Goal: Task Accomplishment & Management: Manage account settings

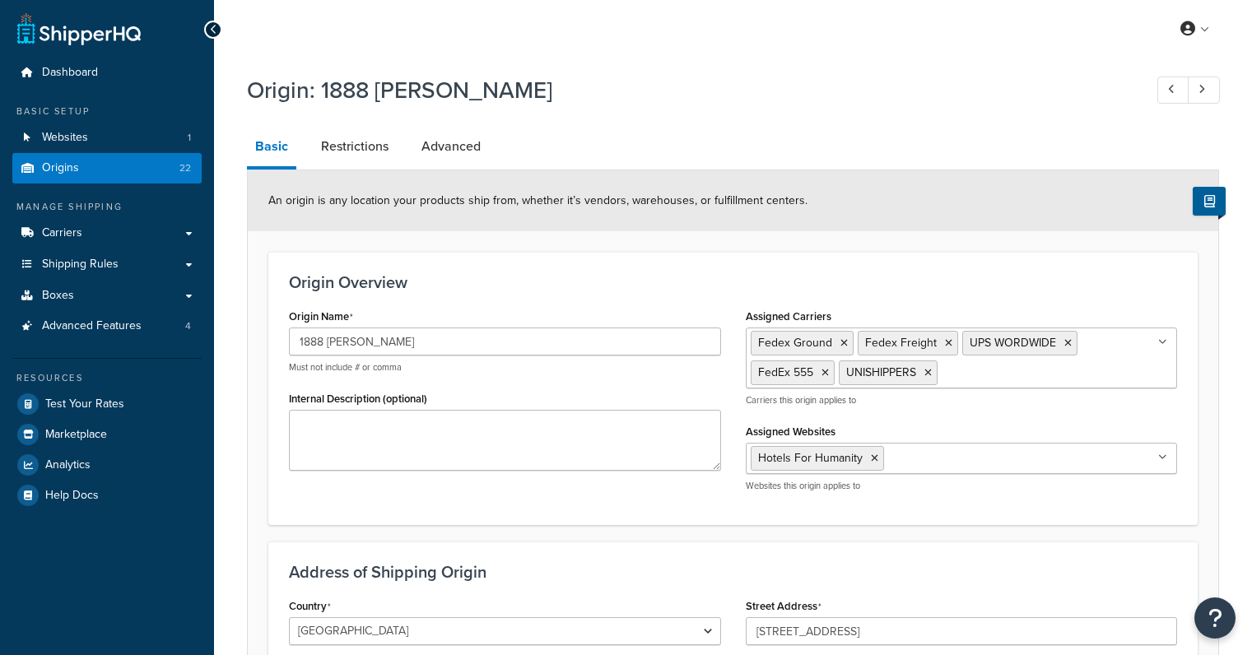
select select "10"
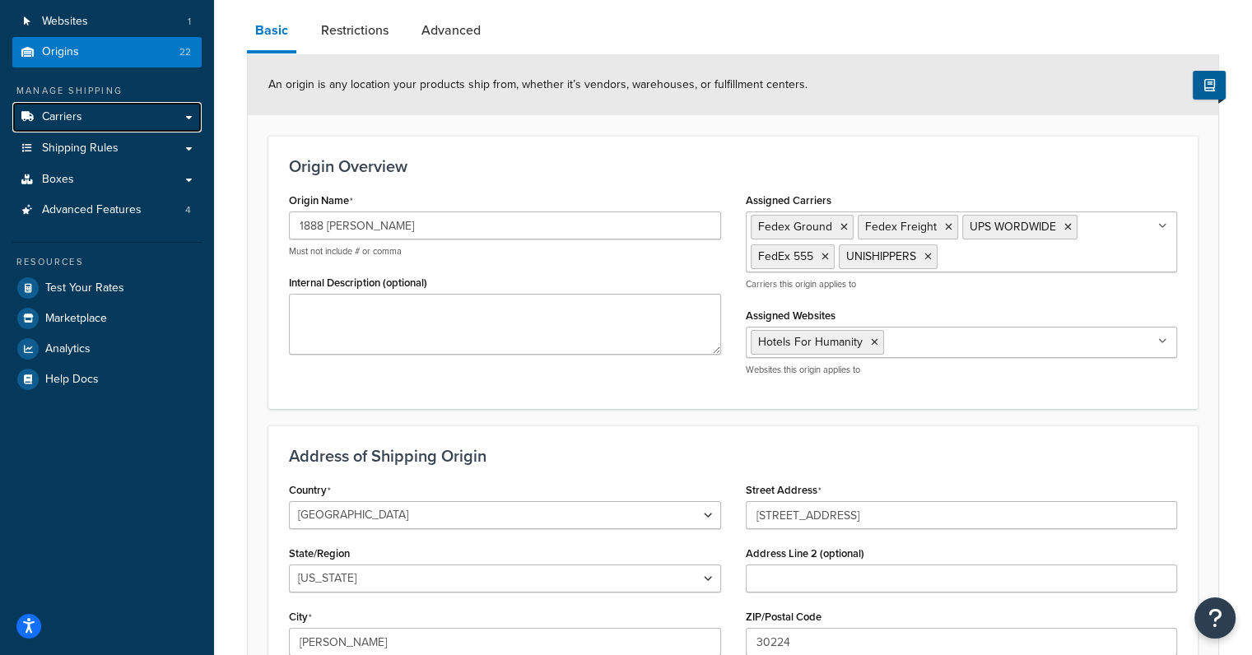
click at [59, 118] on span "Carriers" at bounding box center [62, 117] width 40 height 14
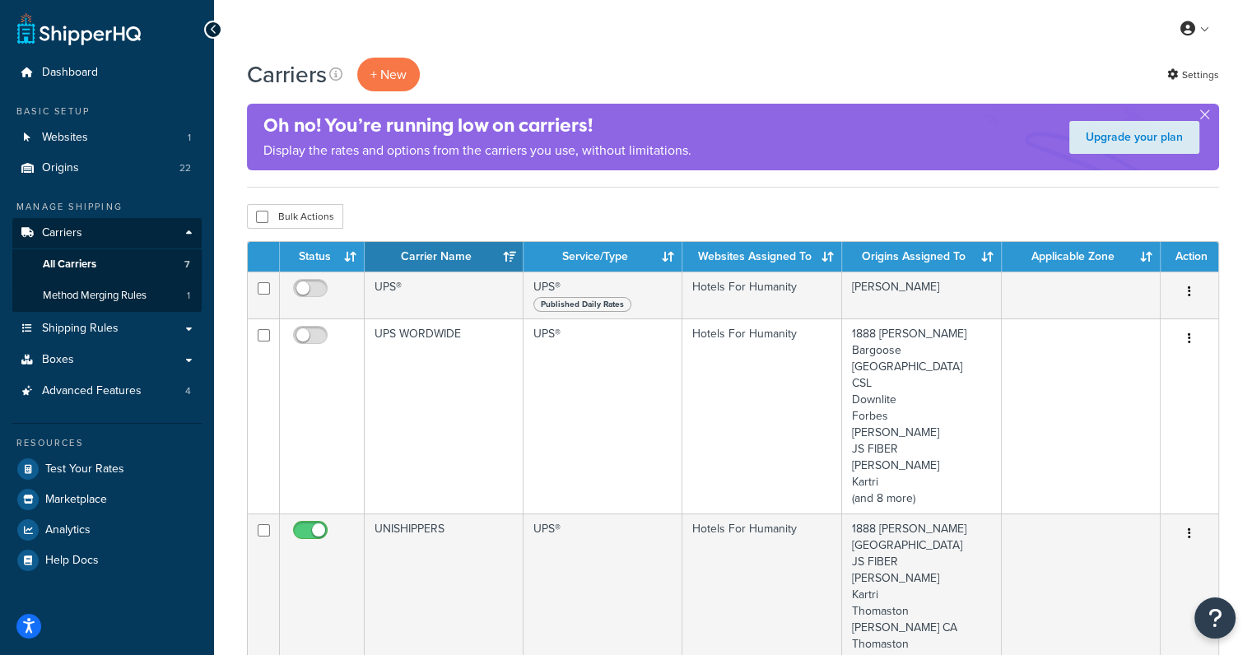
click at [1221, 616] on icon "Open Resource Center" at bounding box center [1215, 618] width 14 height 21
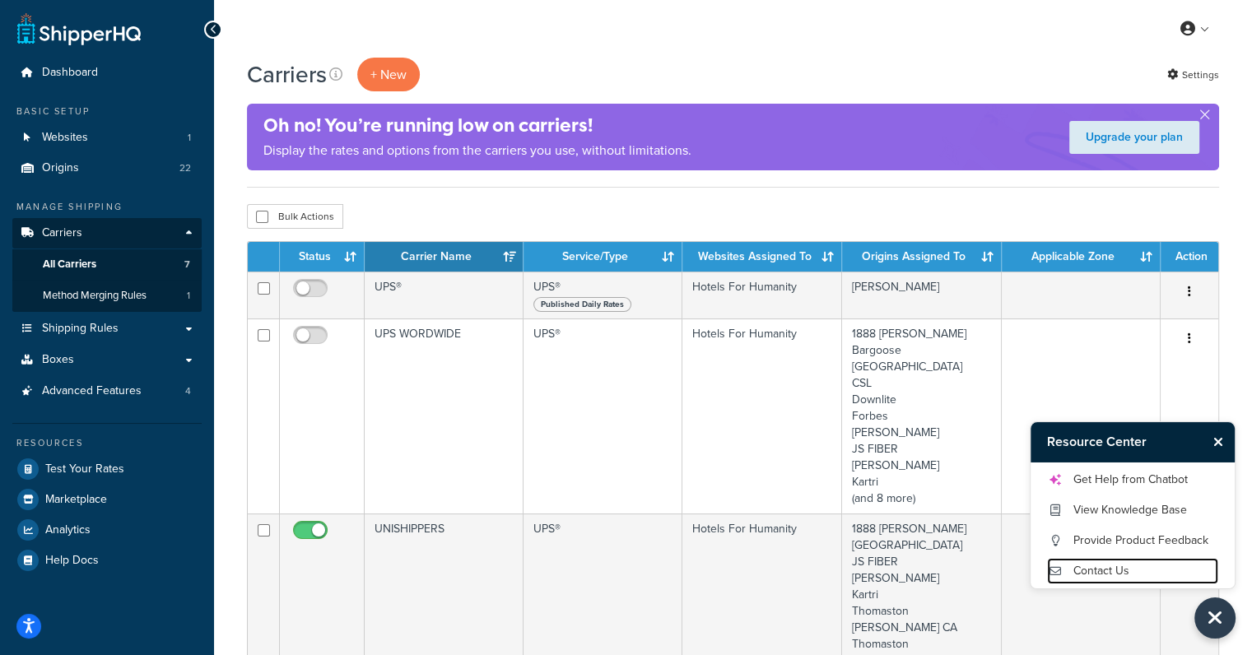
click at [1120, 567] on link "Contact Us" at bounding box center [1132, 571] width 171 height 26
click at [1110, 568] on link "Contact Us" at bounding box center [1132, 571] width 171 height 26
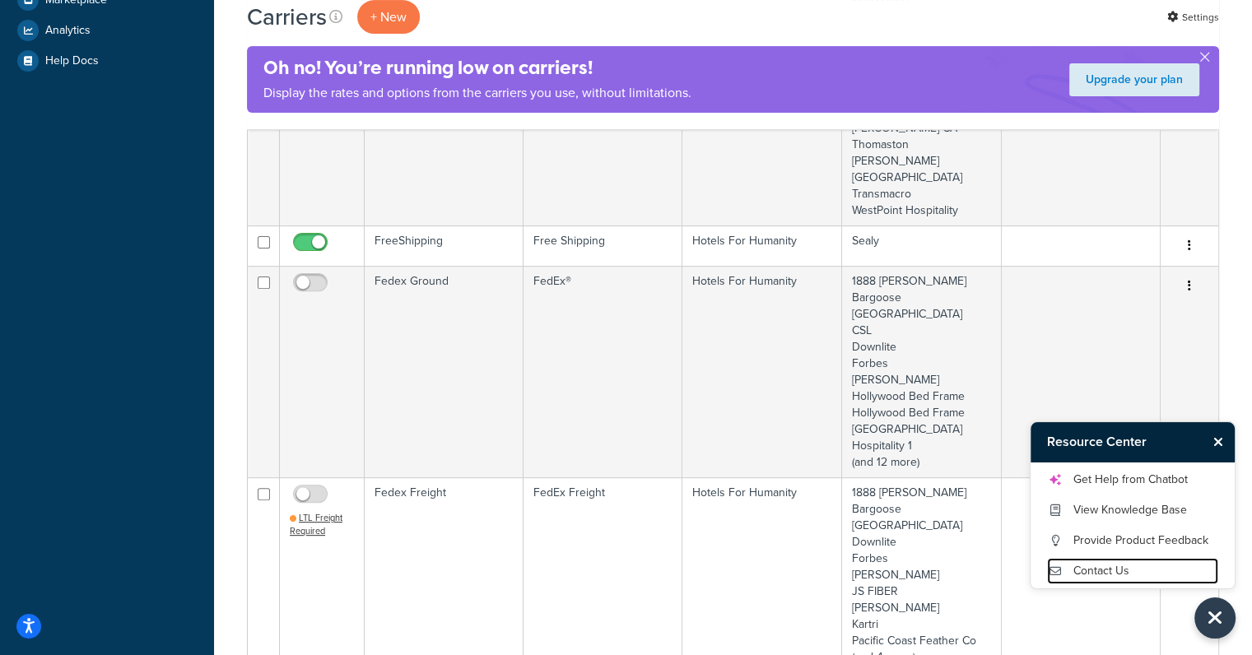
scroll to position [439, 0]
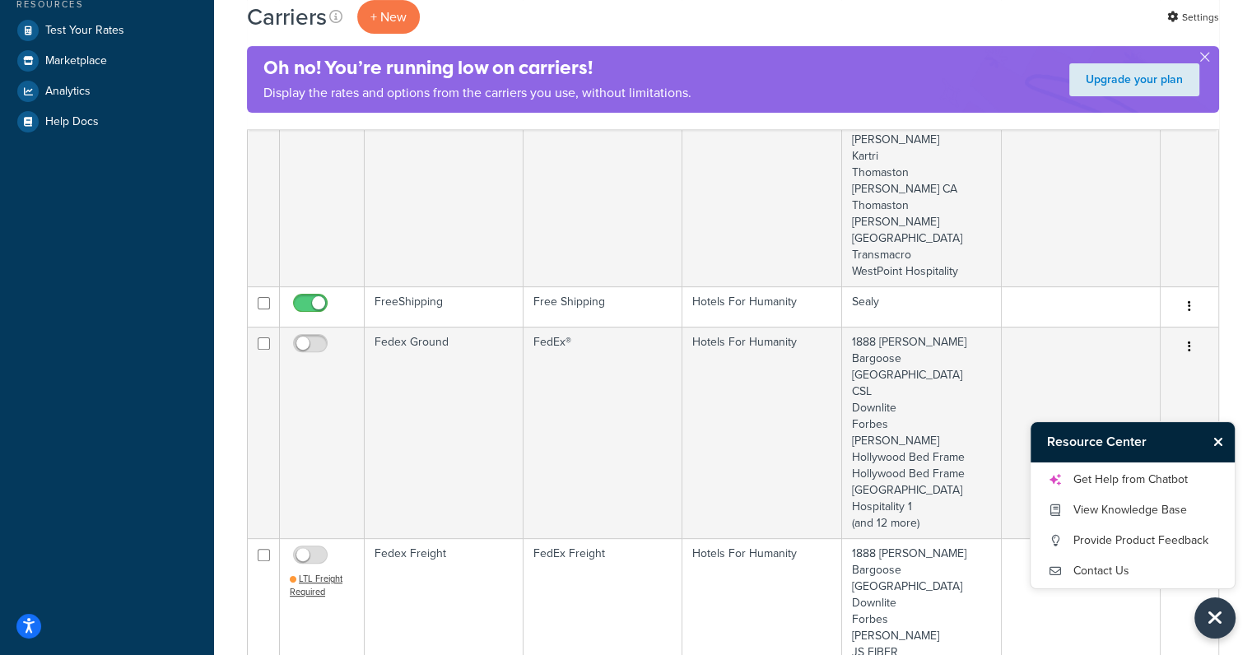
click at [309, 337] on input "checkbox" at bounding box center [312, 347] width 45 height 21
click at [314, 334] on span at bounding box center [310, 344] width 35 height 20
click at [314, 337] on input "checkbox" at bounding box center [312, 347] width 45 height 21
checkbox input "false"
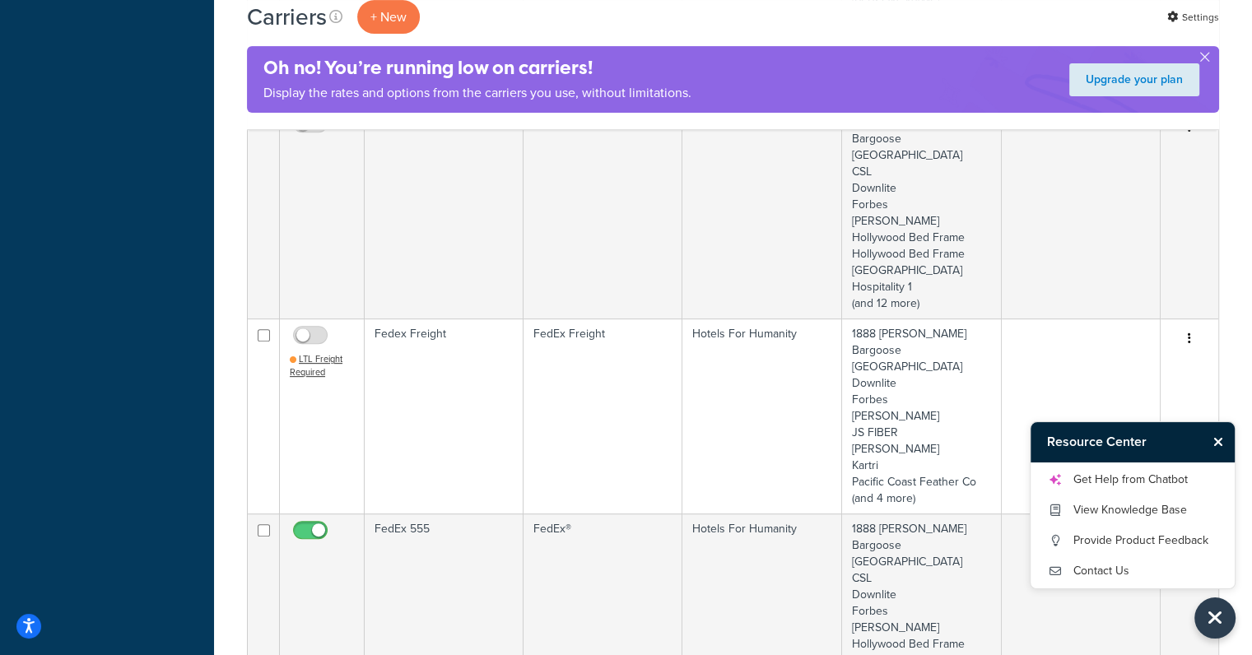
click at [425, 514] on td "FedEx 555" at bounding box center [444, 620] width 159 height 212
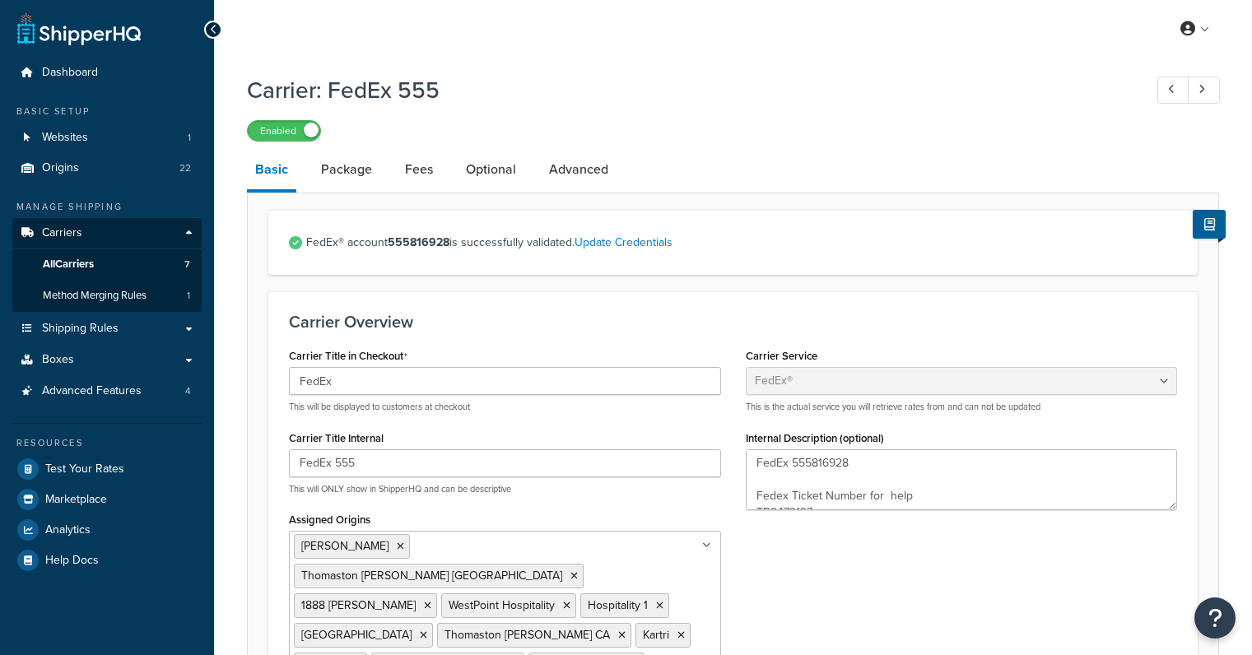
select select "fedEx"
select select "REGULAR_PICKUP"
select select "YOUR_PACKAGING"
click at [572, 171] on link "Advanced" at bounding box center [579, 170] width 76 height 40
select select "false"
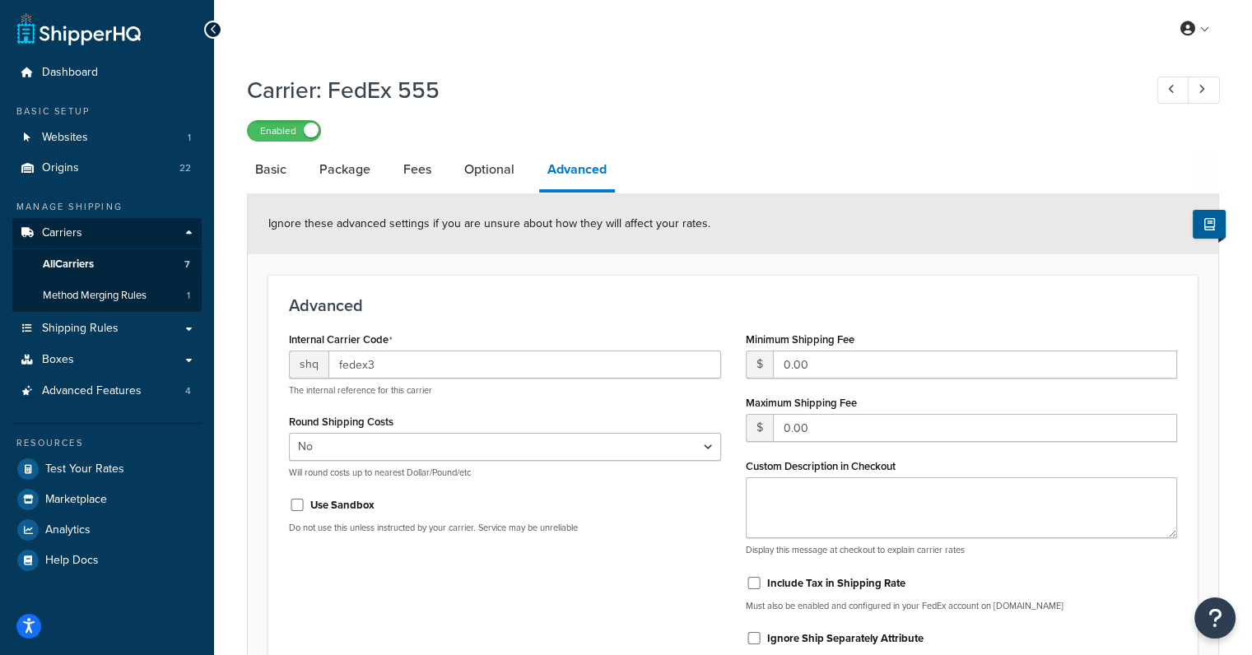
click at [478, 177] on link "Optional" at bounding box center [489, 170] width 67 height 40
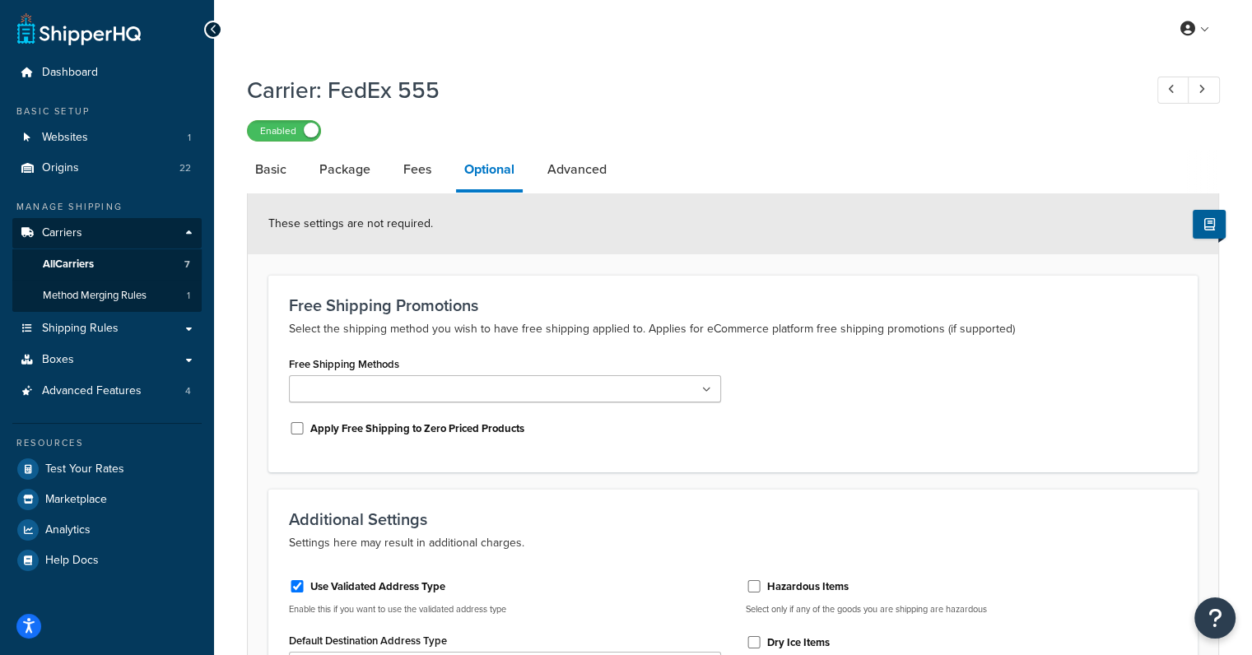
scroll to position [208, 0]
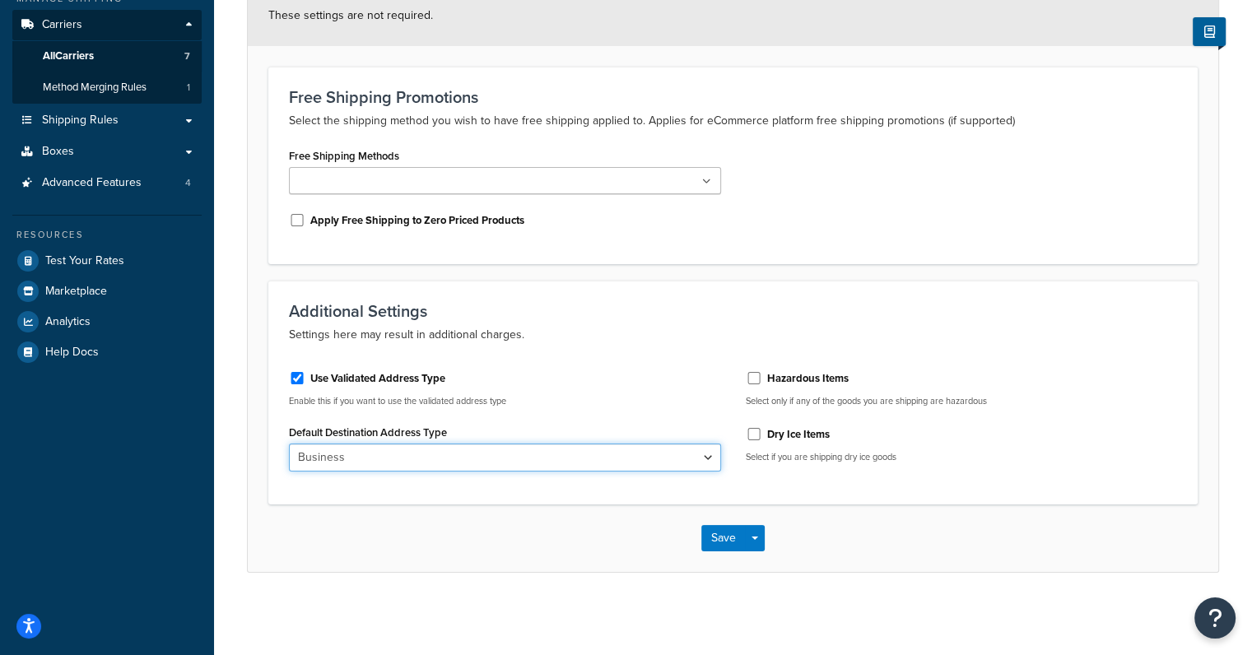
click at [413, 459] on select "Business Residential" at bounding box center [505, 458] width 432 height 28
select select "residential"
click at [289, 444] on select "Business Residential" at bounding box center [505, 458] width 432 height 28
click at [722, 535] on button "Save" at bounding box center [723, 538] width 44 height 26
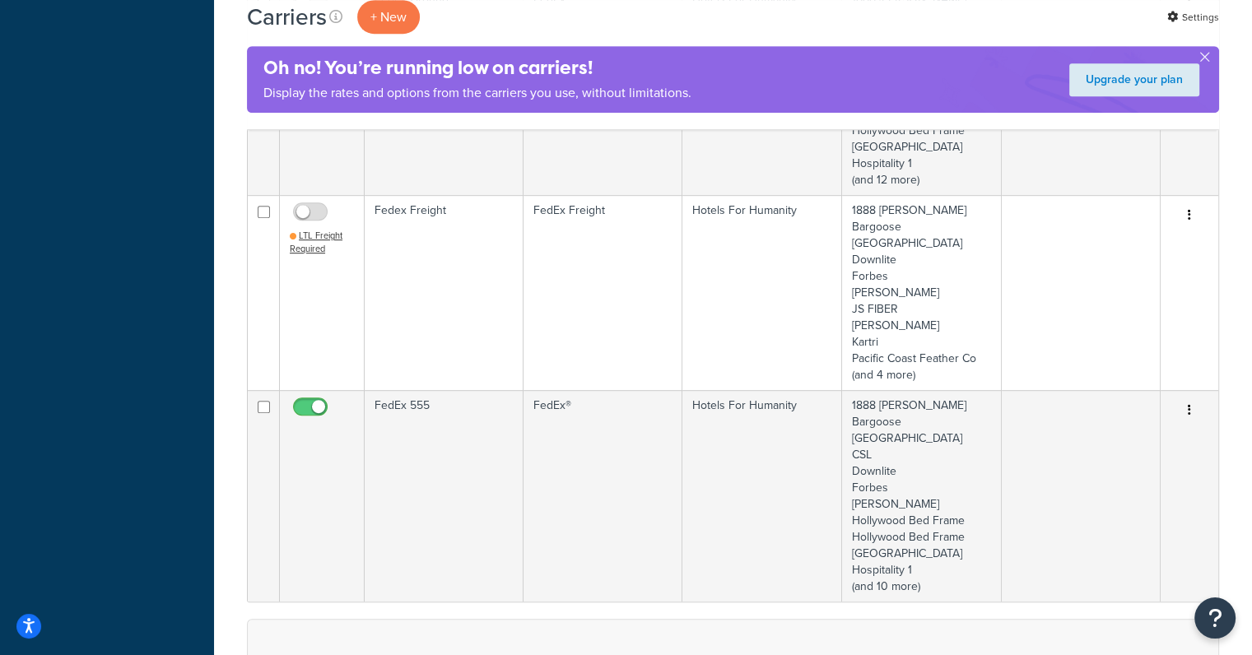
scroll to position [877, 0]
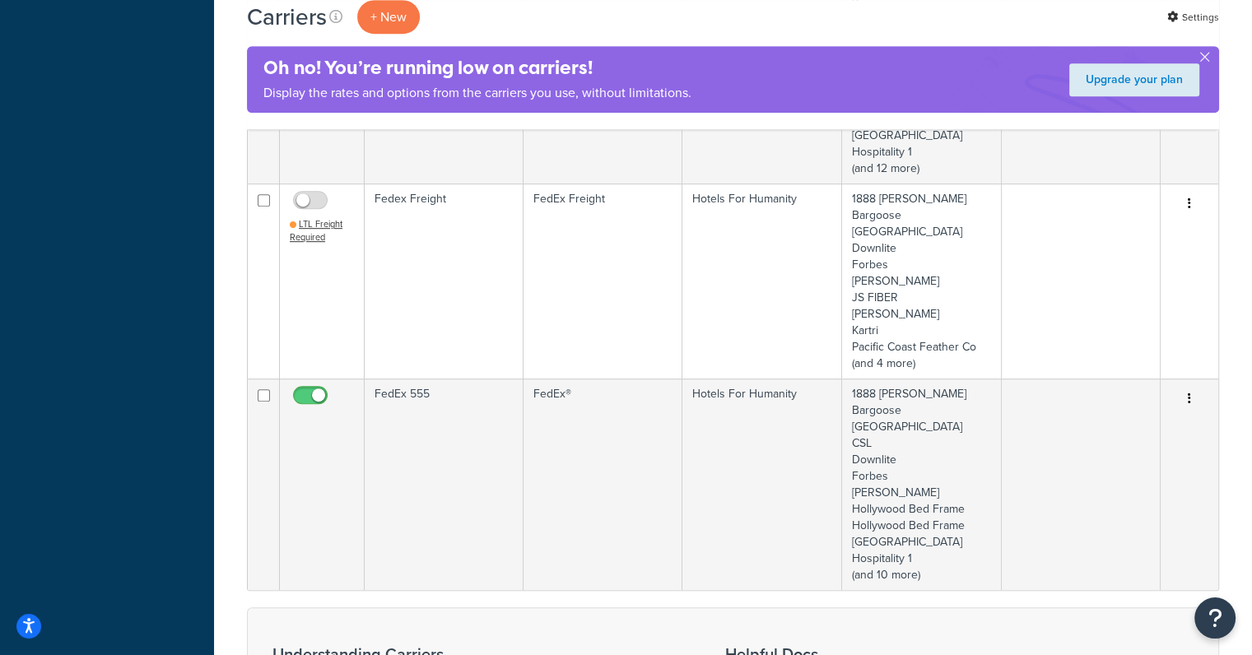
drag, startPoint x: 0, startPoint y: 0, endPoint x: 492, endPoint y: 357, distance: 608.2
click at [492, 379] on td "FedEx 555" at bounding box center [444, 485] width 159 height 212
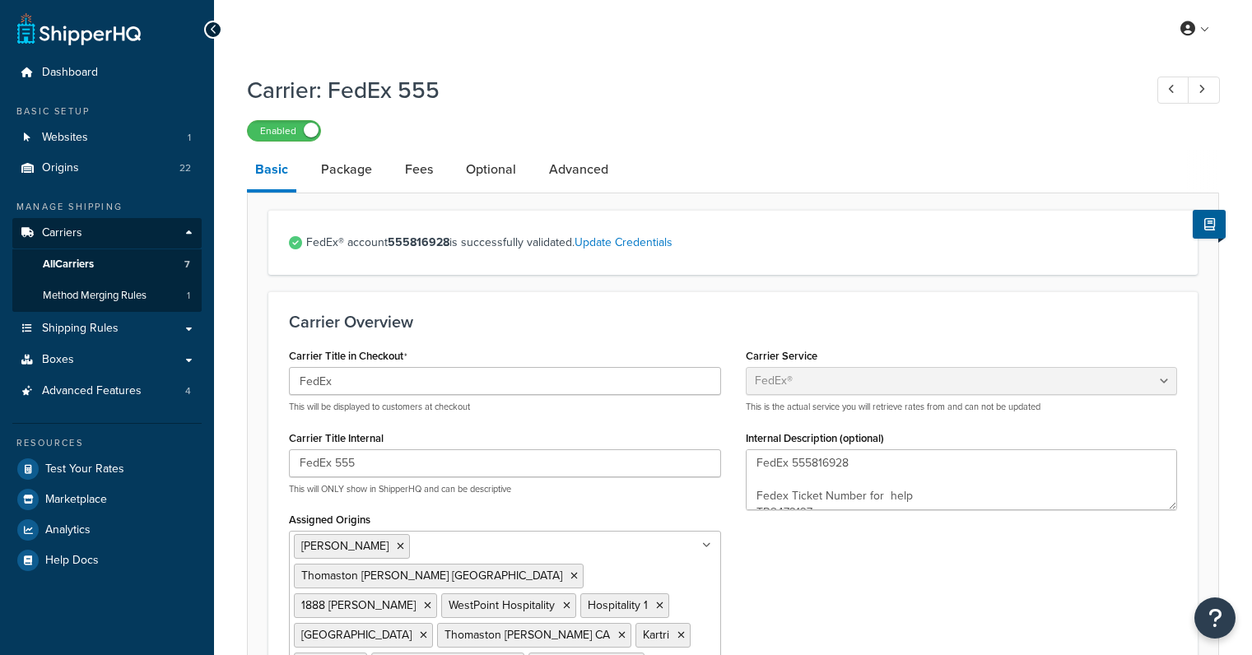
select select "fedEx"
select select "REGULAR_PICKUP"
select select "YOUR_PACKAGING"
click at [418, 172] on link "Fees" at bounding box center [419, 170] width 44 height 40
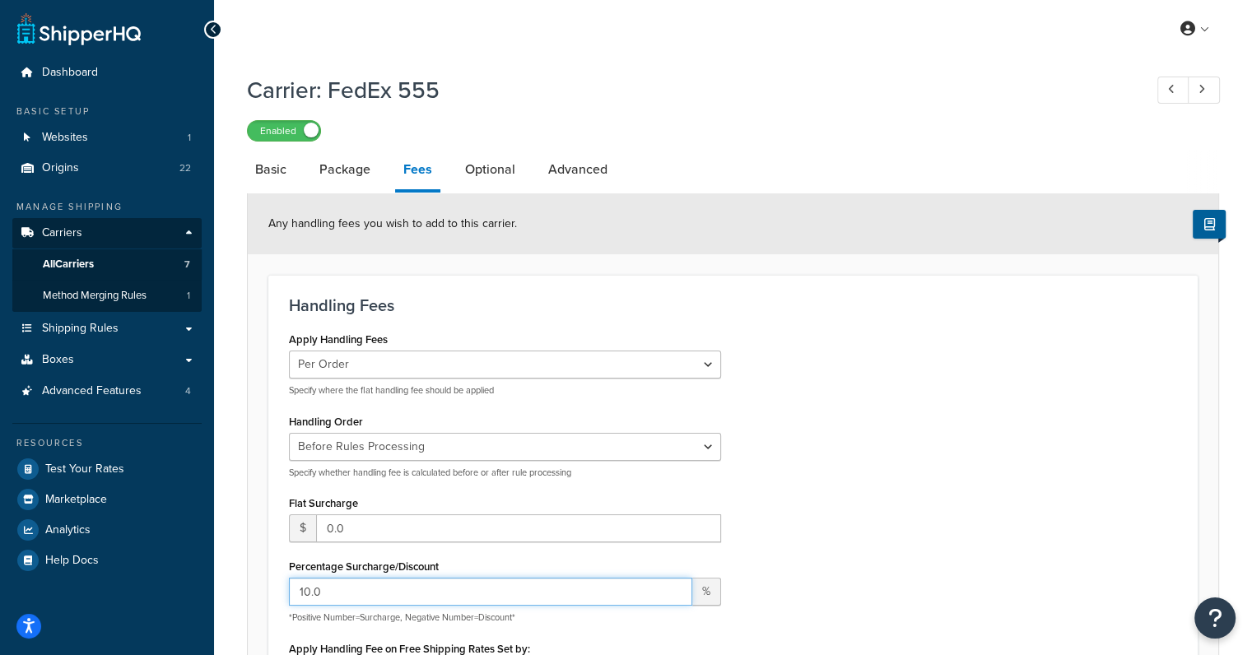
click at [346, 590] on input "10.0" at bounding box center [490, 592] width 403 height 28
drag, startPoint x: 346, startPoint y: 590, endPoint x: 267, endPoint y: 576, distance: 80.2
click at [267, 576] on form "Any handling fees you wish to add to this carrier. Handling Fees Apply Handling…" at bounding box center [733, 605] width 970 height 825
type input "30"
click at [934, 503] on div "Apply Handling Fees Per Order Per Item Per Package Specify where the flat handl…" at bounding box center [733, 548] width 913 height 440
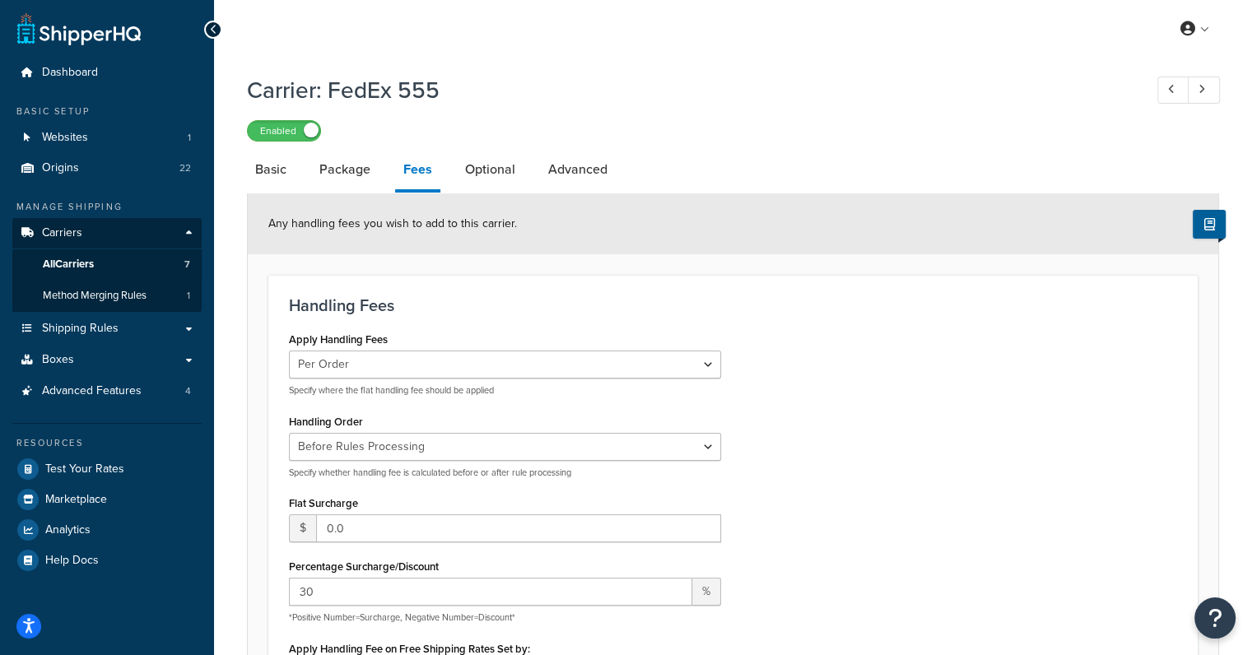
scroll to position [439, 0]
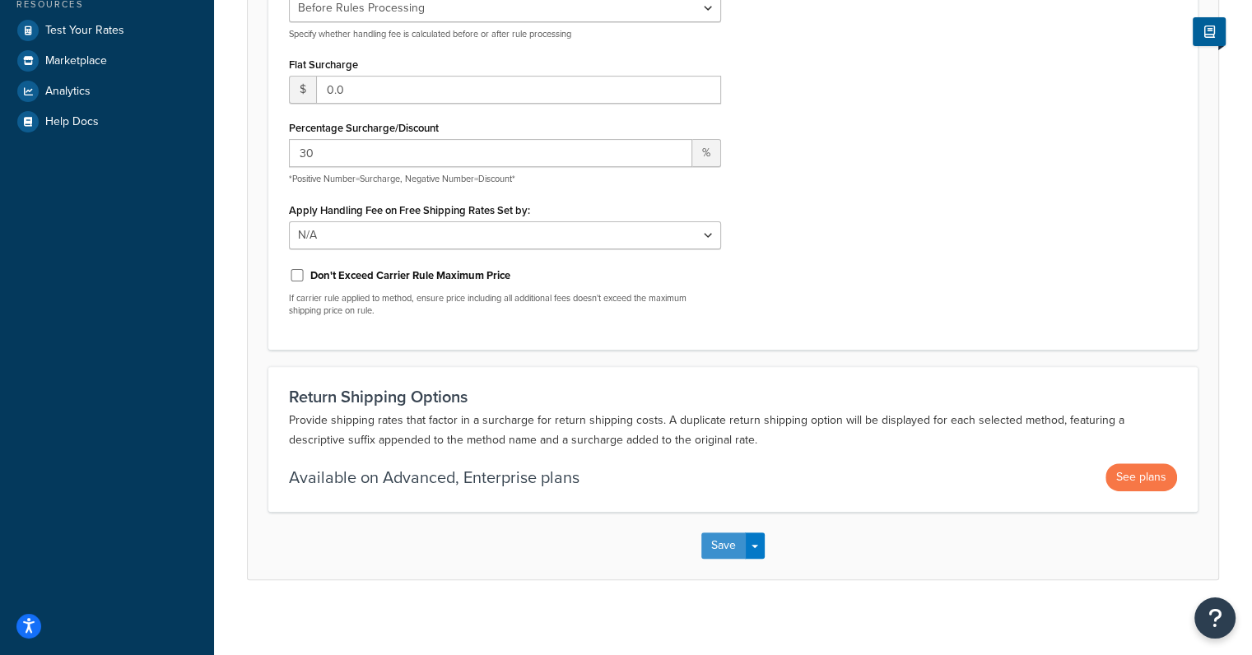
click at [724, 546] on button "Save" at bounding box center [723, 546] width 44 height 26
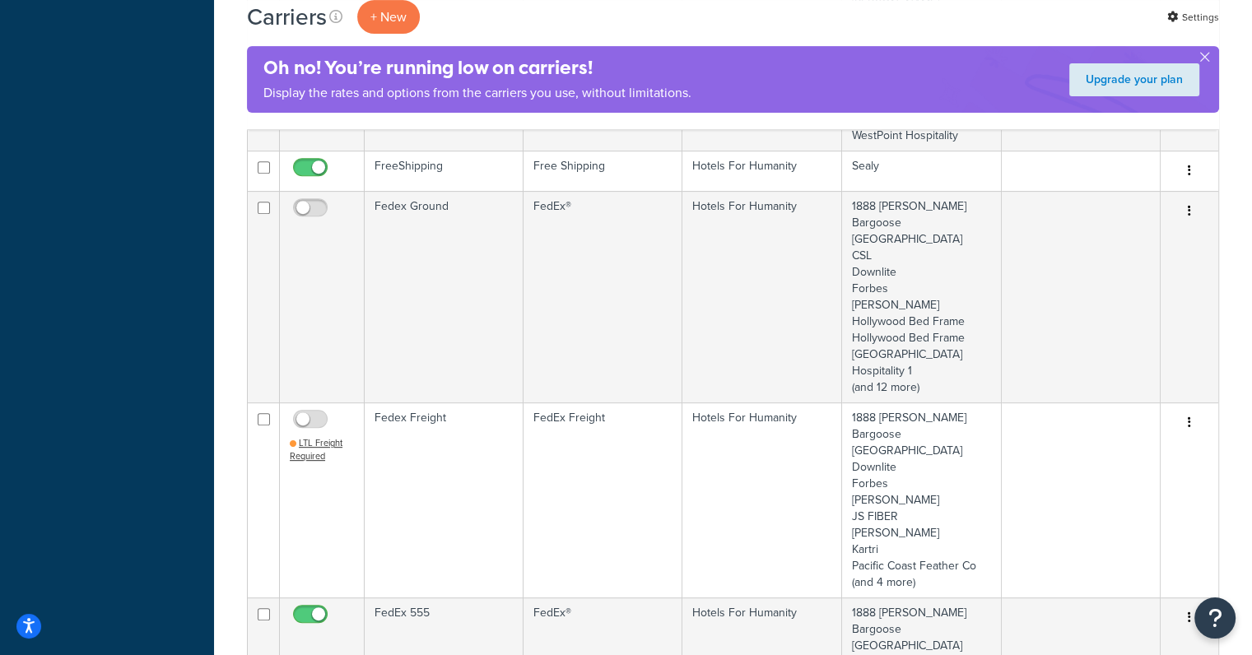
scroll to position [877, 0]
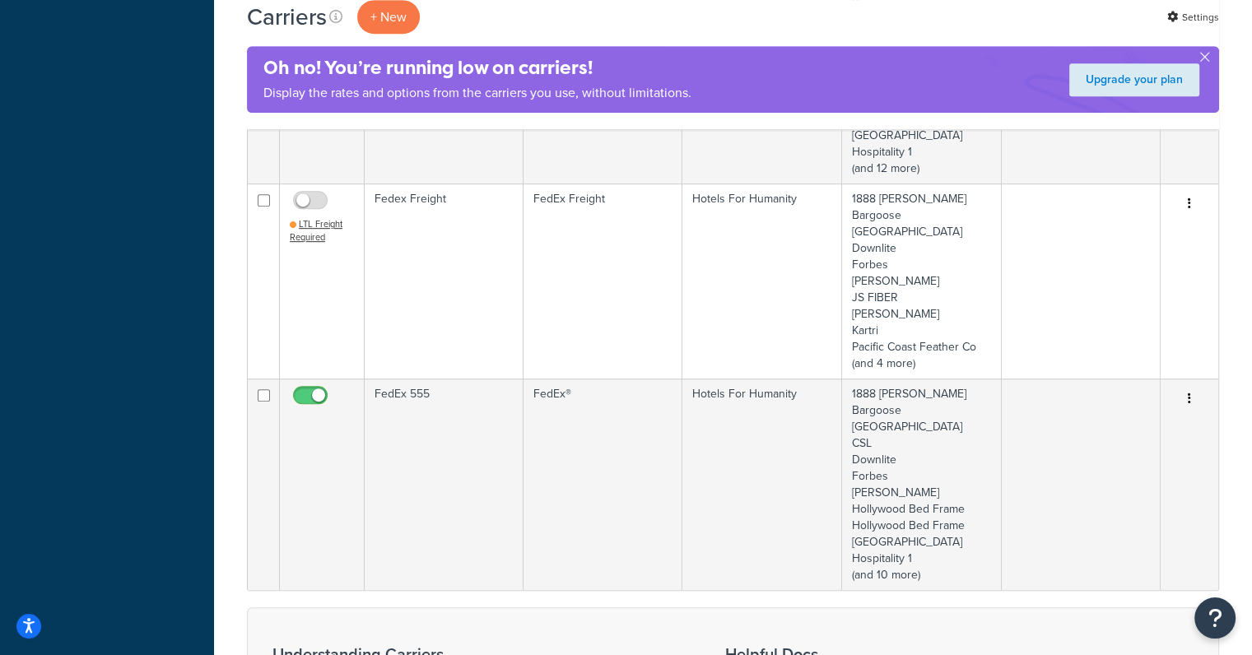
click at [456, 449] on td "FedEx 555" at bounding box center [444, 485] width 159 height 212
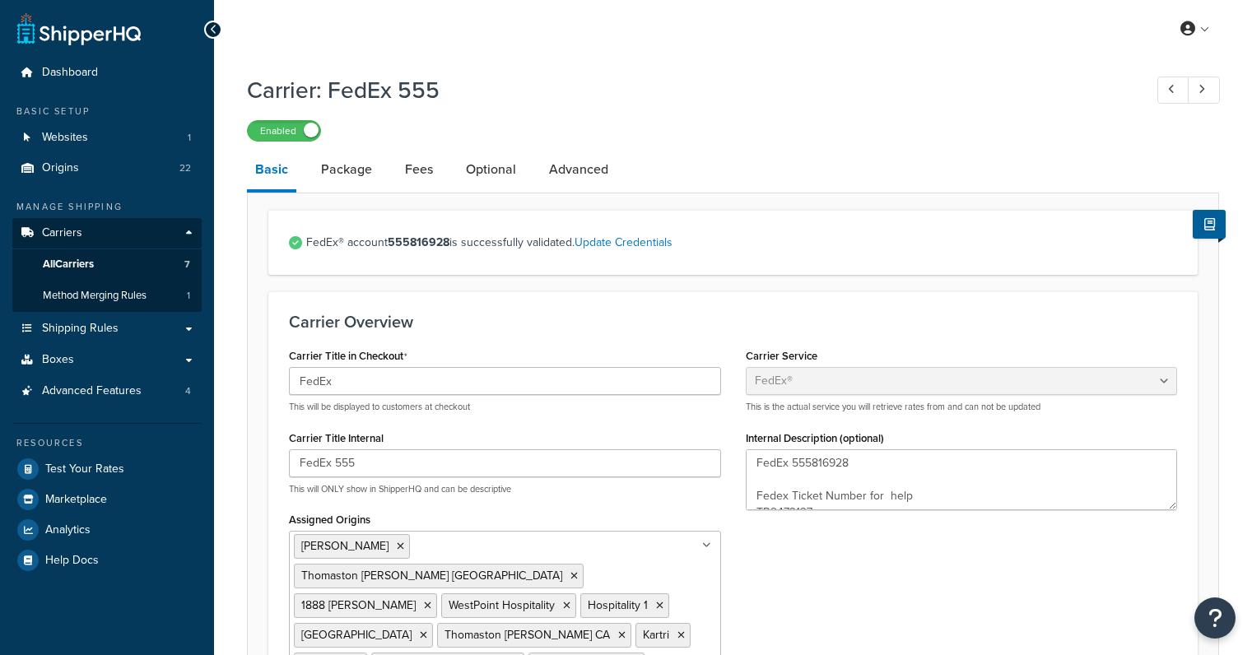
select select "fedEx"
select select "REGULAR_PICKUP"
select select "YOUR_PACKAGING"
click at [329, 171] on link "Package" at bounding box center [346, 170] width 67 height 40
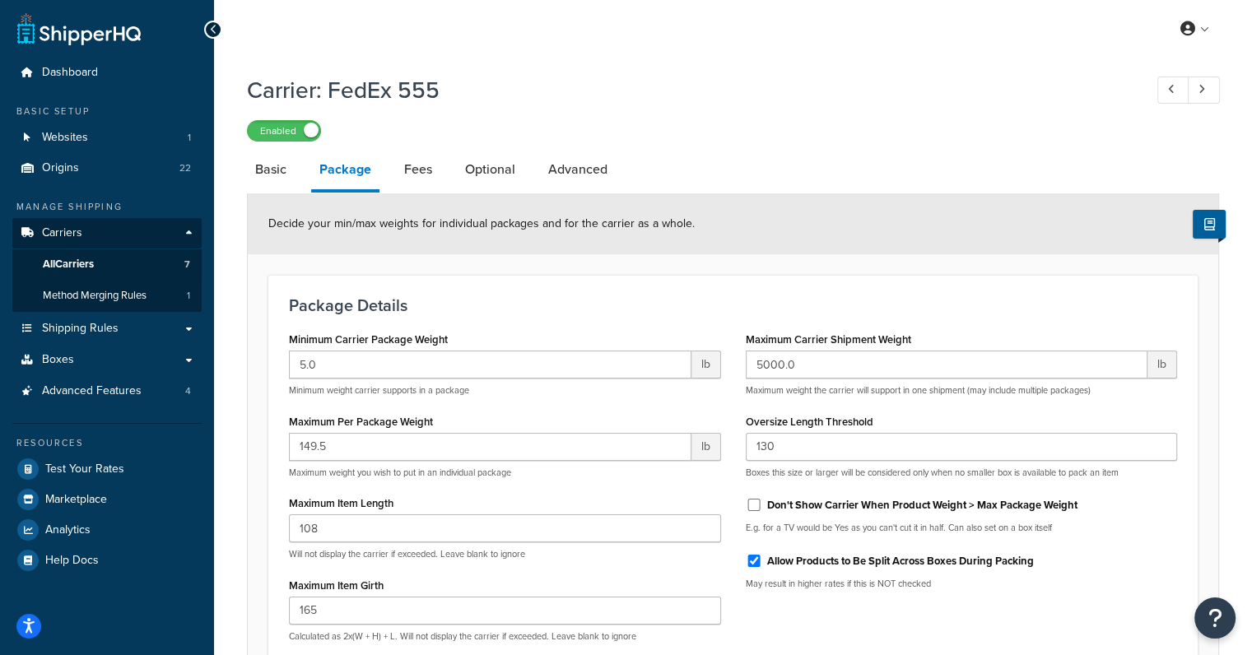
click at [424, 160] on link "Fees" at bounding box center [418, 170] width 44 height 40
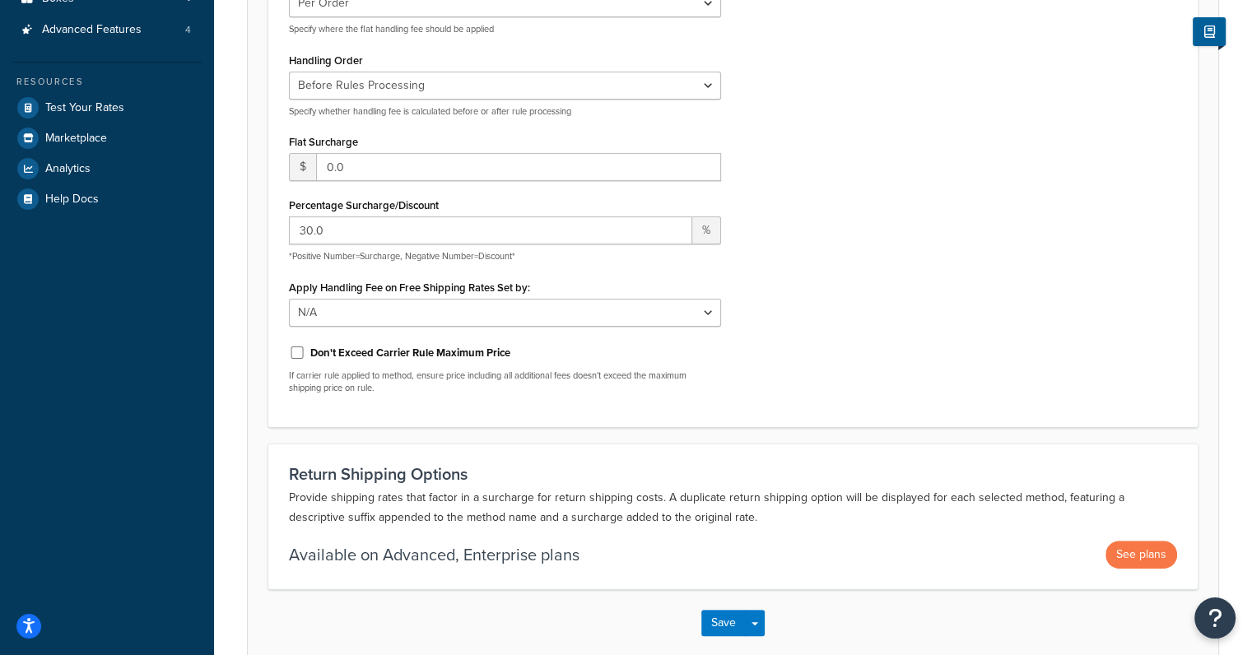
scroll to position [439, 0]
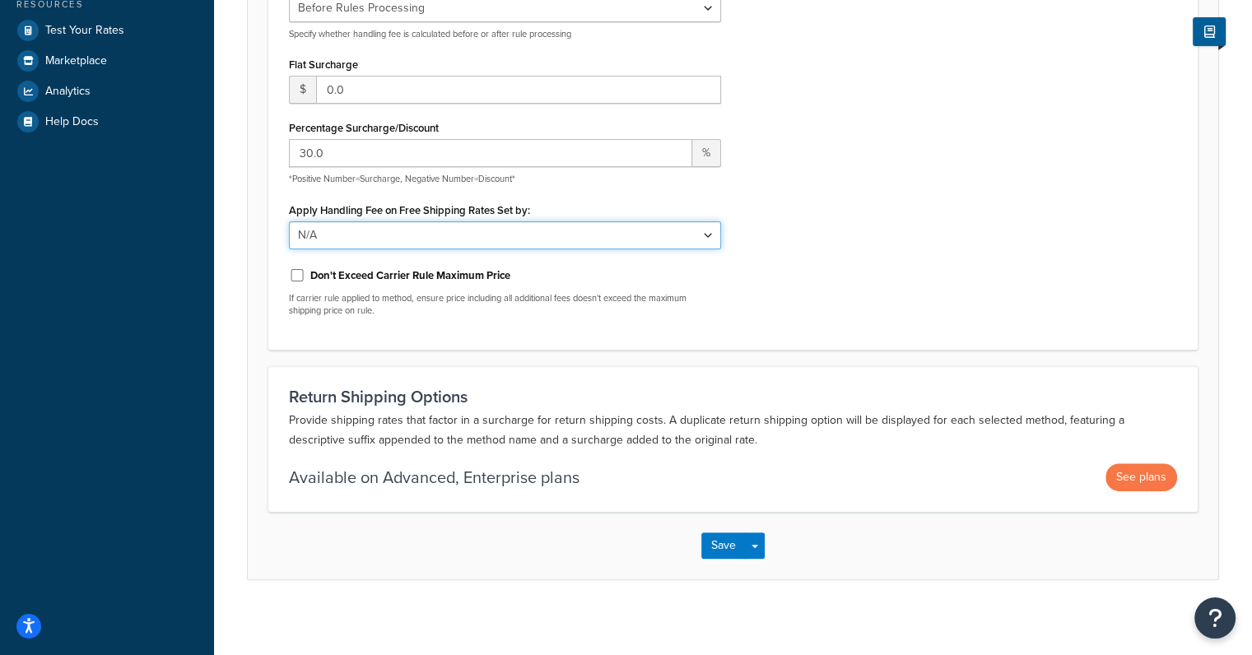
click at [560, 232] on select "N/A Fixed/Free Shipping Methods Free Promotion Rules All Free Shipping" at bounding box center [505, 235] width 432 height 28
click at [281, 215] on div "Apply Handling Fees Per Order Per Item Per Package Specify where the flat handl…" at bounding box center [505, 109] width 457 height 440
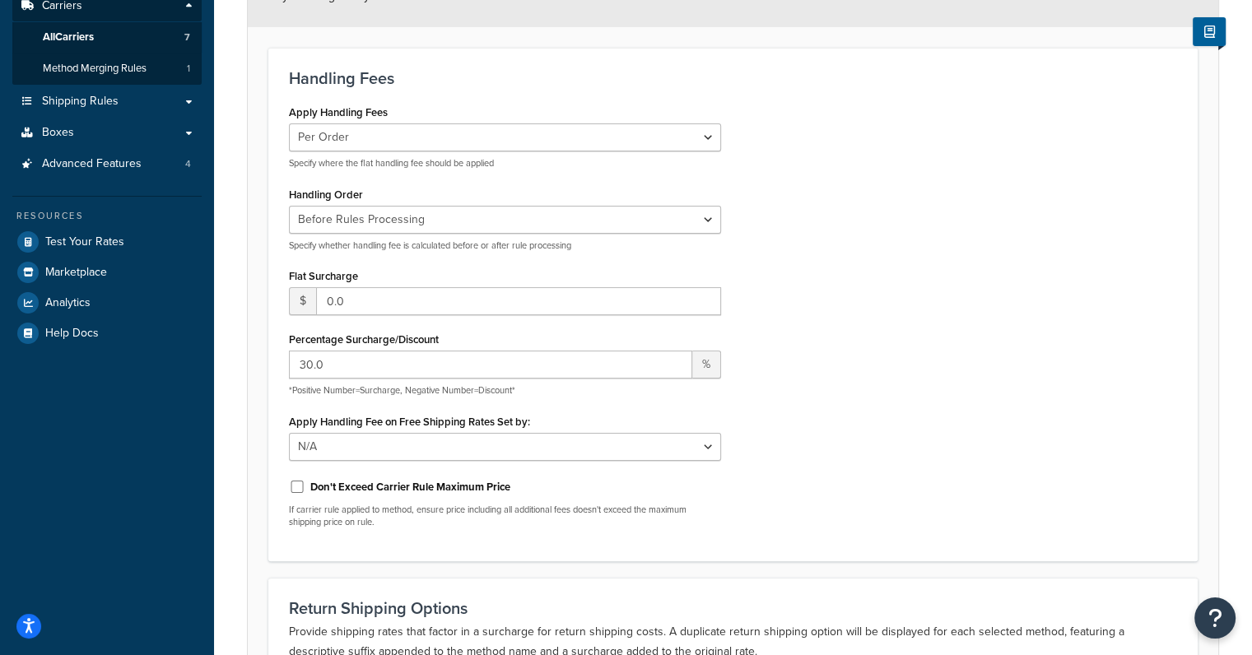
scroll to position [219, 0]
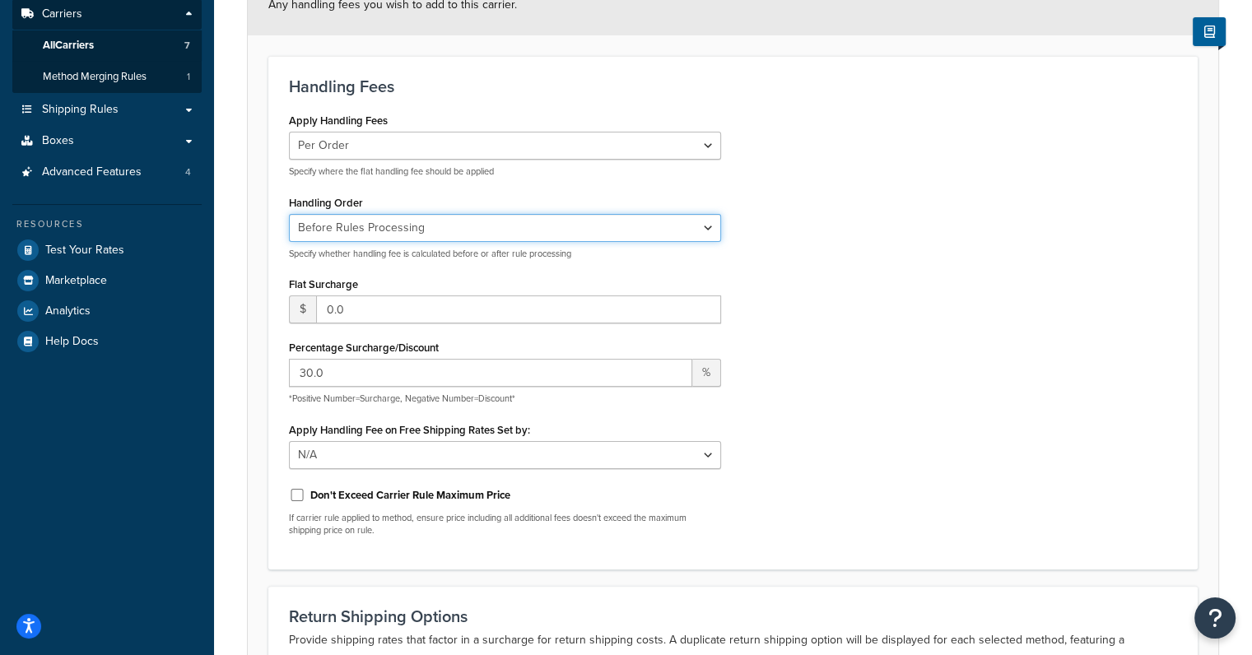
click at [433, 225] on select "Before Rules Processing After Rules Processing" at bounding box center [505, 228] width 432 height 28
click at [289, 214] on select "Before Rules Processing After Rules Processing" at bounding box center [505, 228] width 432 height 28
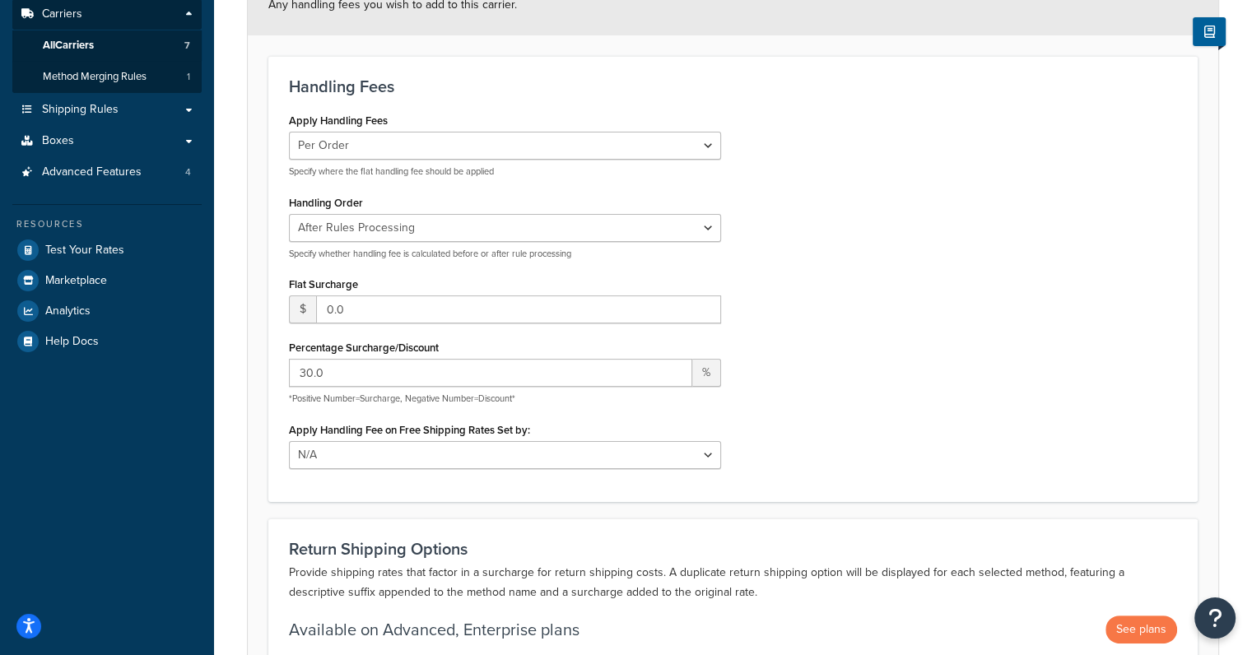
click at [269, 216] on div "Handling Fees Apply Handling Fees Per Order Per Item Per Package Specify where …" at bounding box center [732, 278] width 929 height 445
click at [310, 225] on select "Before Rules Processing After Rules Processing" at bounding box center [505, 228] width 432 height 28
click at [289, 214] on select "Before Rules Processing After Rules Processing" at bounding box center [505, 228] width 432 height 28
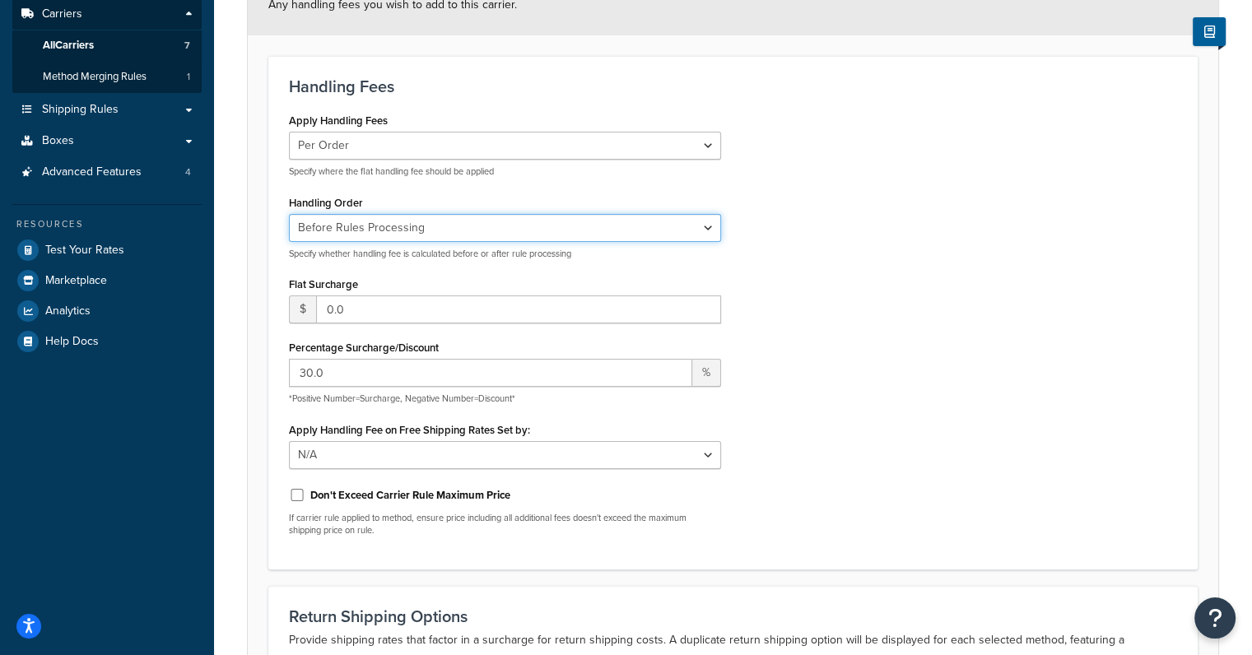
click at [322, 225] on select "Before Rules Processing After Rules Processing" at bounding box center [505, 228] width 432 height 28
click at [289, 214] on select "Before Rules Processing After Rules Processing" at bounding box center [505, 228] width 432 height 28
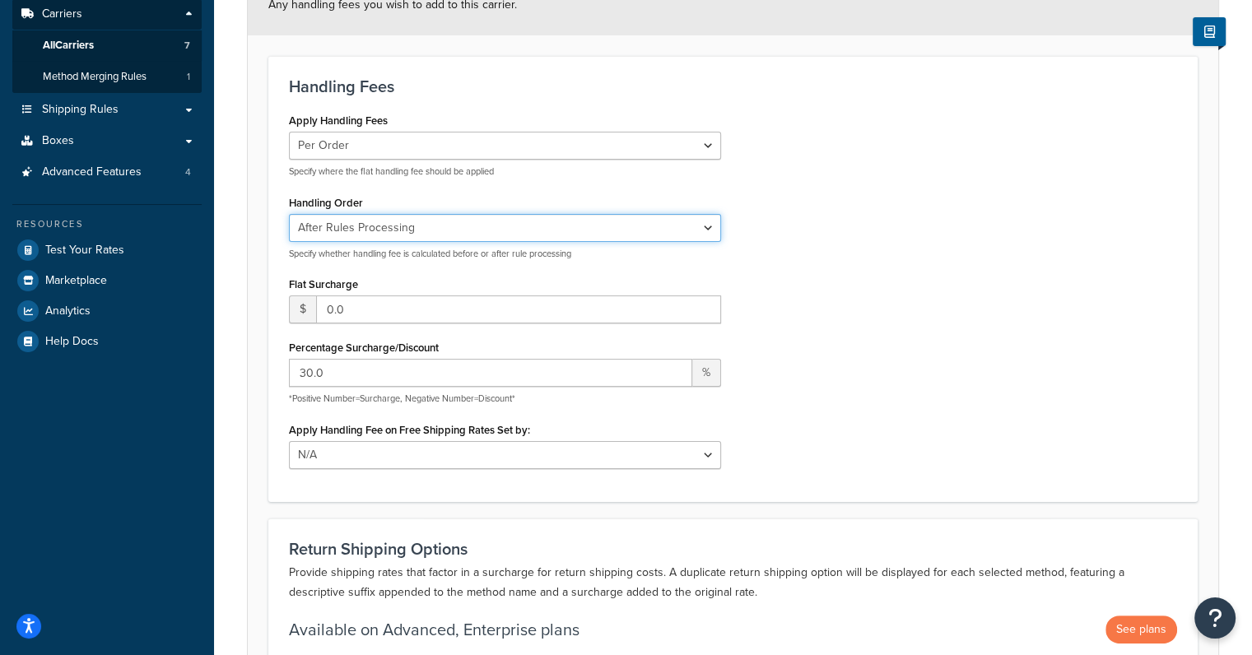
click at [327, 230] on select "Before Rules Processing After Rules Processing" at bounding box center [505, 228] width 432 height 28
select select "BEFORE"
click at [289, 214] on select "Before Rules Processing After Rules Processing" at bounding box center [505, 228] width 432 height 28
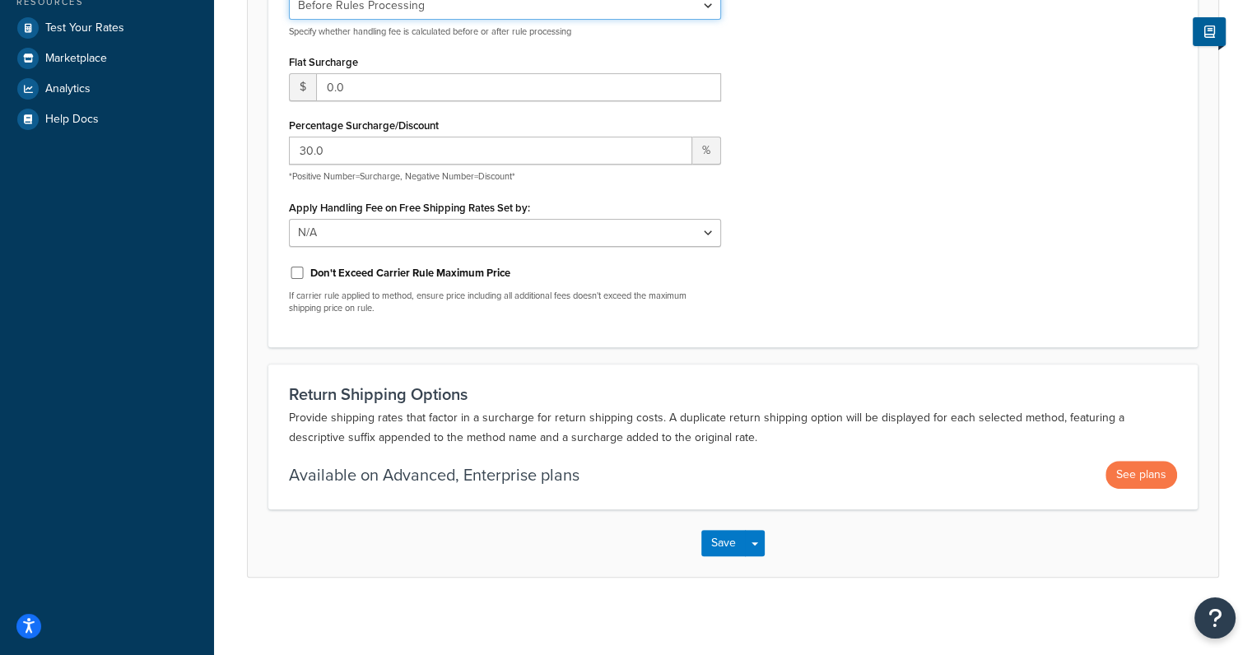
scroll to position [447, 0]
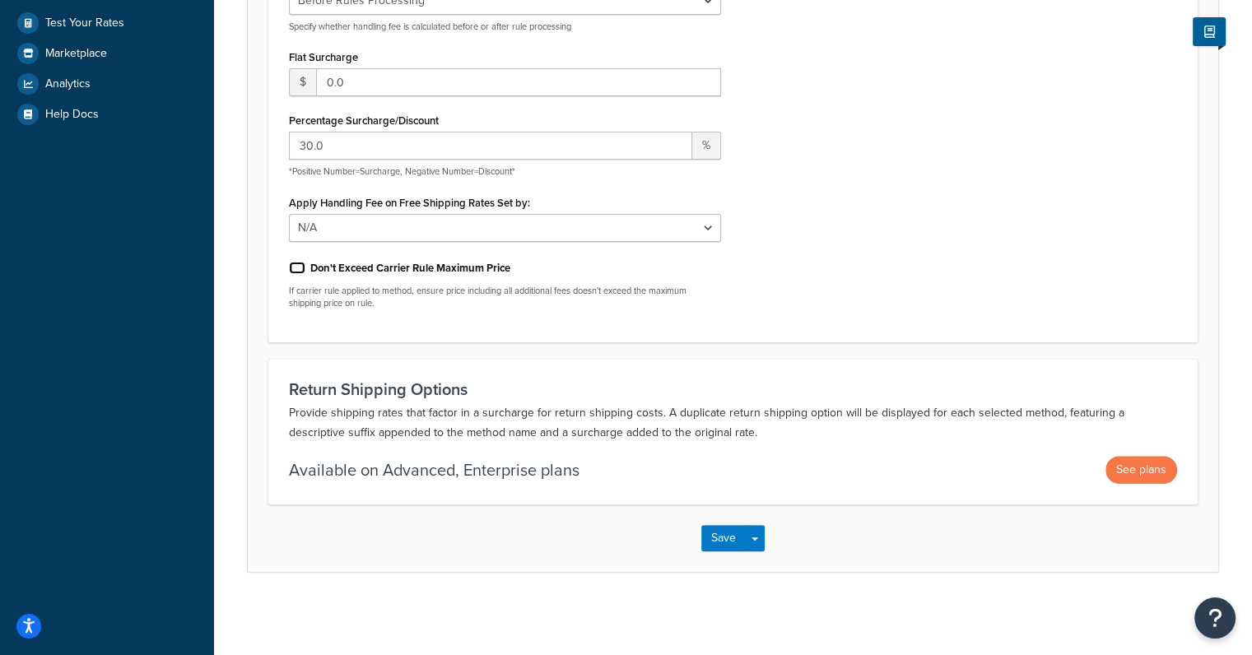
click at [296, 268] on input "Don't Exceed Carrier Rule Maximum Price" at bounding box center [297, 268] width 16 height 12
checkbox input "false"
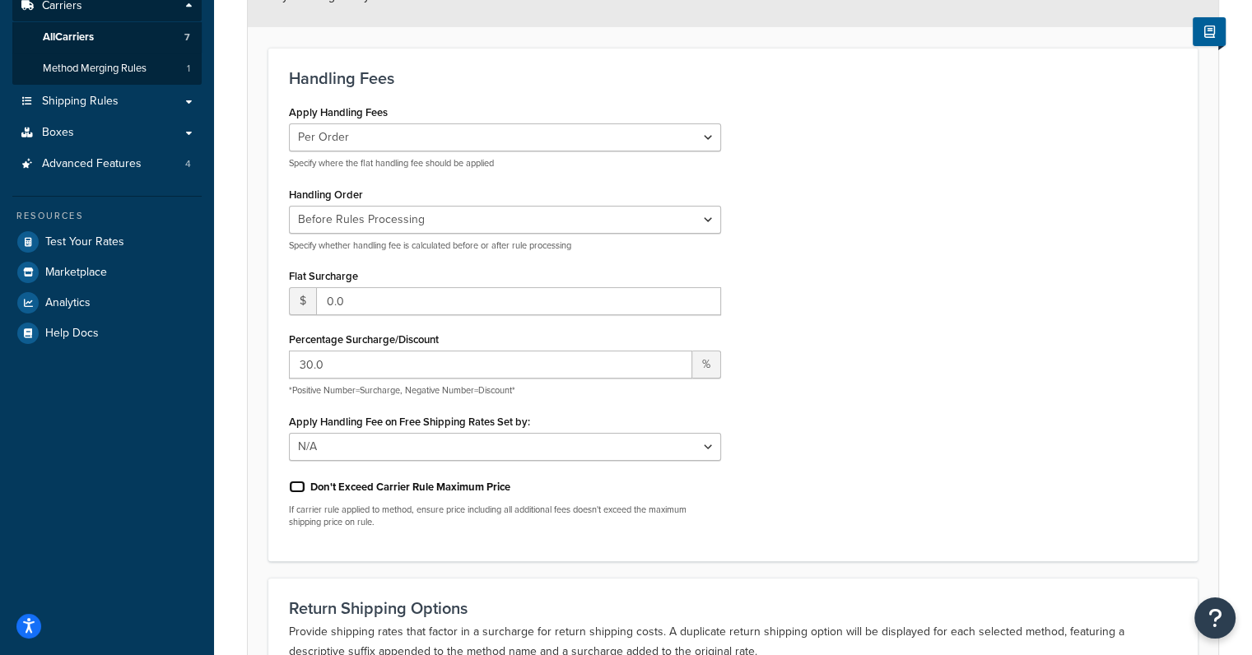
scroll to position [0, 0]
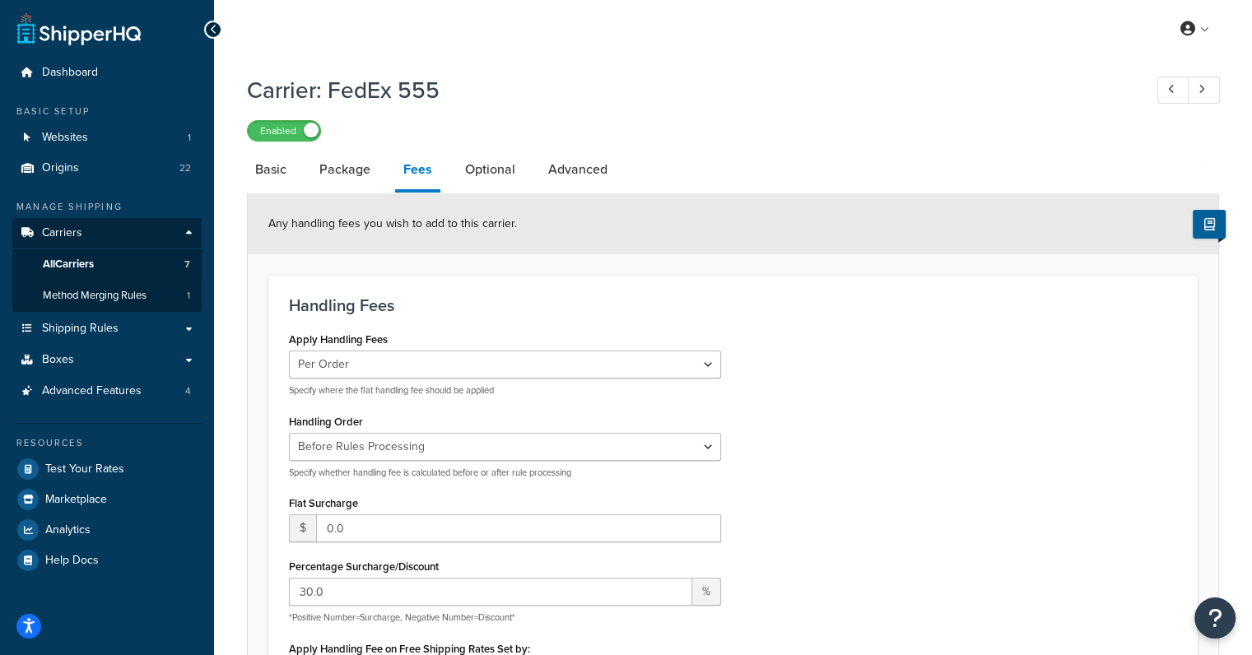
click at [352, 170] on link "Package" at bounding box center [344, 170] width 67 height 40
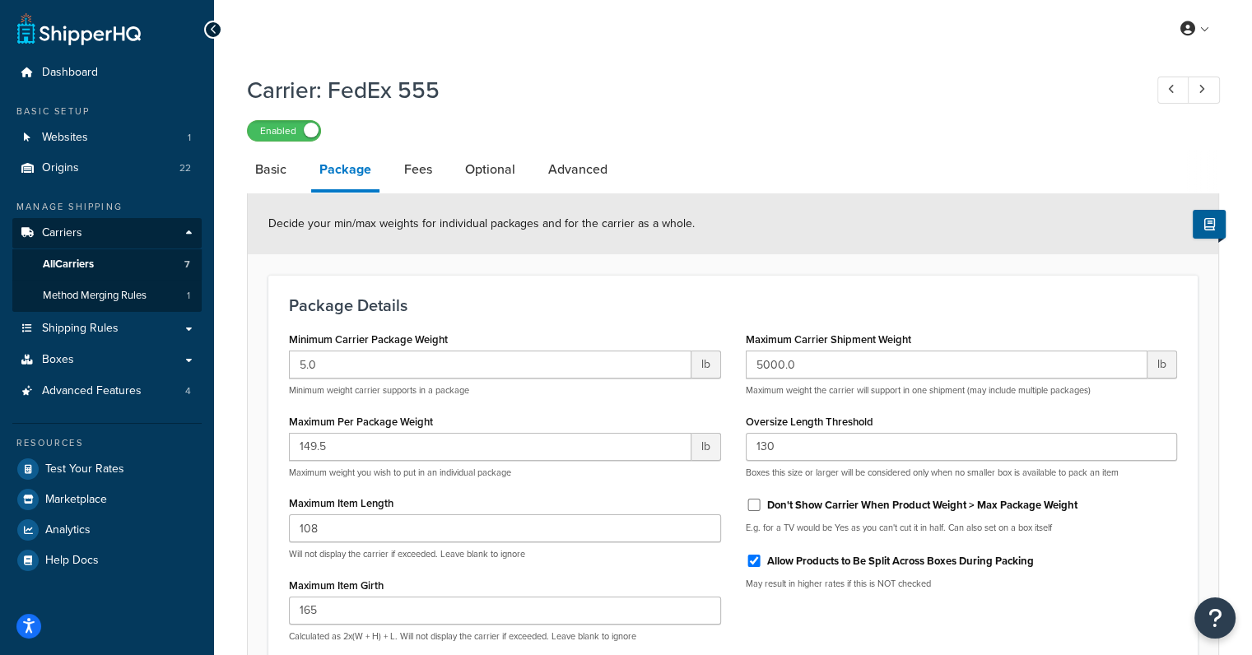
click at [426, 164] on link "Fees" at bounding box center [418, 170] width 44 height 40
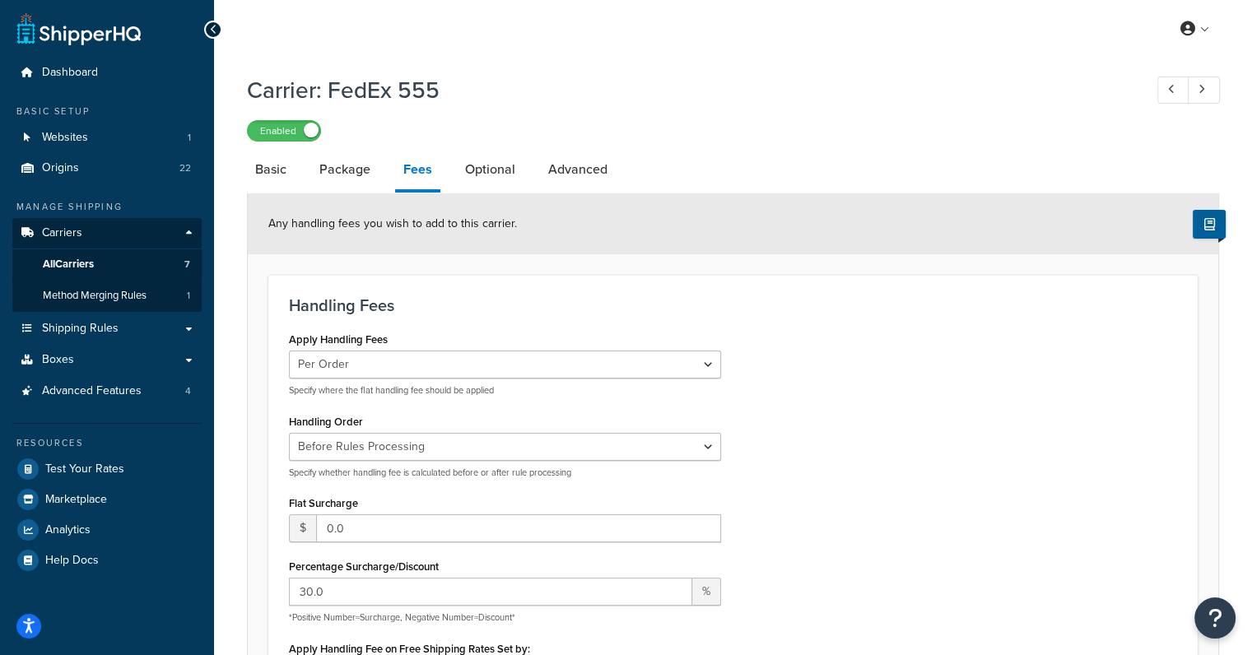
click at [472, 166] on link "Optional" at bounding box center [490, 170] width 67 height 40
select select "residential"
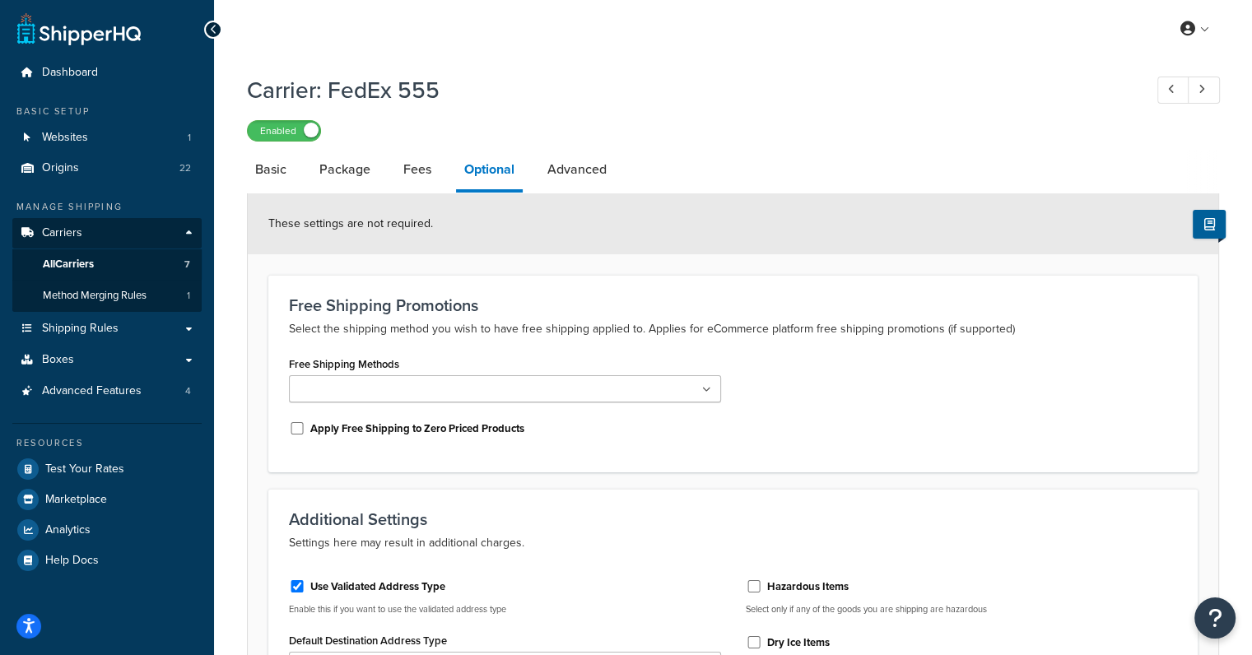
click at [599, 165] on link "Advanced" at bounding box center [577, 170] width 76 height 40
select select "false"
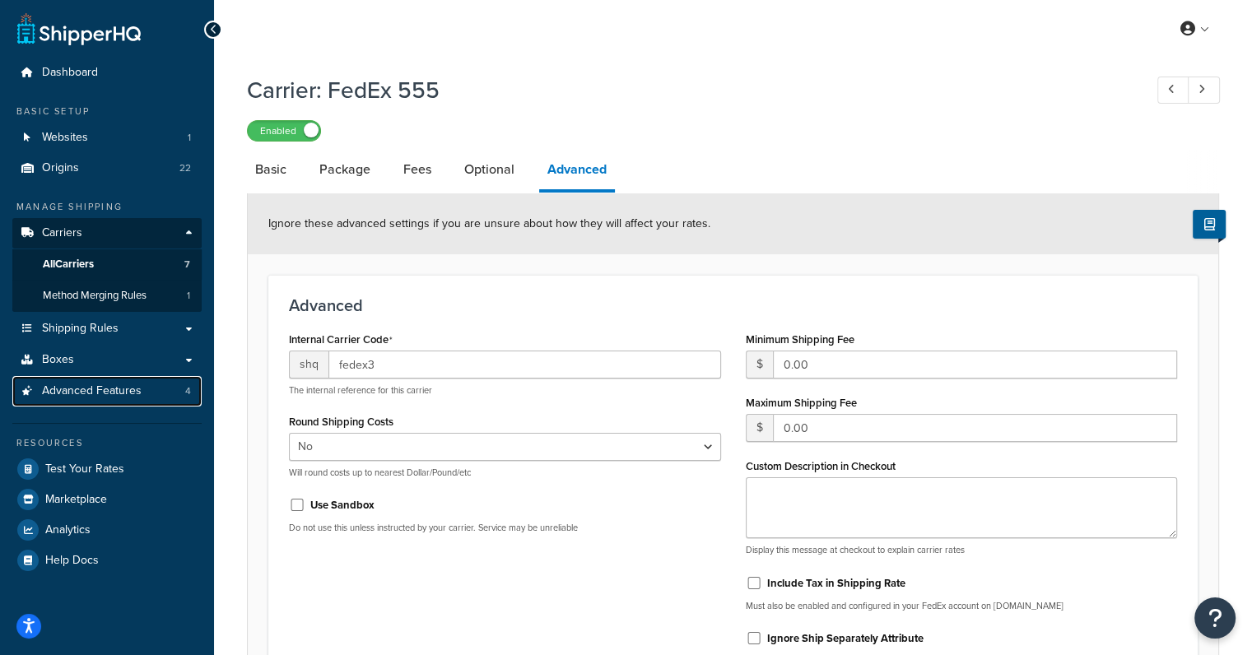
click at [92, 384] on span "Advanced Features" at bounding box center [92, 391] width 100 height 14
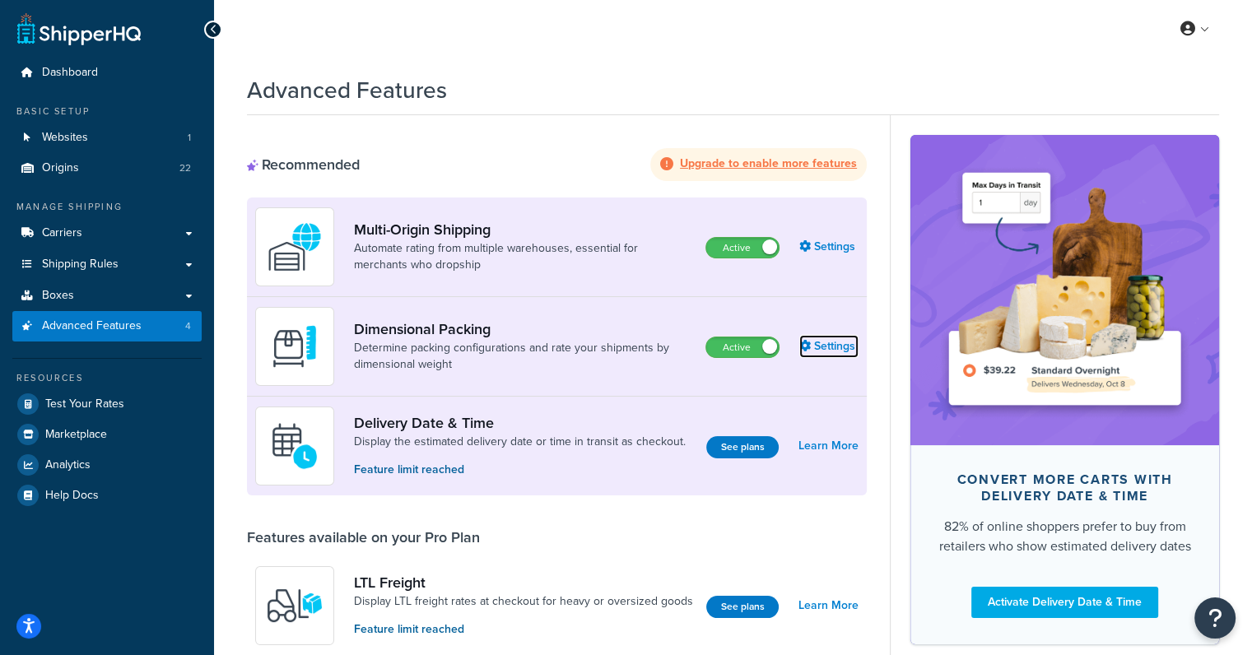
click at [820, 340] on link "Settings" at bounding box center [828, 346] width 59 height 23
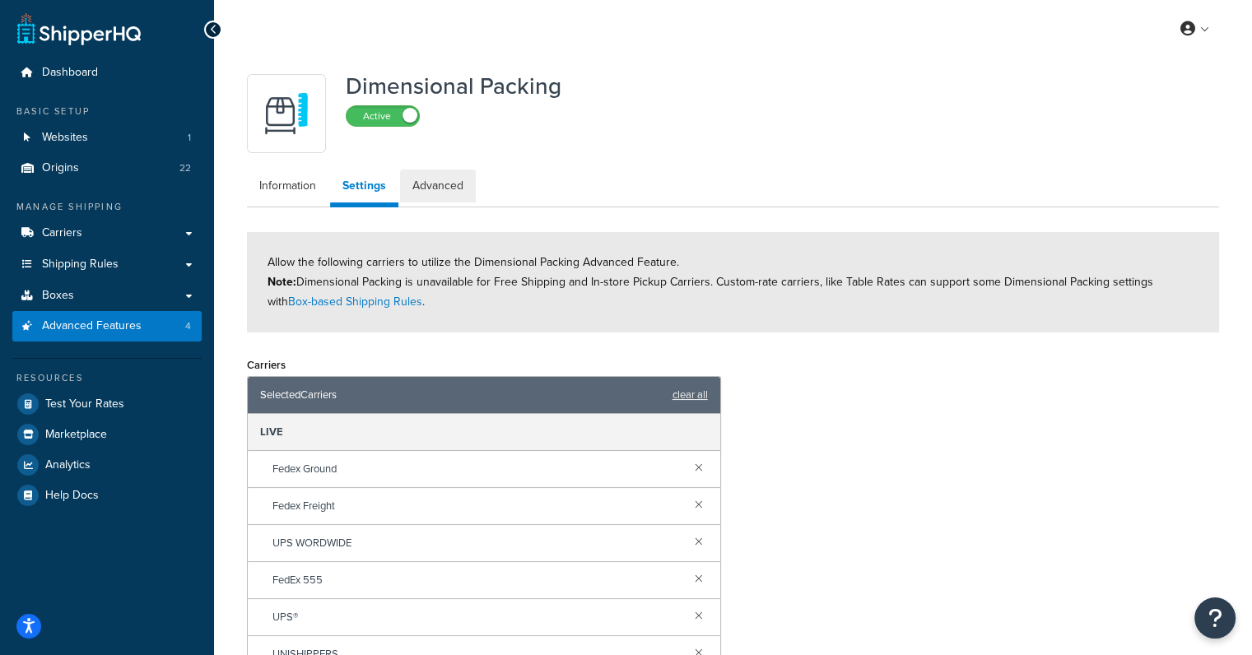
click at [435, 192] on link "Advanced" at bounding box center [438, 186] width 76 height 33
select select "false"
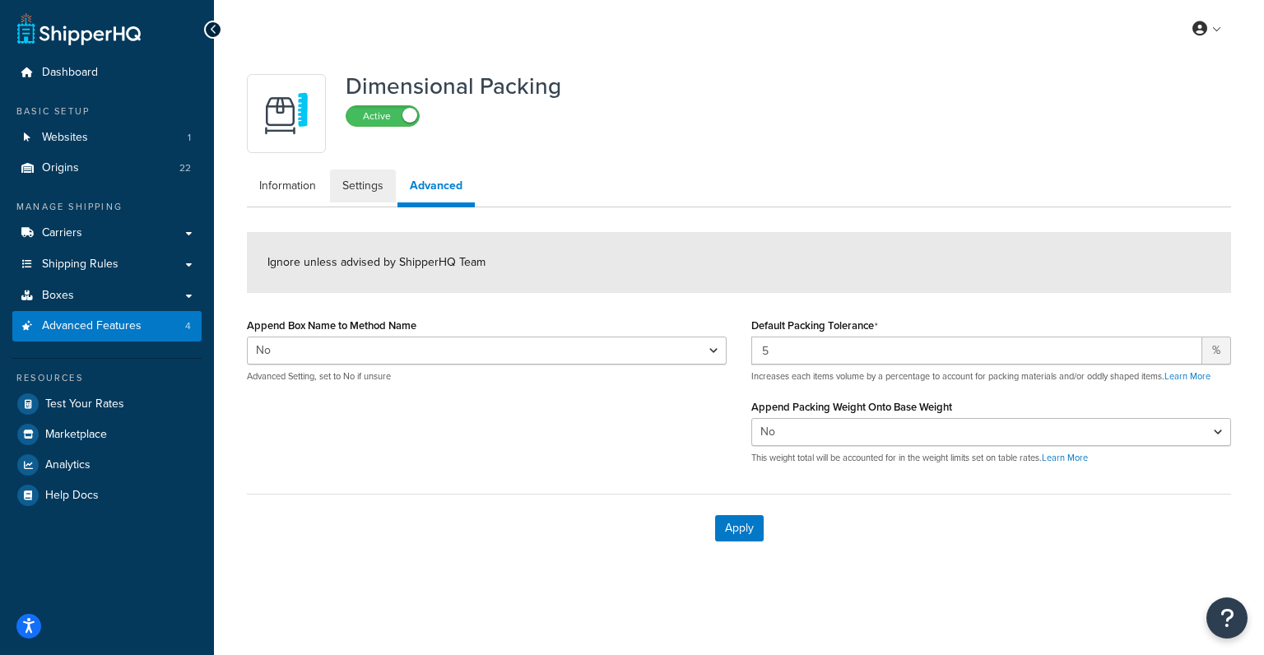
click at [358, 173] on link "Settings" at bounding box center [363, 186] width 66 height 33
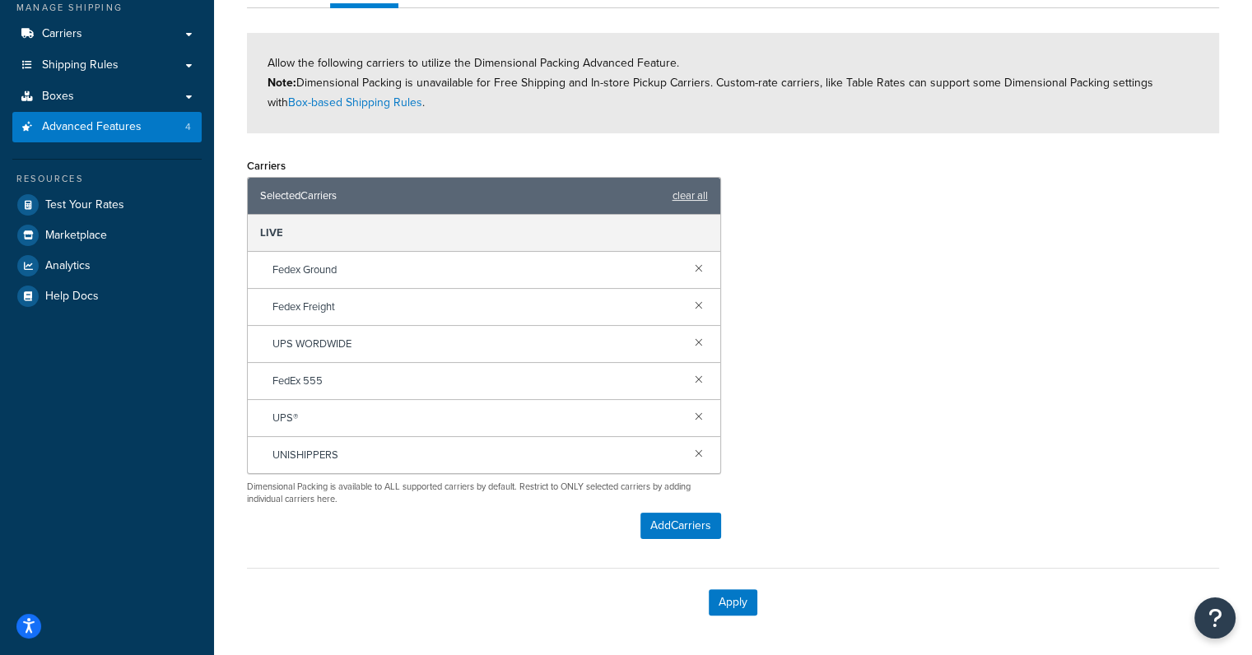
scroll to position [260, 0]
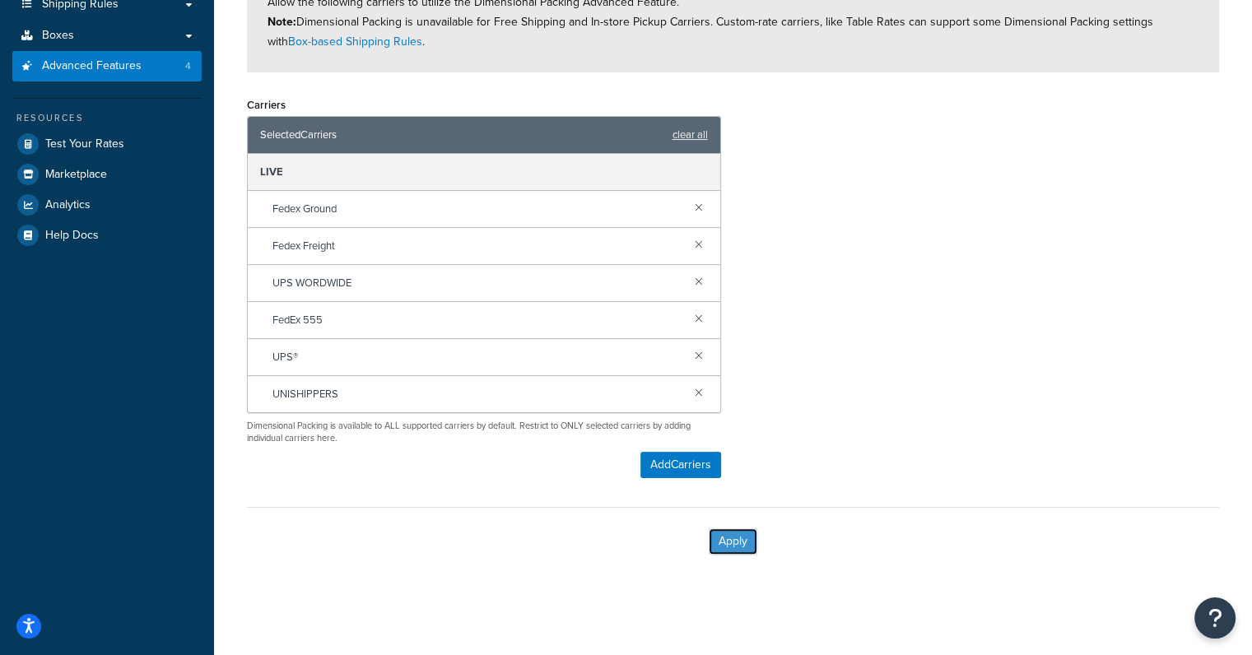
click at [729, 534] on button "Apply" at bounding box center [733, 541] width 49 height 26
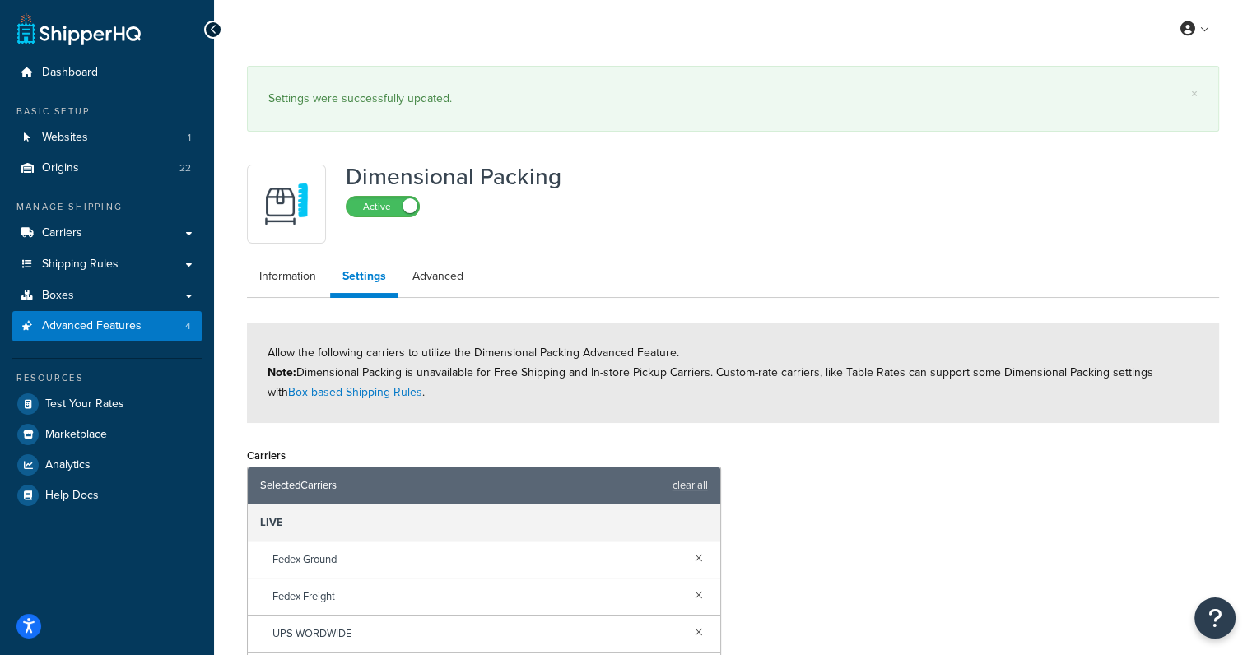
scroll to position [219, 0]
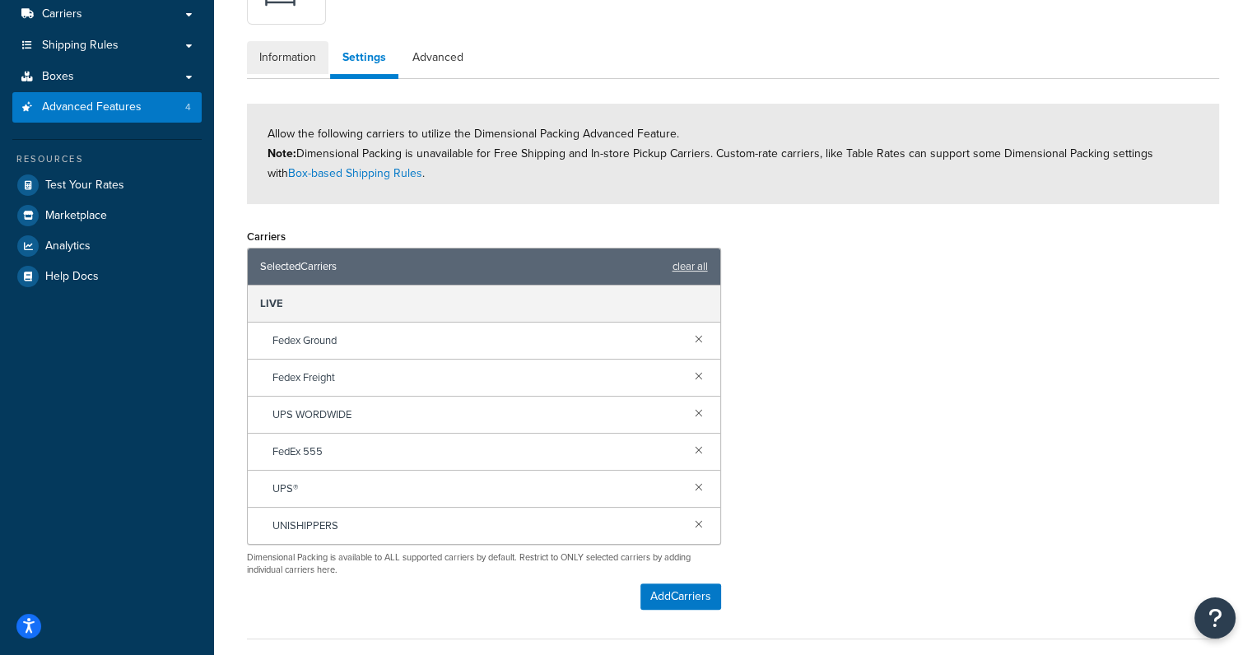
click at [294, 64] on link "Information" at bounding box center [287, 57] width 81 height 33
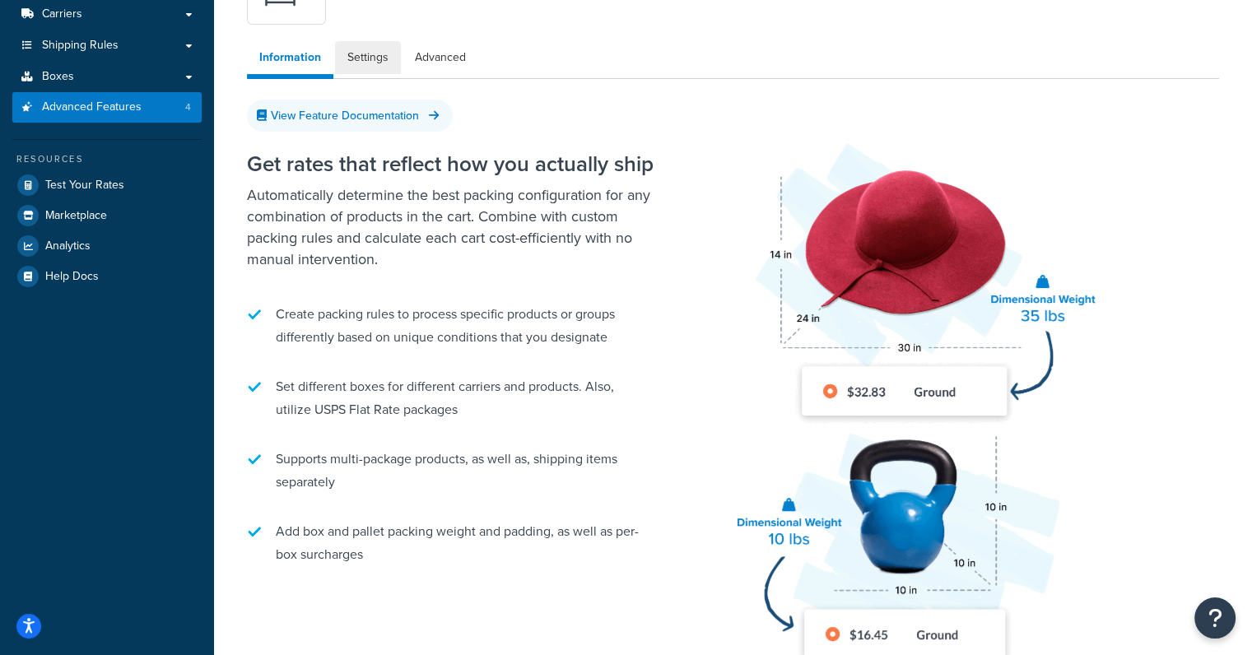
click at [361, 54] on link "Settings" at bounding box center [368, 57] width 66 height 33
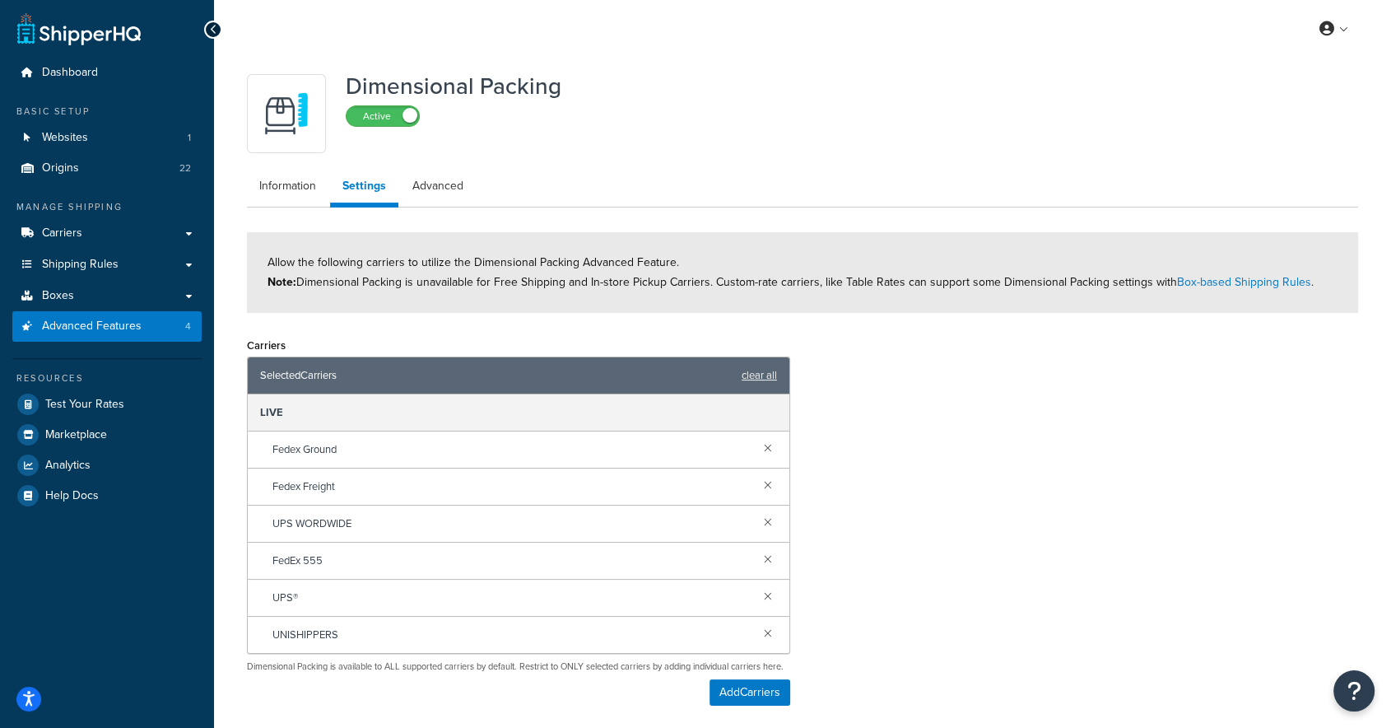
click at [741, 97] on div "Dimensional Packing Active" at bounding box center [802, 113] width 1111 height 79
click at [761, 62] on div "Dimensional Packing Active Information Settings Advanced Allow the following ca…" at bounding box center [803, 430] width 1136 height 745
click at [1195, 284] on link "Box-based Shipping Rules" at bounding box center [1244, 281] width 134 height 17
click at [70, 284] on link "Boxes" at bounding box center [106, 296] width 189 height 30
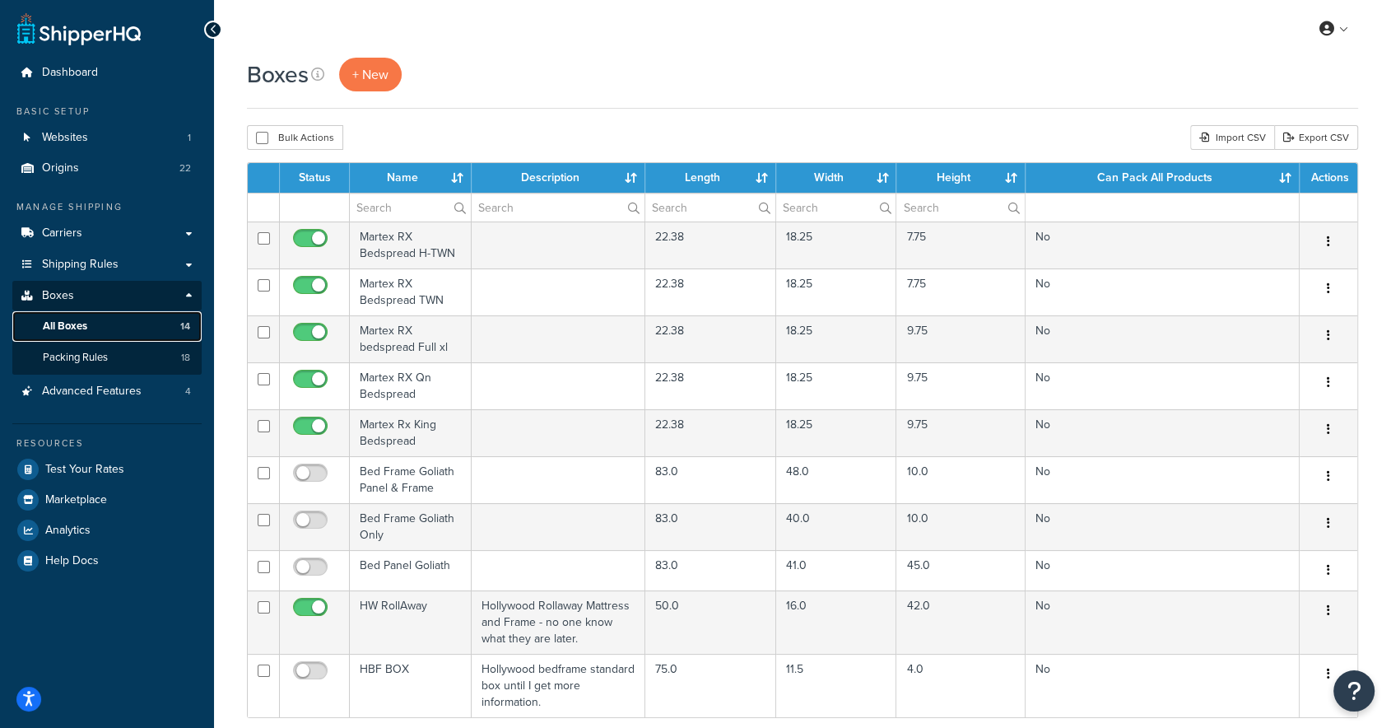
click at [58, 328] on span "All Boxes" at bounding box center [65, 326] width 44 height 14
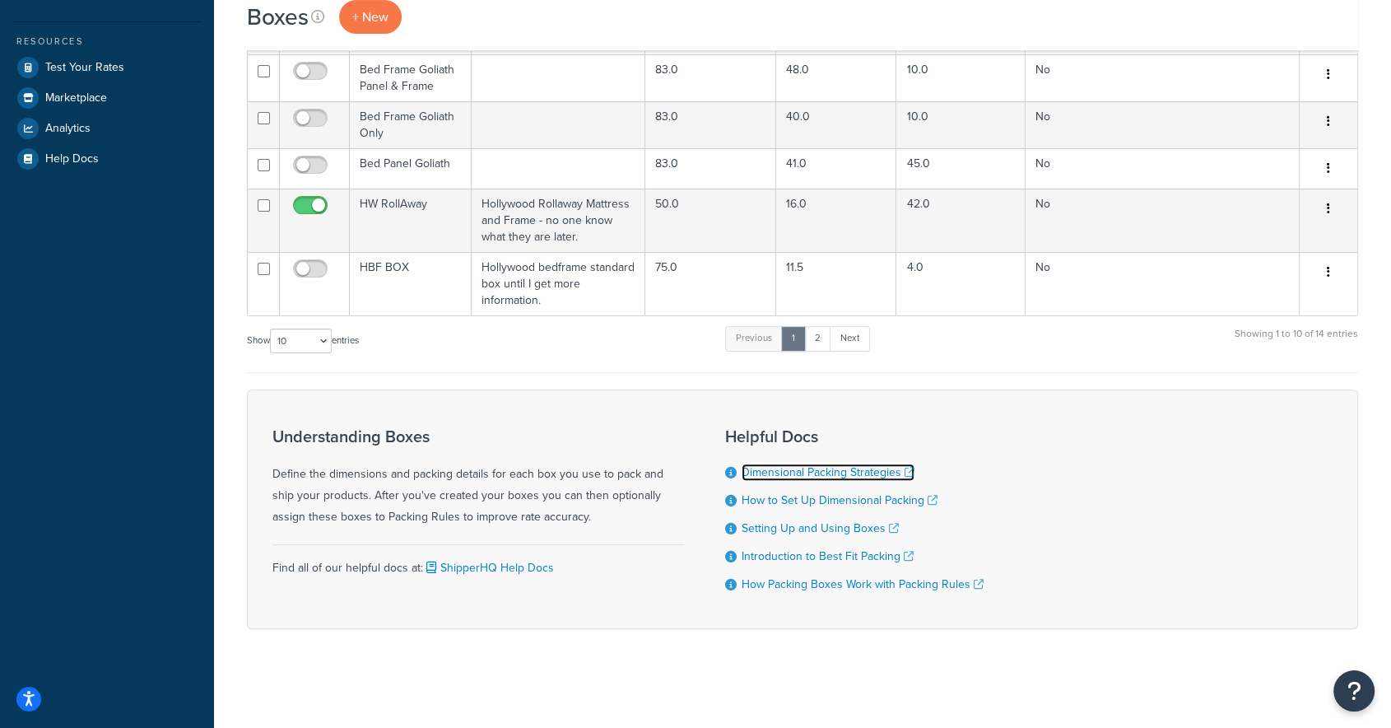
click at [819, 467] on link "Dimensional Packing Strategies" at bounding box center [828, 471] width 173 height 17
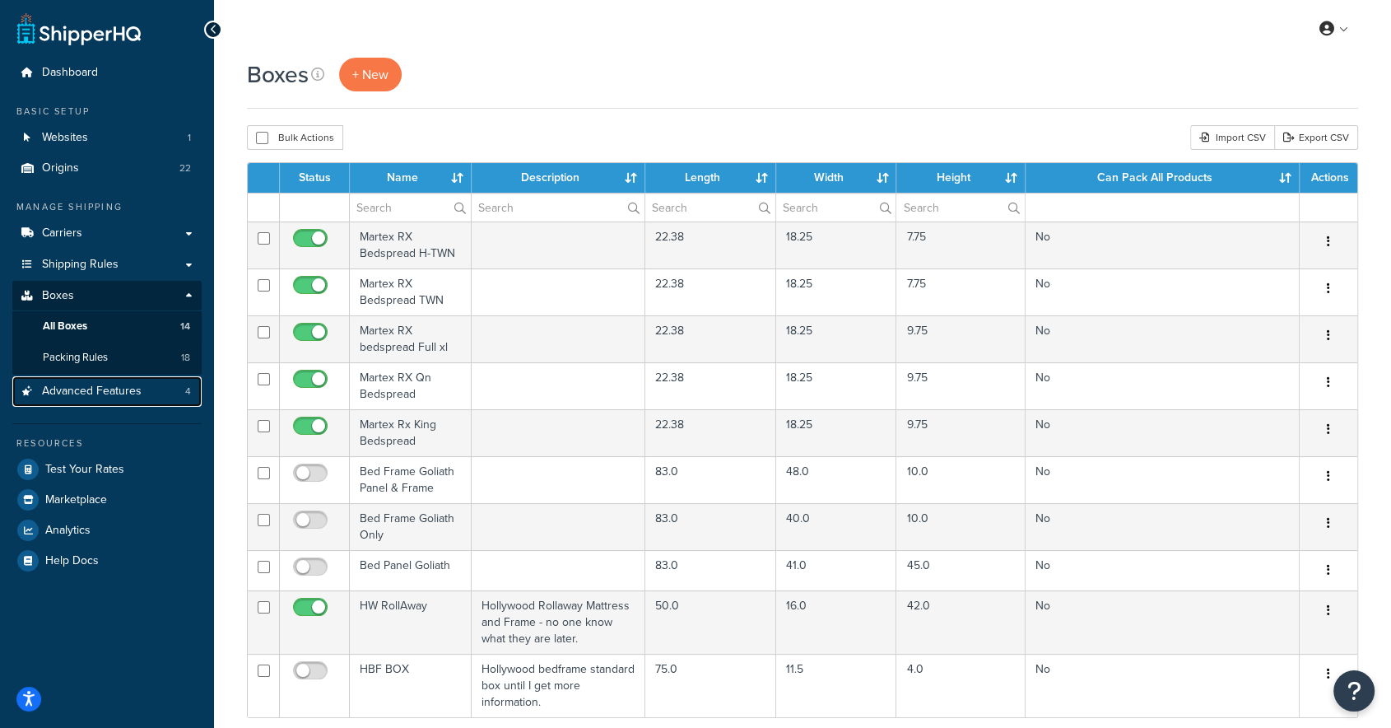
click at [77, 393] on span "Advanced Features" at bounding box center [92, 391] width 100 height 14
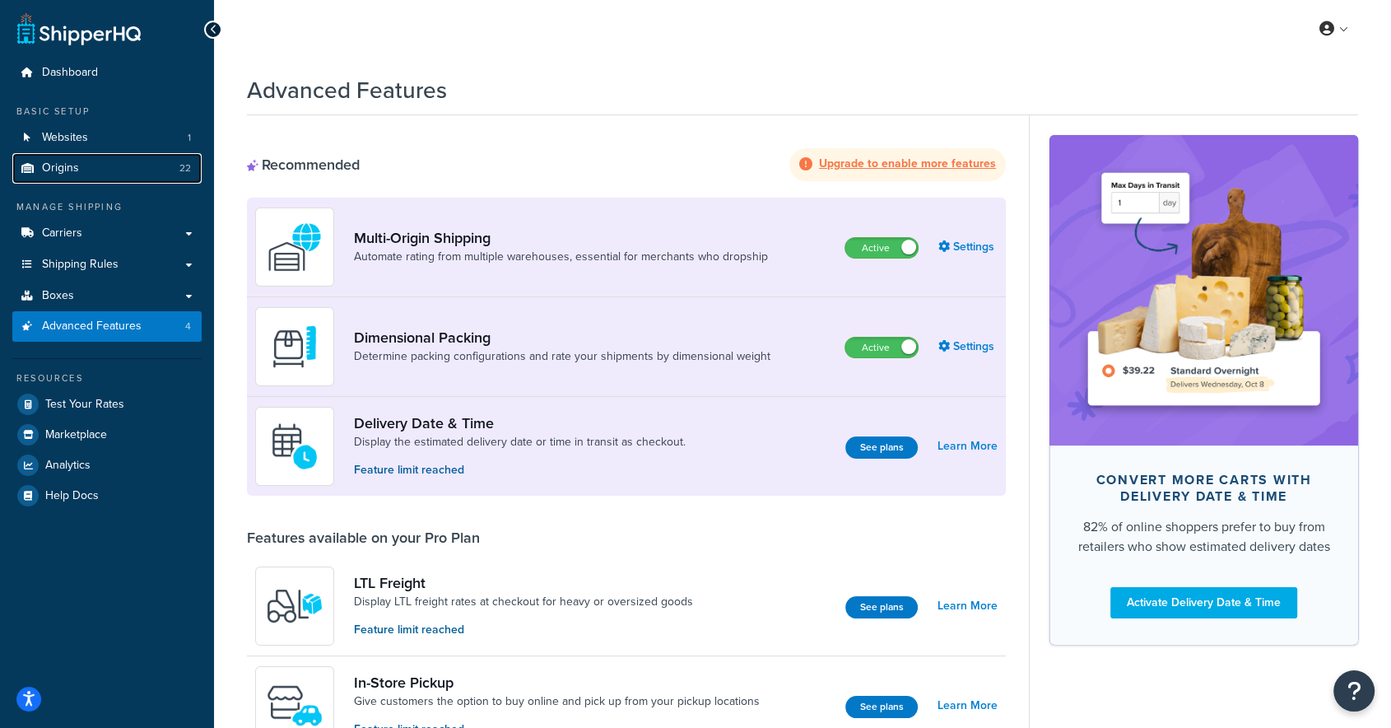
click at [81, 174] on link "Origins 22" at bounding box center [106, 168] width 189 height 30
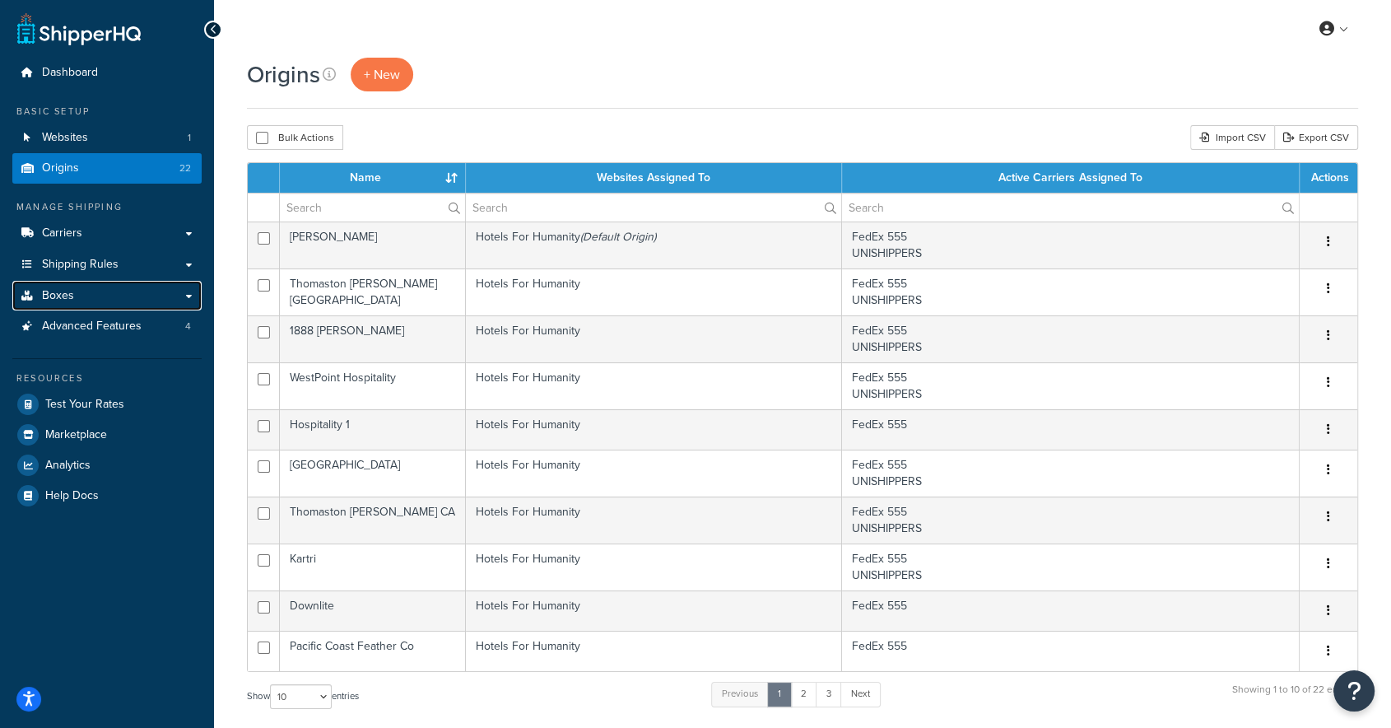
click at [105, 295] on link "Boxes" at bounding box center [106, 296] width 189 height 30
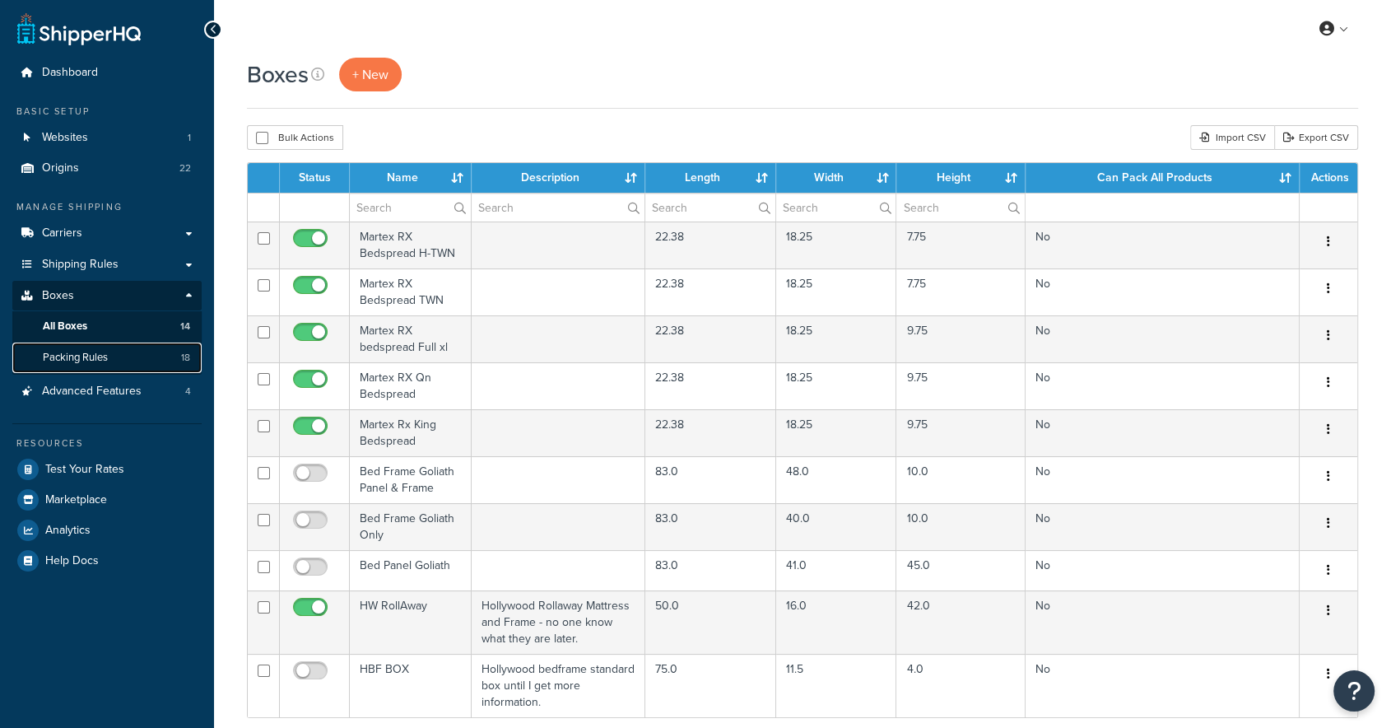
click at [91, 356] on span "Packing Rules" at bounding box center [75, 358] width 65 height 14
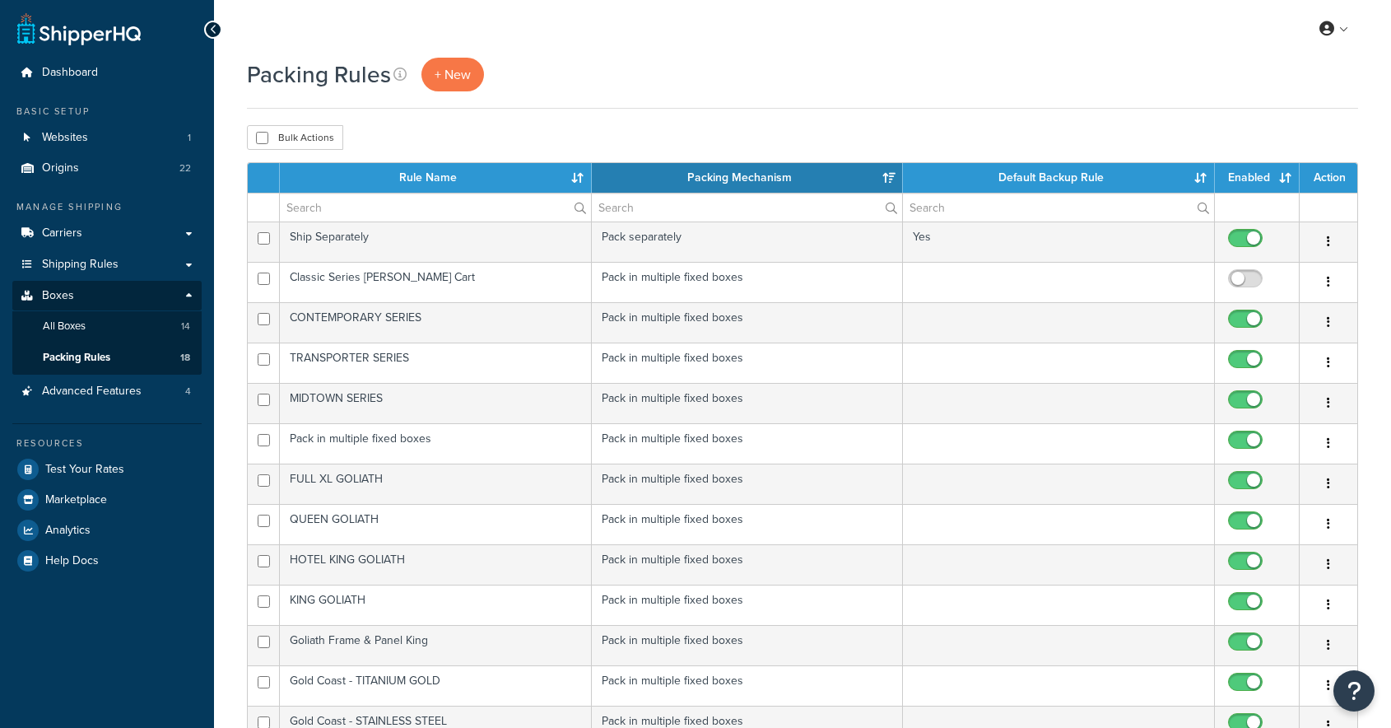
select select "15"
click at [1328, 239] on icon "button" at bounding box center [1328, 241] width 3 height 12
click at [1238, 274] on input "checkbox" at bounding box center [1247, 282] width 45 height 21
checkbox input "true"
click at [1328, 240] on icon "button" at bounding box center [1328, 241] width 3 height 12
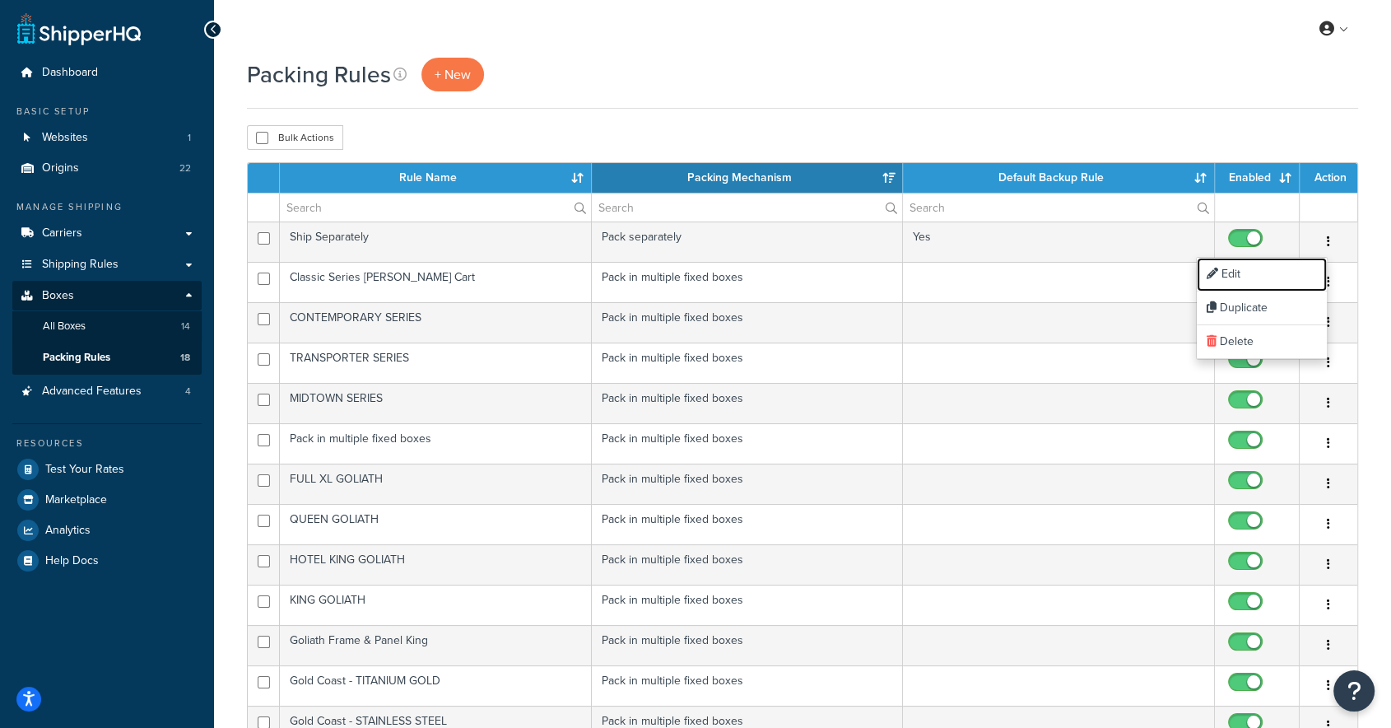
click at [1231, 268] on link "Edit" at bounding box center [1262, 275] width 130 height 34
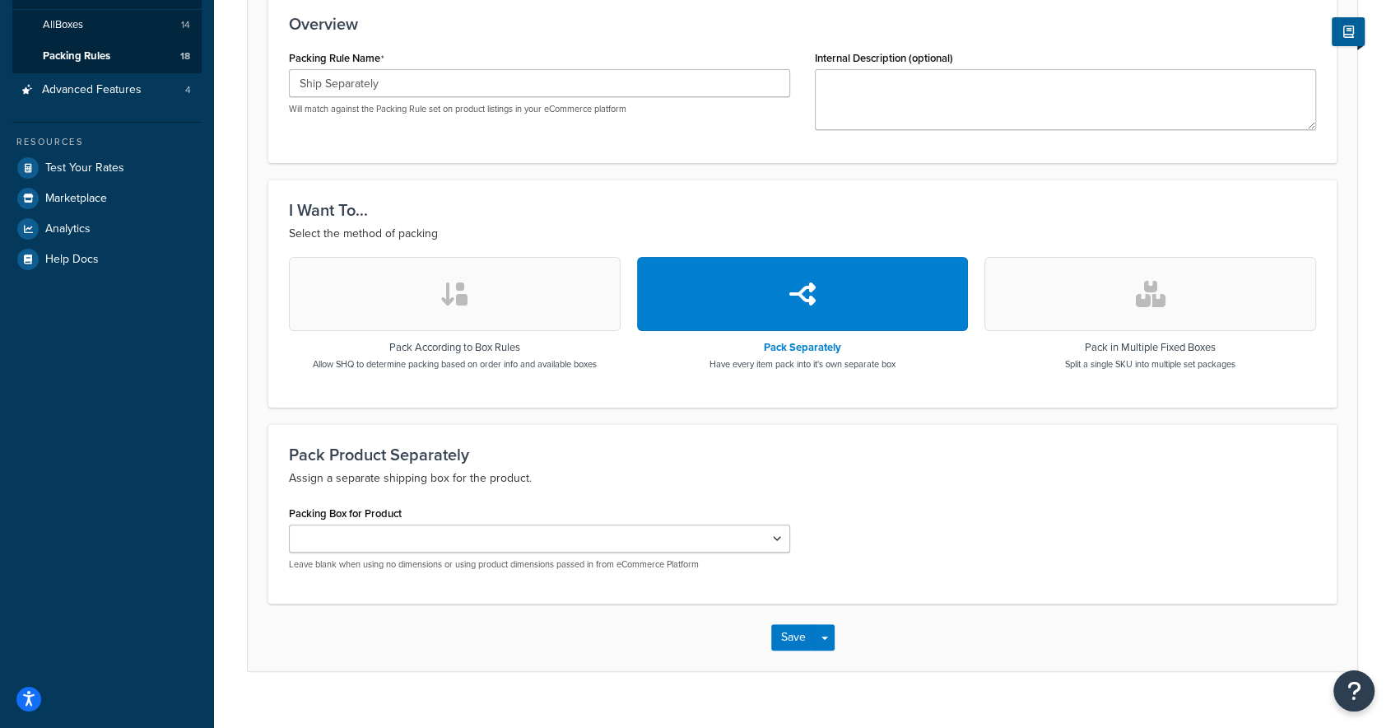
scroll to position [328, 0]
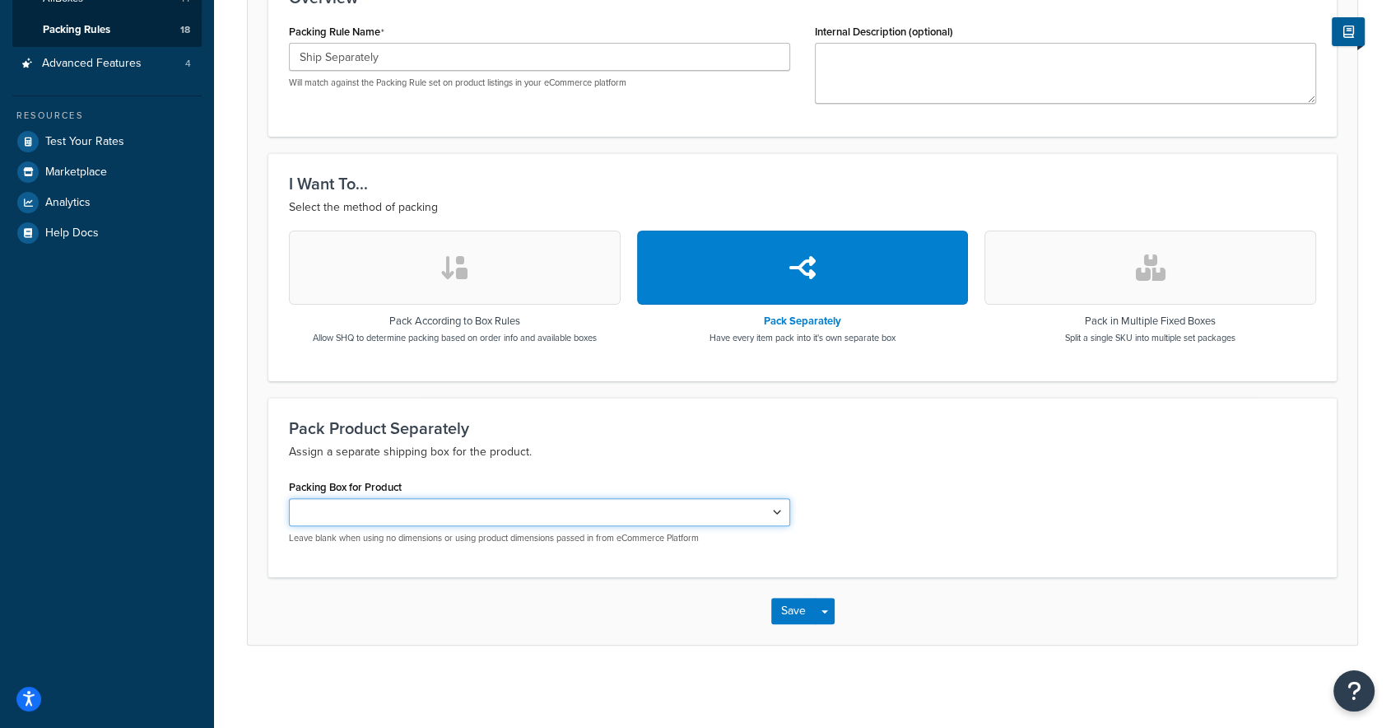
click at [556, 509] on select "Martex RX Bedspread H-TWN Martex RX Bedspread TWN Martex RX bedspread Full xl M…" at bounding box center [539, 512] width 501 height 28
click at [555, 508] on select "Martex RX Bedspread H-TWN Martex RX Bedspread TWN Martex RX bedspread Full xl M…" at bounding box center [539, 512] width 501 height 28
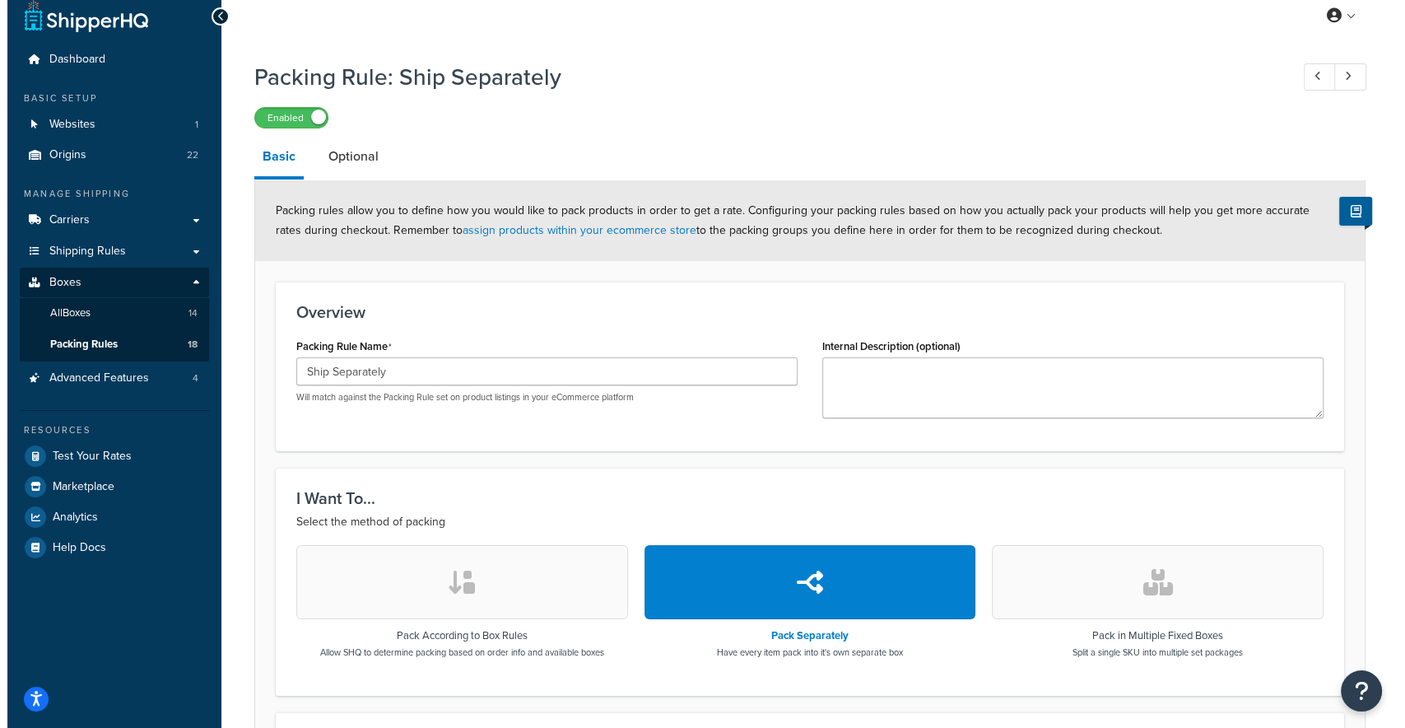
scroll to position [0, 0]
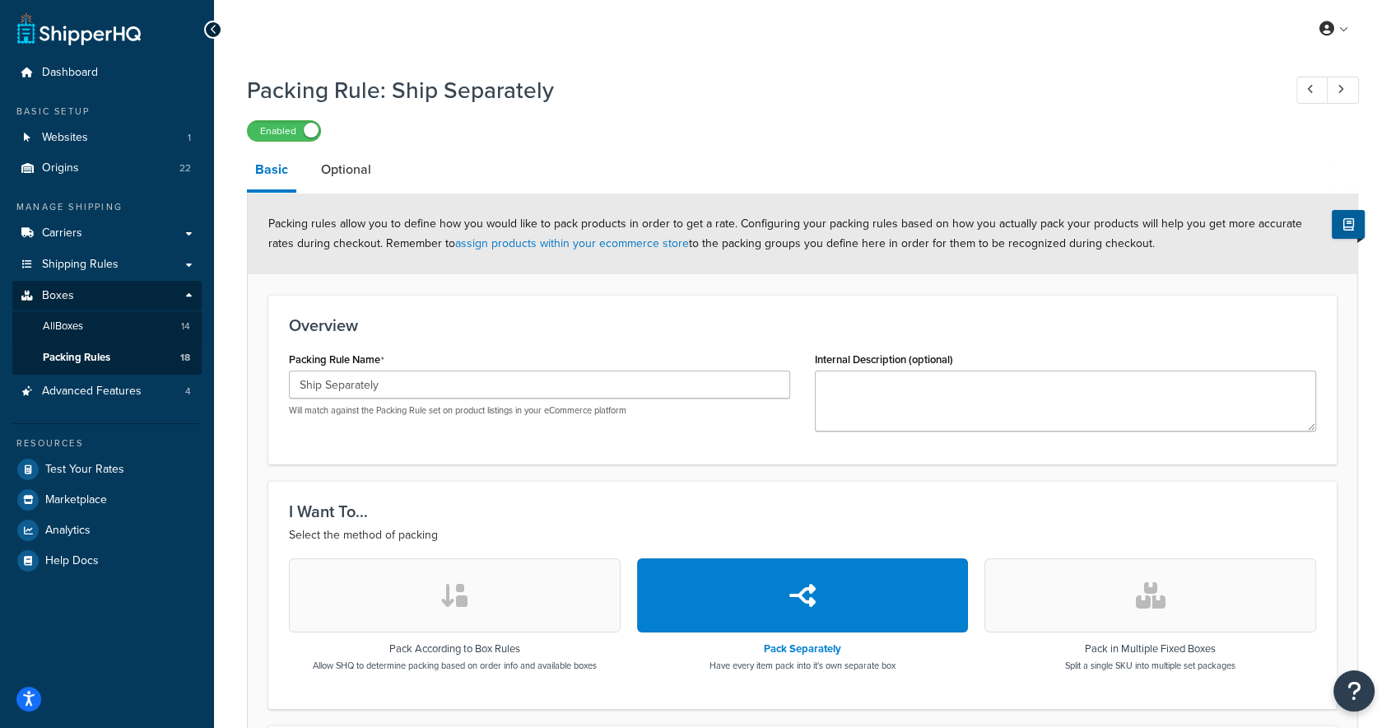
click at [358, 174] on link "Optional" at bounding box center [346, 170] width 67 height 40
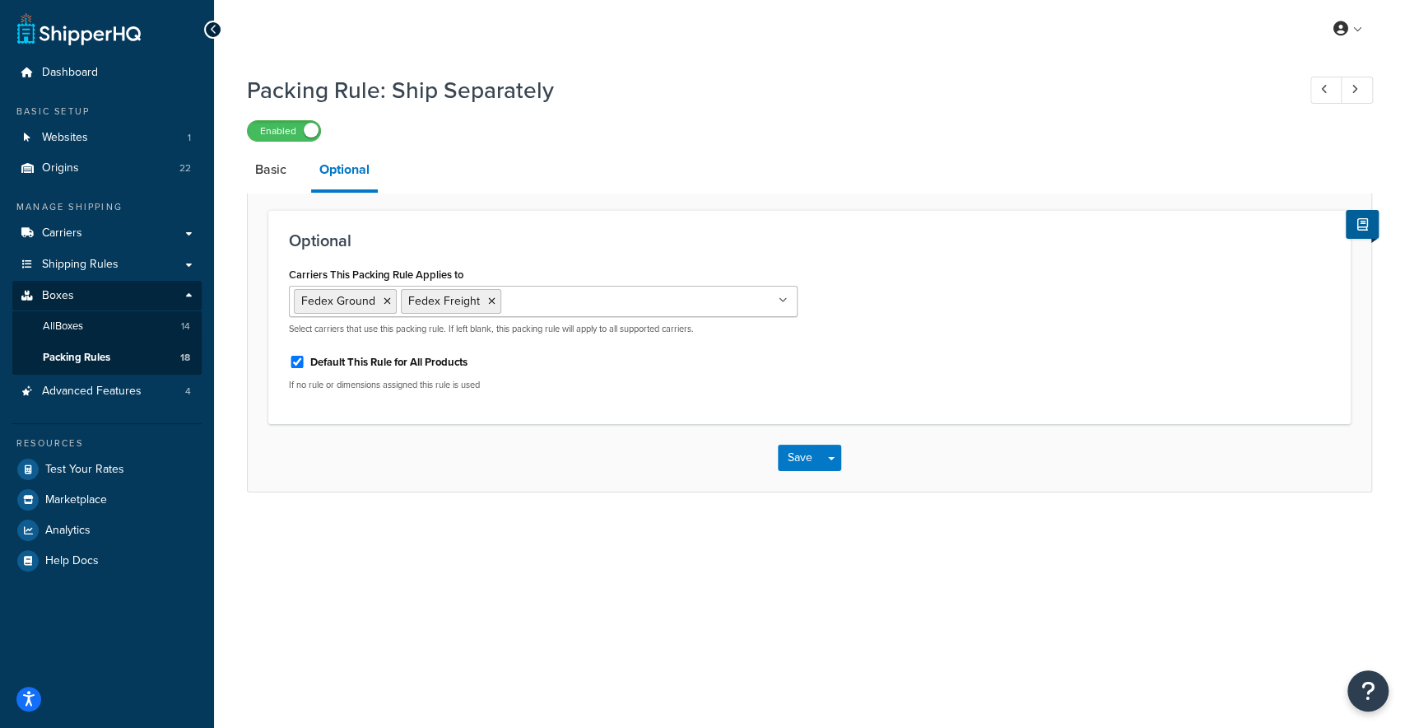
click at [520, 305] on input "Carriers This Packing Rule Applies to" at bounding box center [578, 300] width 146 height 18
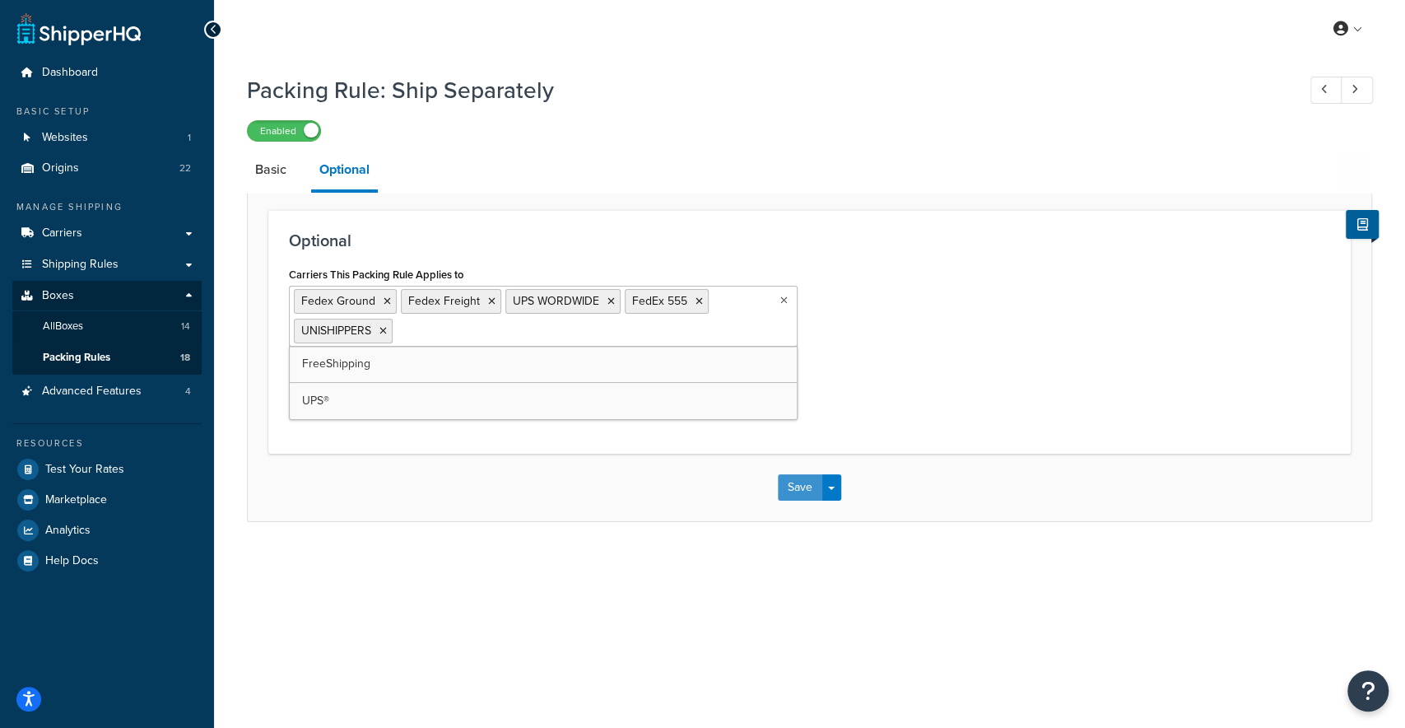
click at [796, 492] on button "Save" at bounding box center [800, 487] width 44 height 26
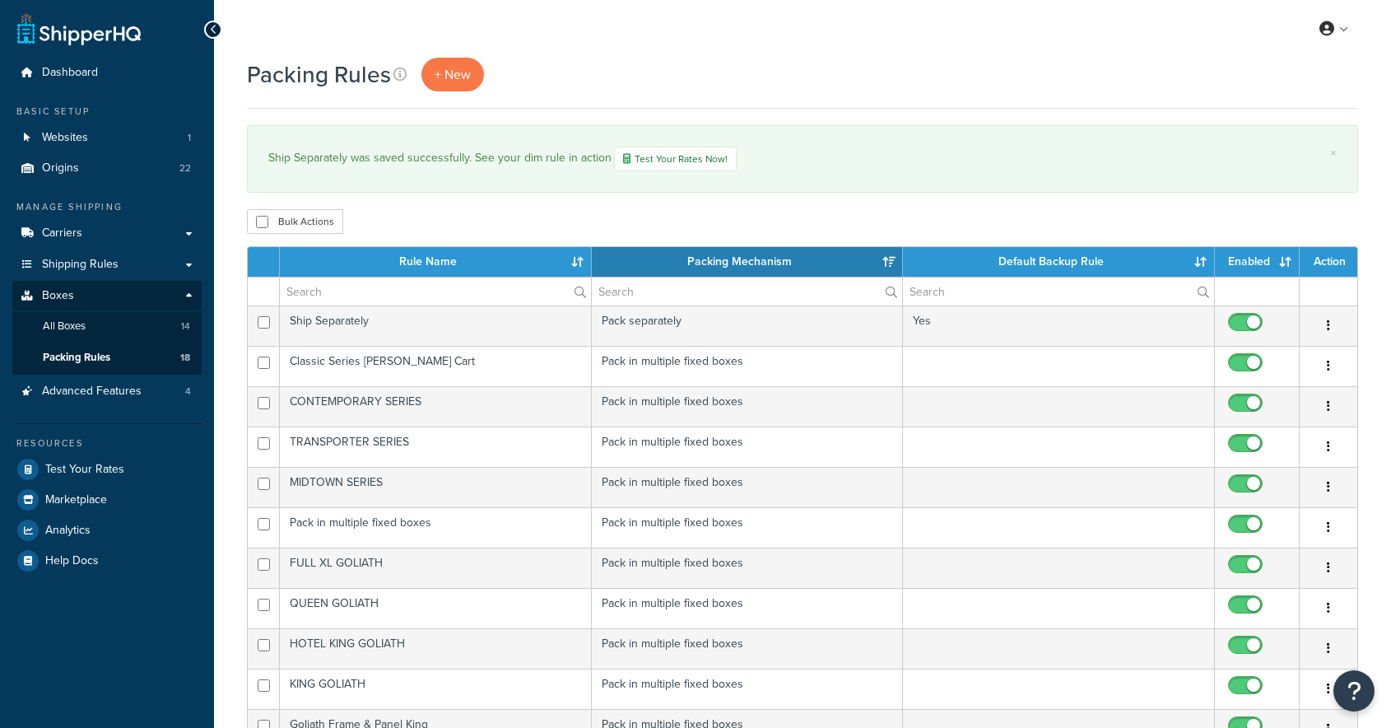
select select "15"
click at [1336, 331] on button "button" at bounding box center [1328, 326] width 23 height 26
click at [1253, 356] on link "Edit" at bounding box center [1262, 359] width 130 height 34
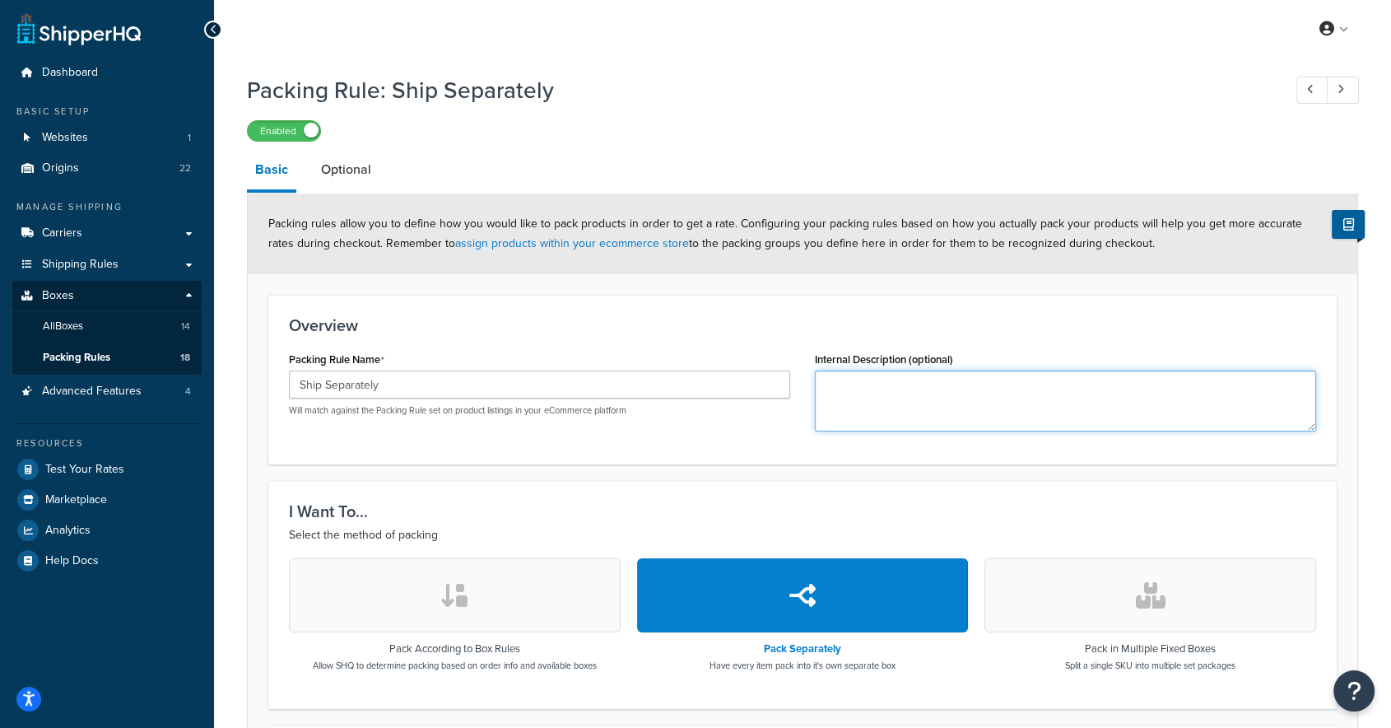
click at [918, 413] on textarea "Internal Description (optional)" at bounding box center [1065, 400] width 501 height 61
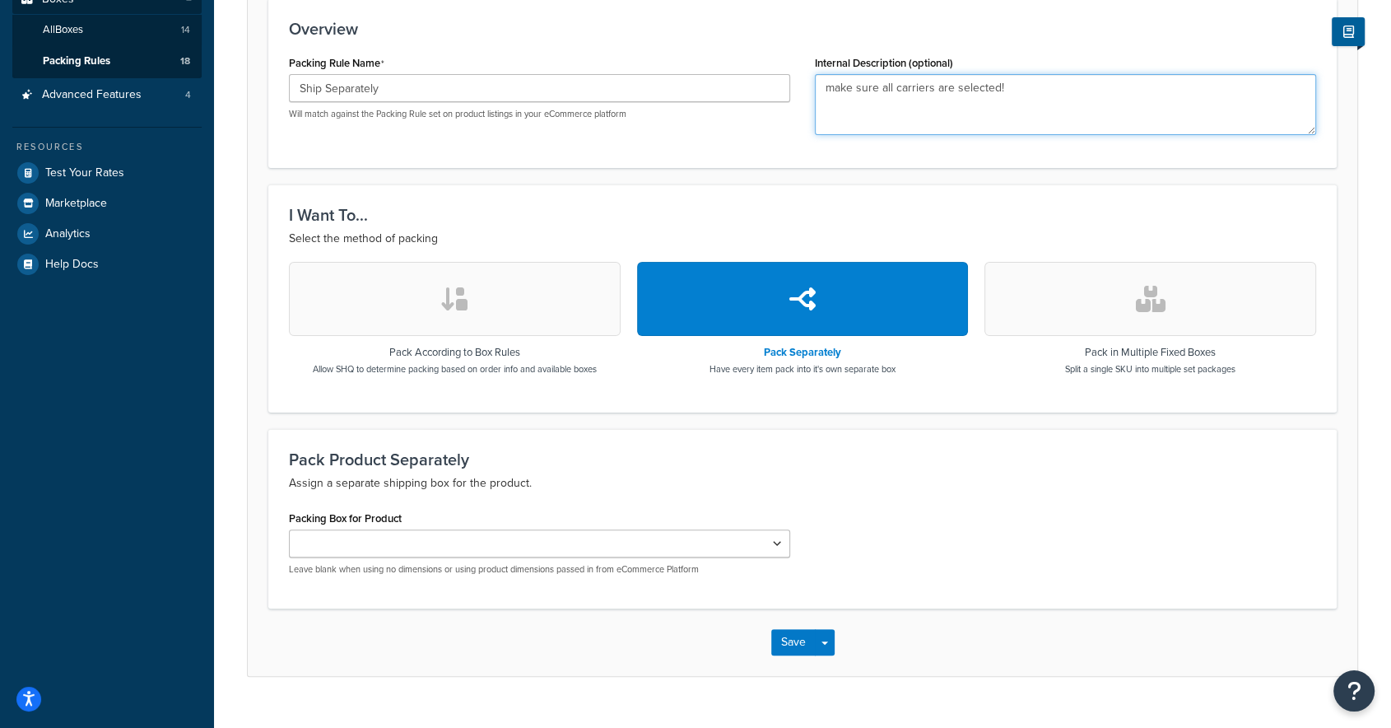
scroll to position [328, 0]
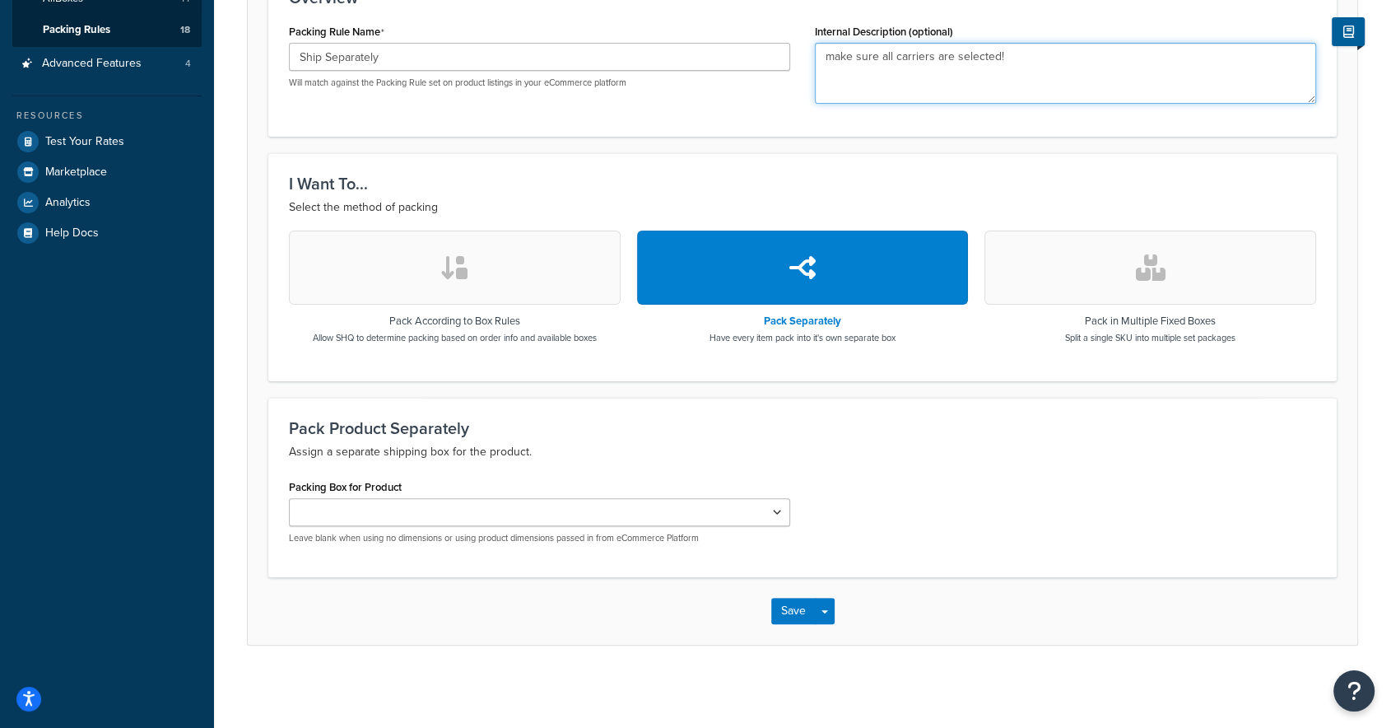
type textarea "make sure all carriers are selected!"
click at [791, 609] on button "Save" at bounding box center [793, 611] width 44 height 26
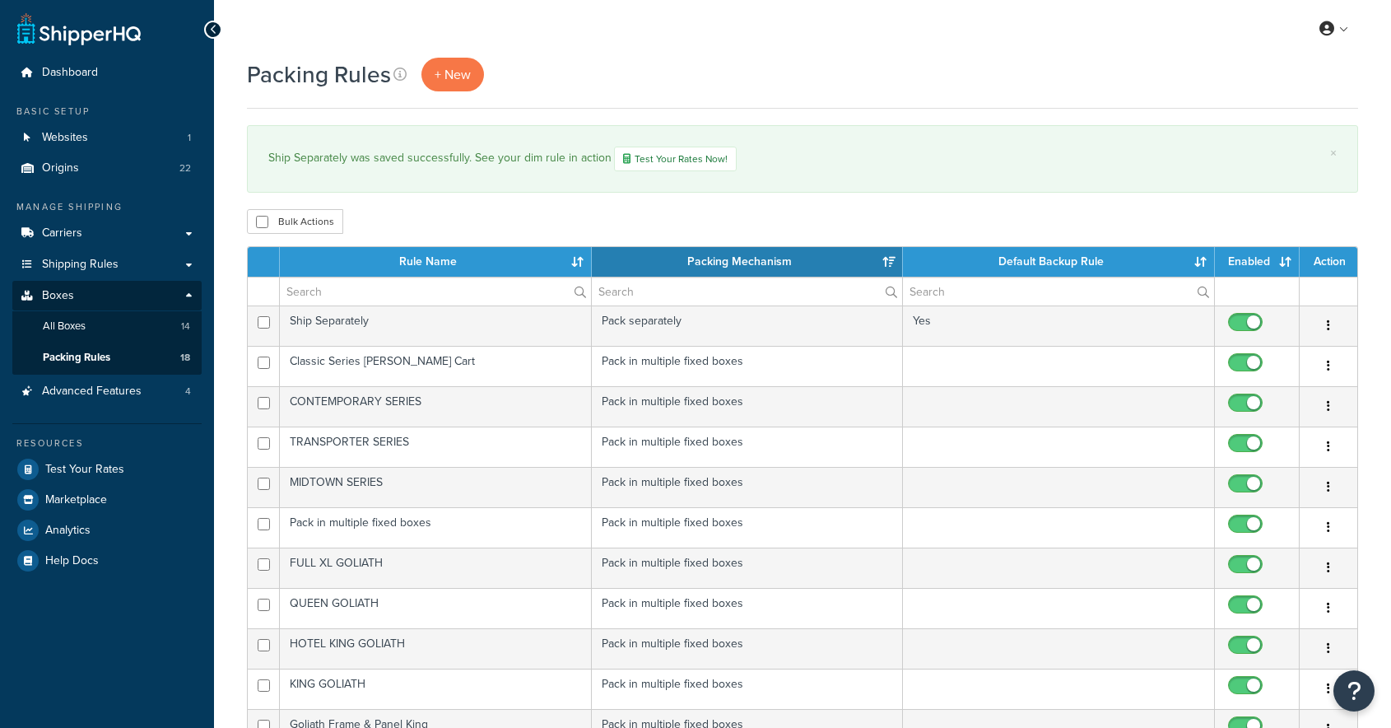
select select "15"
click at [756, 318] on td "Pack separately" at bounding box center [748, 325] width 312 height 40
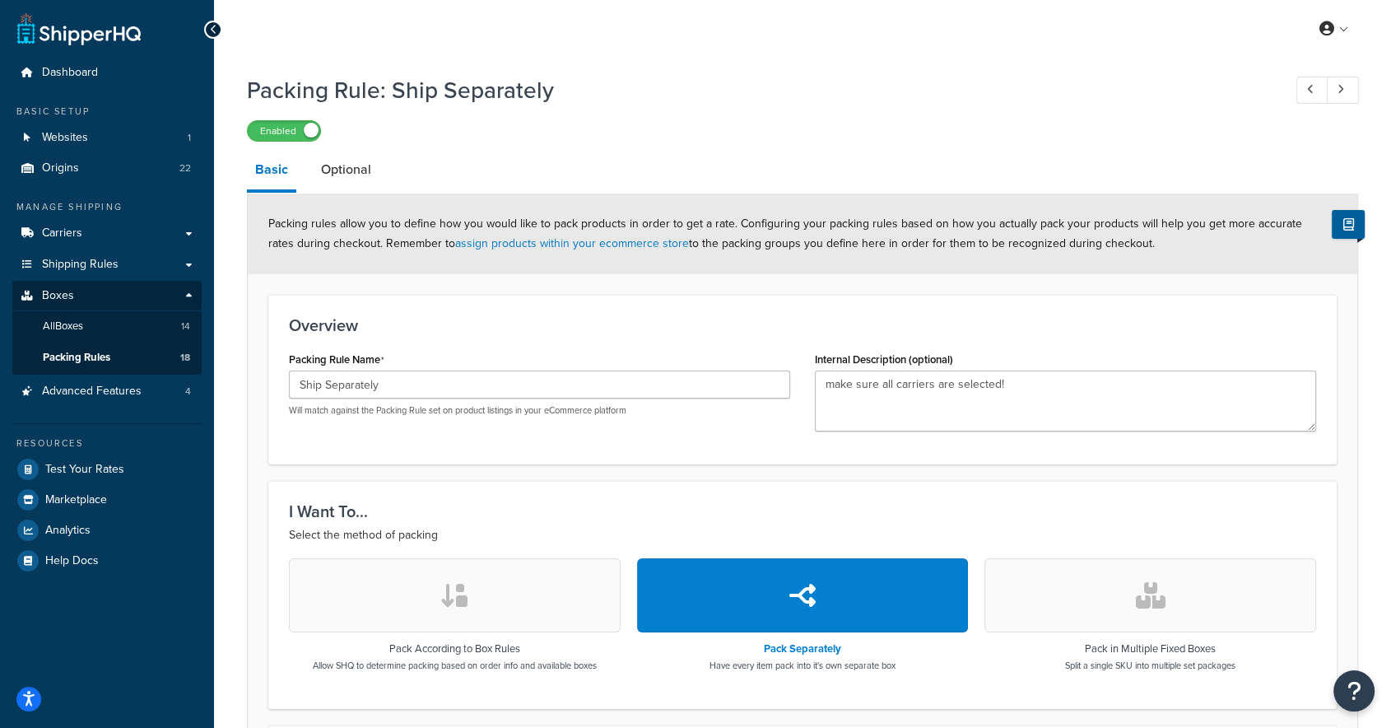
scroll to position [328, 0]
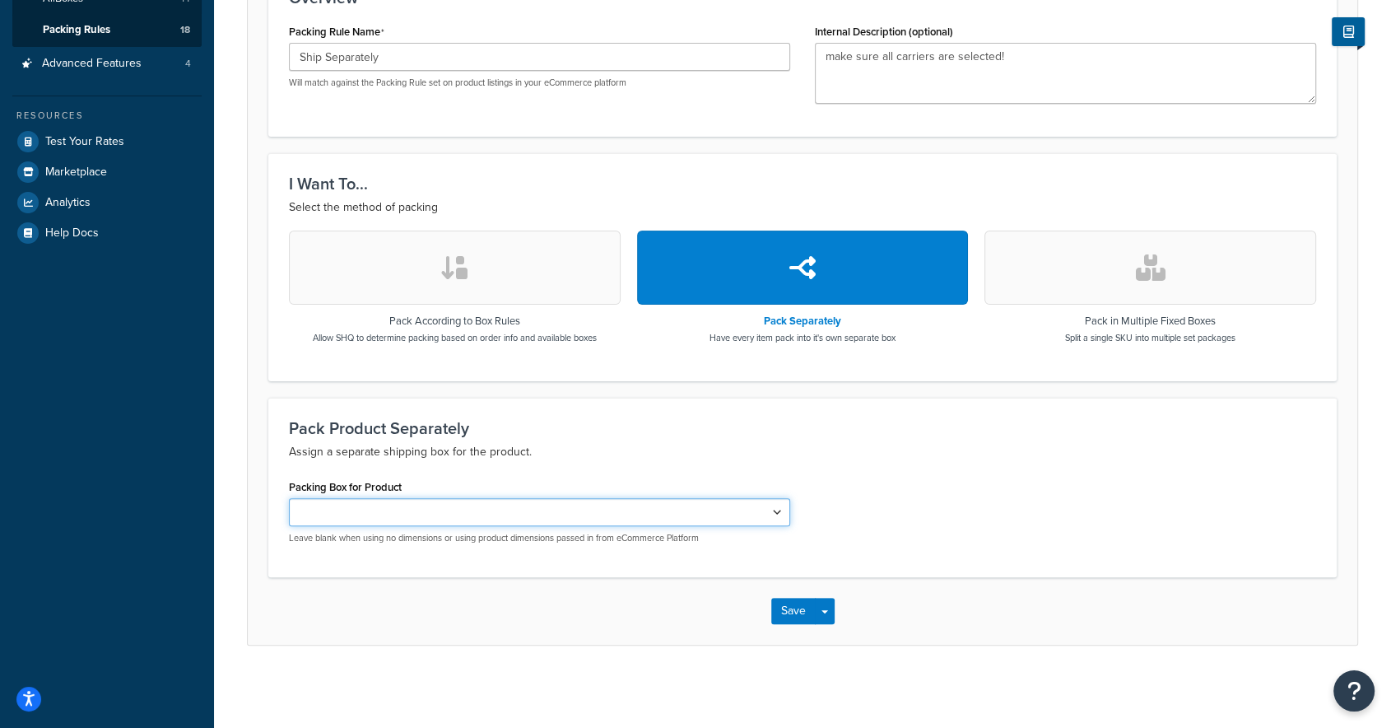
click at [440, 518] on select "Martex RX Bedspread H-TWN Martex RX Bedspread TWN Martex RX bedspread Full xl M…" at bounding box center [539, 512] width 501 height 28
click at [289, 498] on select "Martex RX Bedspread H-TWN Martex RX Bedspread TWN Martex RX bedspread Full xl M…" at bounding box center [539, 512] width 501 height 28
click at [604, 579] on div "Save Save Dropdown Save and Edit Save and Duplicate Save and Create New" at bounding box center [803, 610] width 1110 height 67
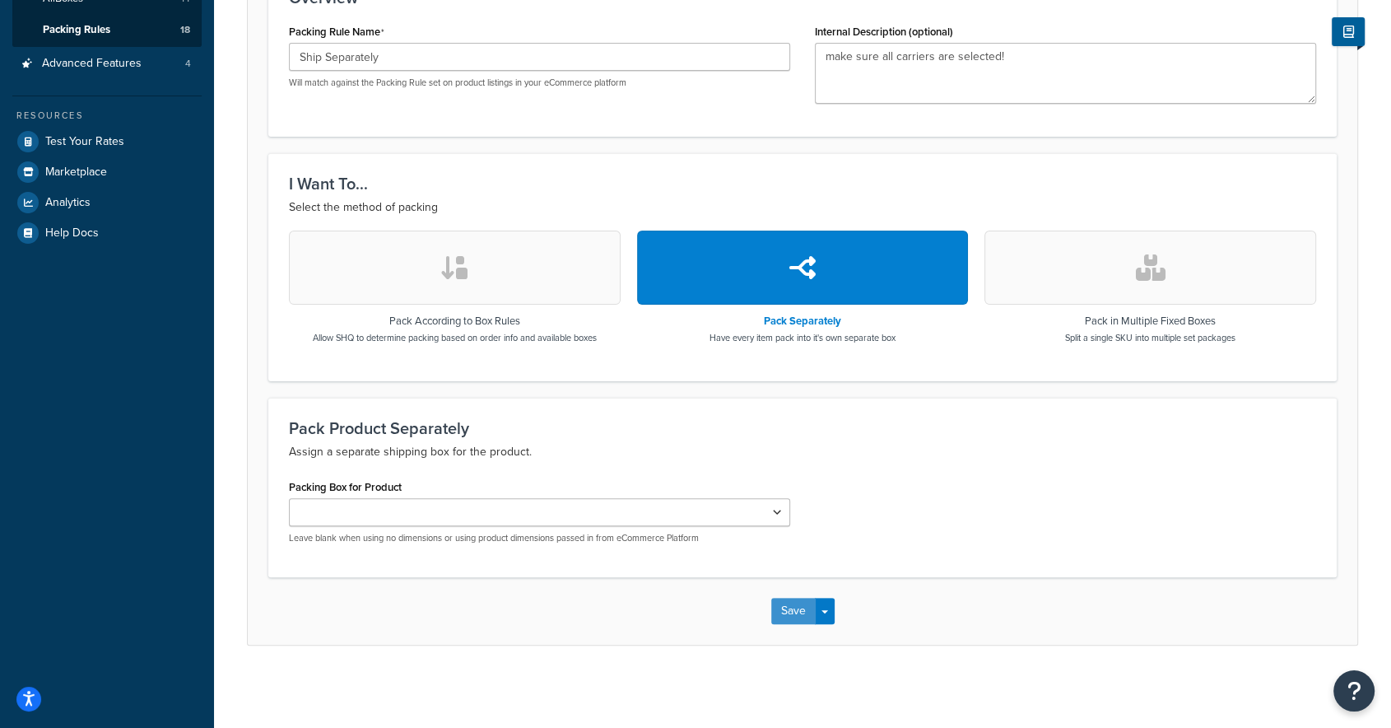
click at [781, 603] on button "Save" at bounding box center [793, 611] width 44 height 26
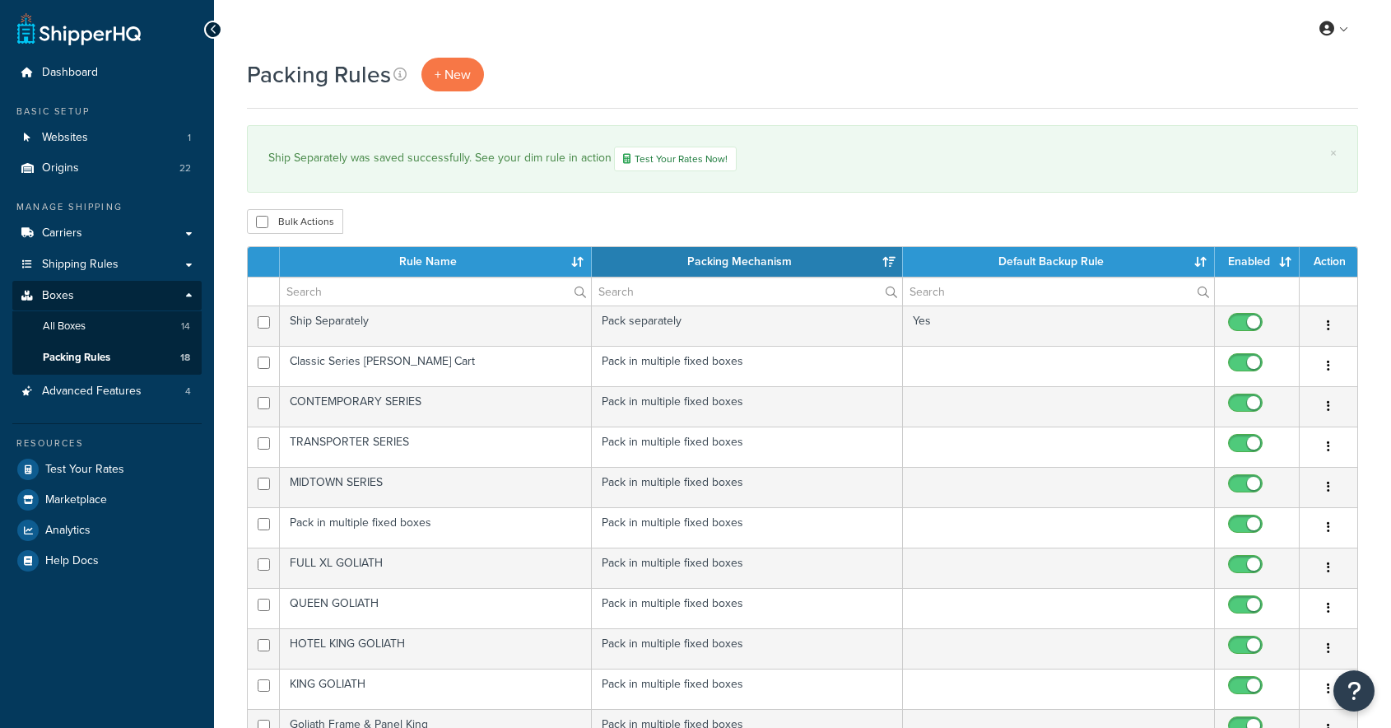
select select "15"
click at [1330, 321] on button "button" at bounding box center [1328, 326] width 23 height 26
click at [1233, 356] on input "checkbox" at bounding box center [1247, 366] width 45 height 21
click at [1330, 319] on button "button" at bounding box center [1328, 326] width 23 height 26
click at [1251, 359] on input "checkbox" at bounding box center [1247, 366] width 45 height 21
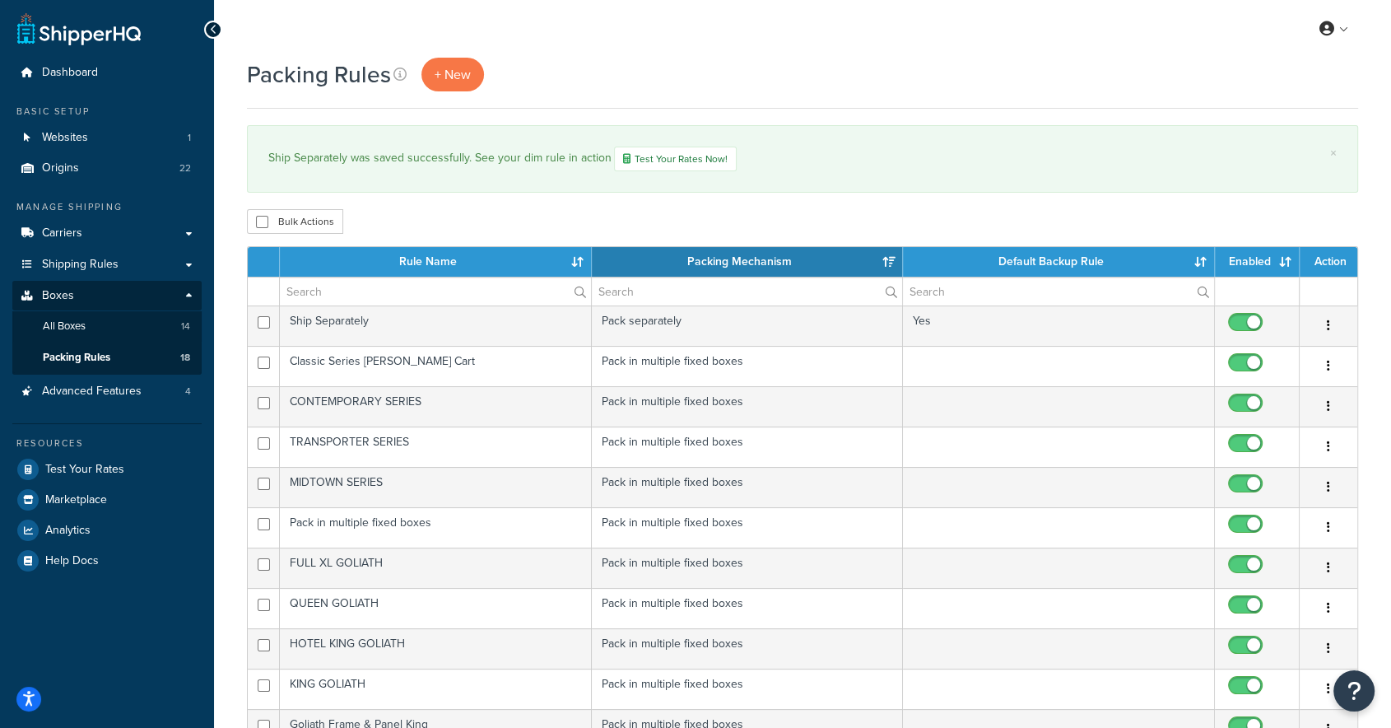
click at [1341, 320] on div "Edit Duplicate [GEOGRAPHIC_DATA]" at bounding box center [1329, 326] width 38 height 26
click at [1328, 323] on icon "button" at bounding box center [1328, 325] width 3 height 12
click at [1228, 357] on input "checkbox" at bounding box center [1247, 366] width 45 height 21
checkbox input "false"
click at [448, 351] on td "Classic Series [PERSON_NAME] Cart" at bounding box center [436, 366] width 312 height 40
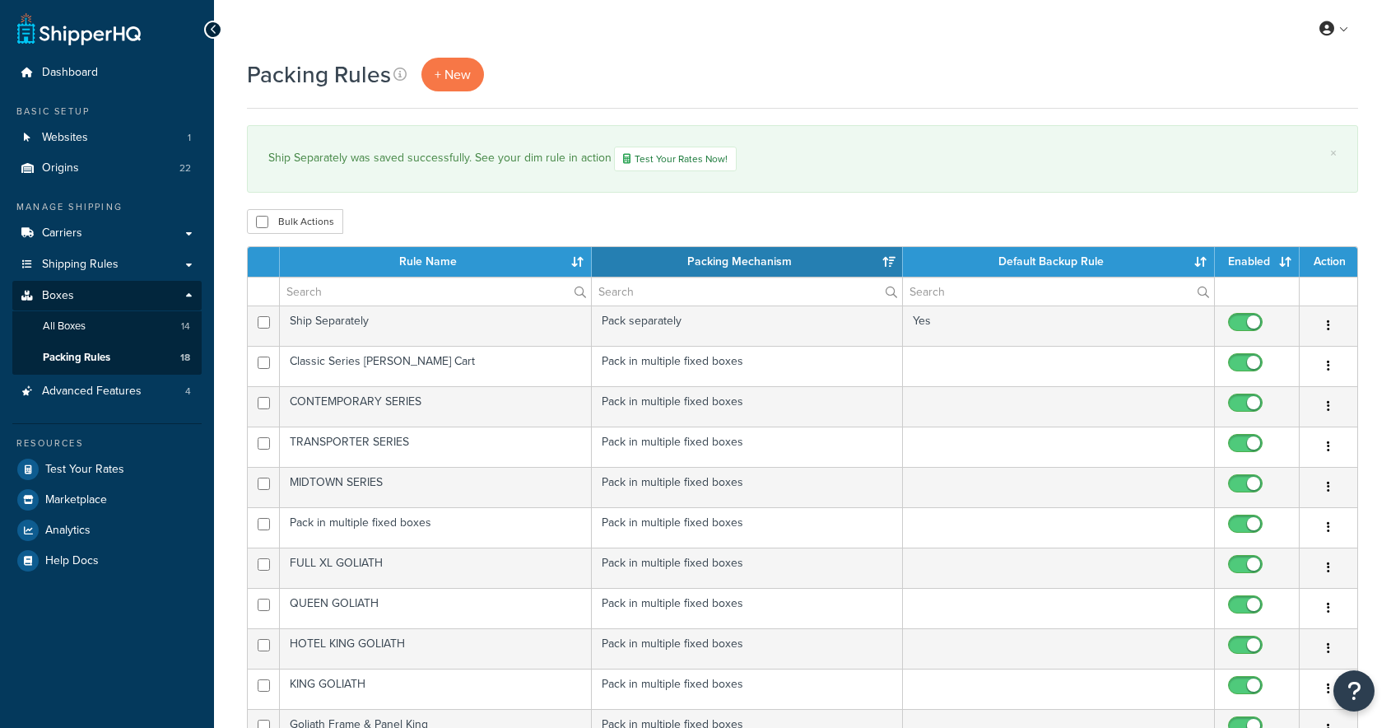
select select "15"
click at [487, 311] on td "Ship Separately" at bounding box center [436, 325] width 312 height 40
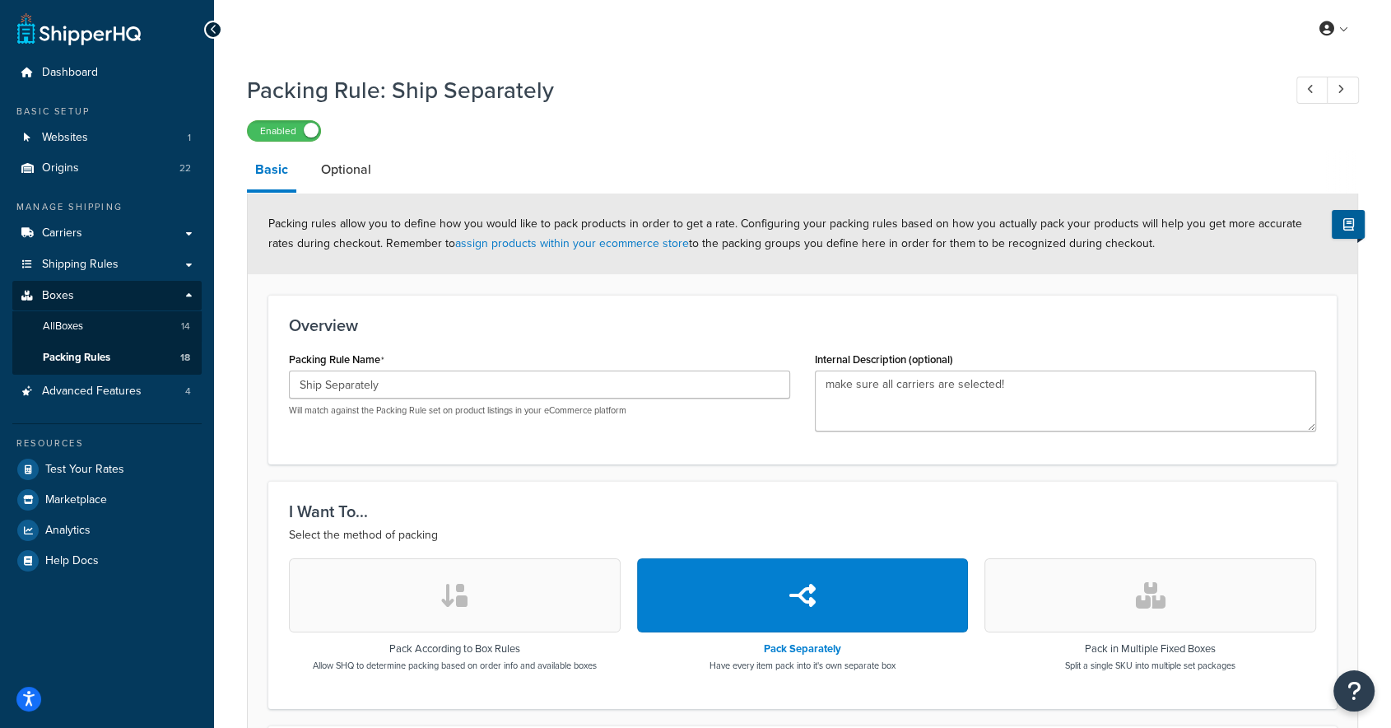
click at [339, 161] on link "Optional" at bounding box center [346, 170] width 67 height 40
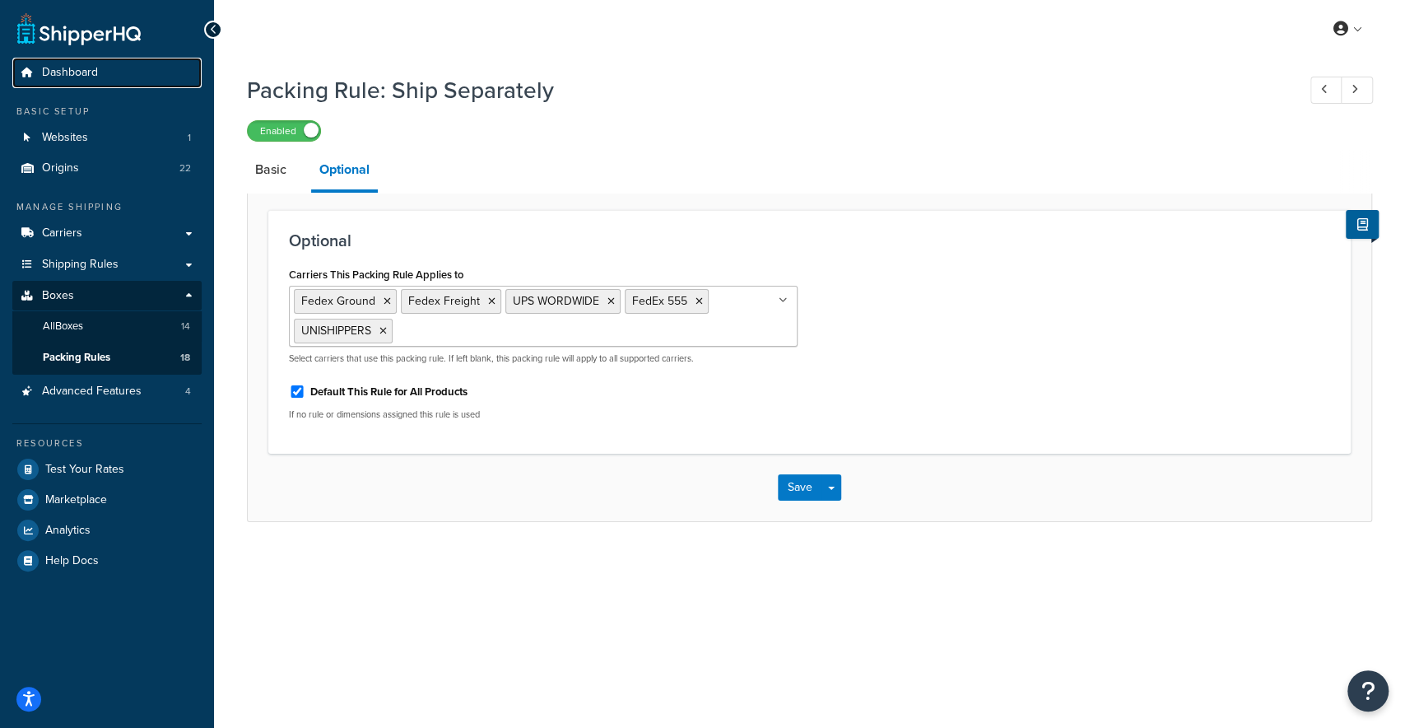
click at [53, 77] on span "Dashboard" at bounding box center [70, 73] width 56 height 14
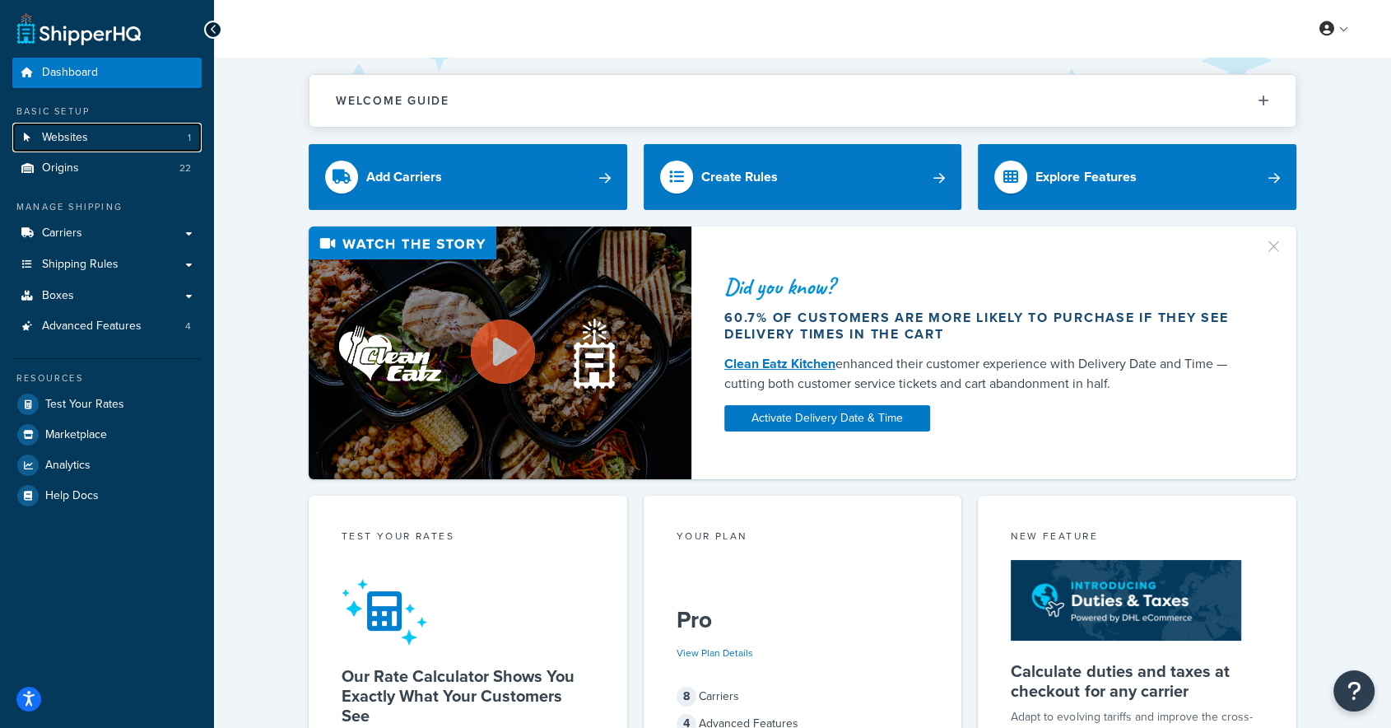
click at [85, 142] on span "Websites" at bounding box center [65, 138] width 46 height 14
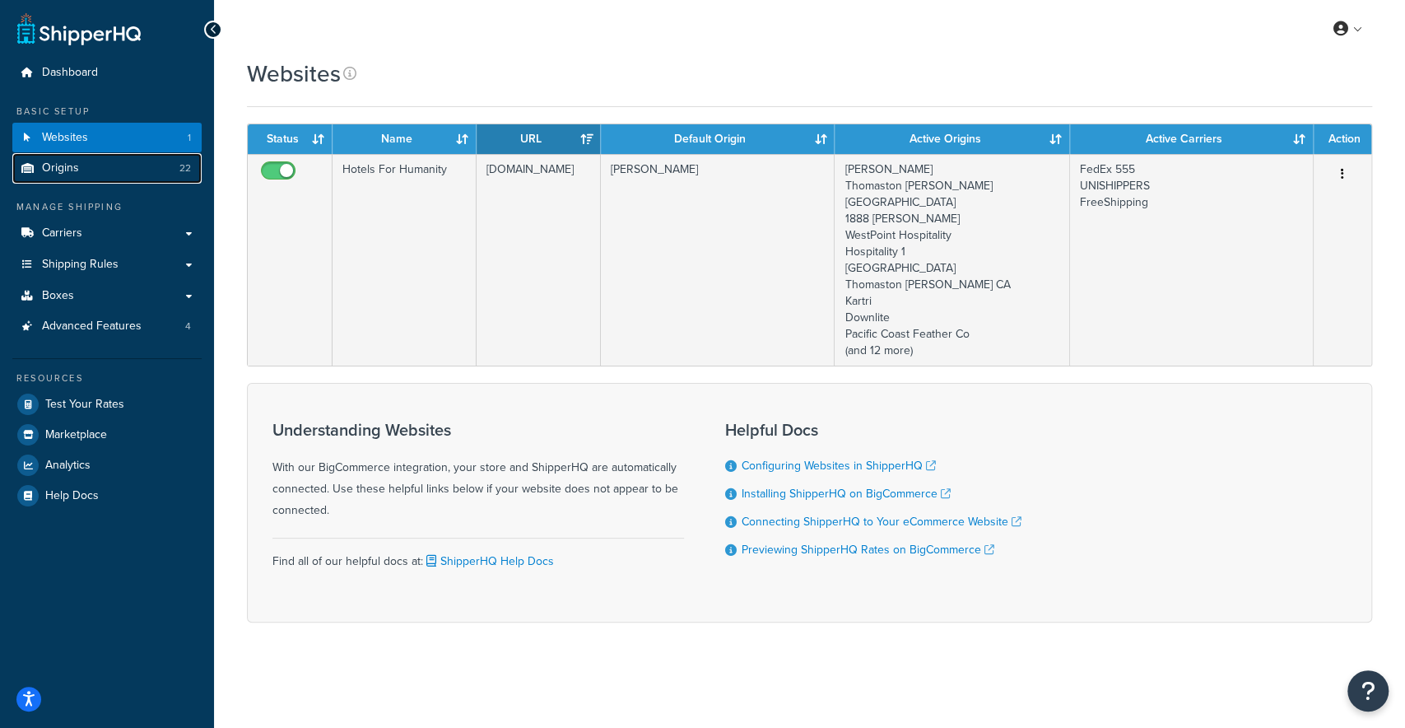
click at [74, 161] on span "Origins" at bounding box center [60, 168] width 37 height 14
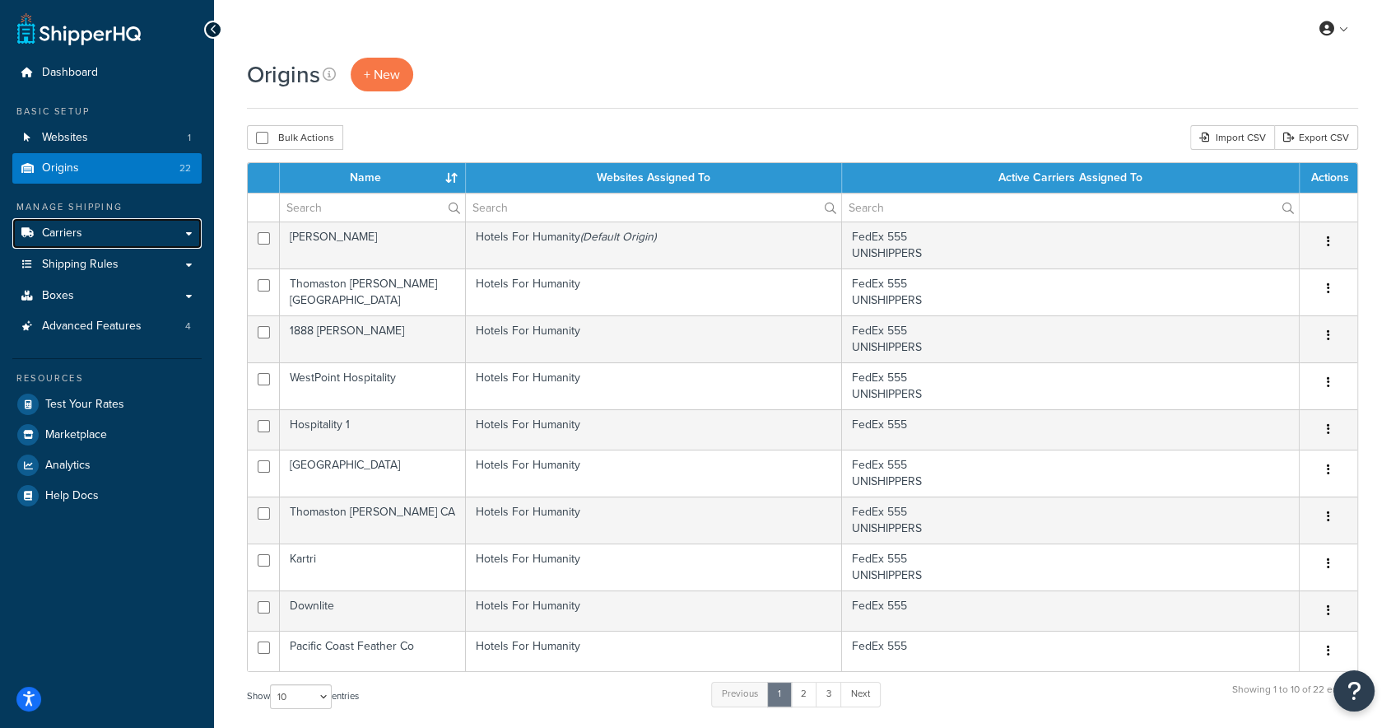
click at [62, 228] on span "Carriers" at bounding box center [62, 233] width 40 height 14
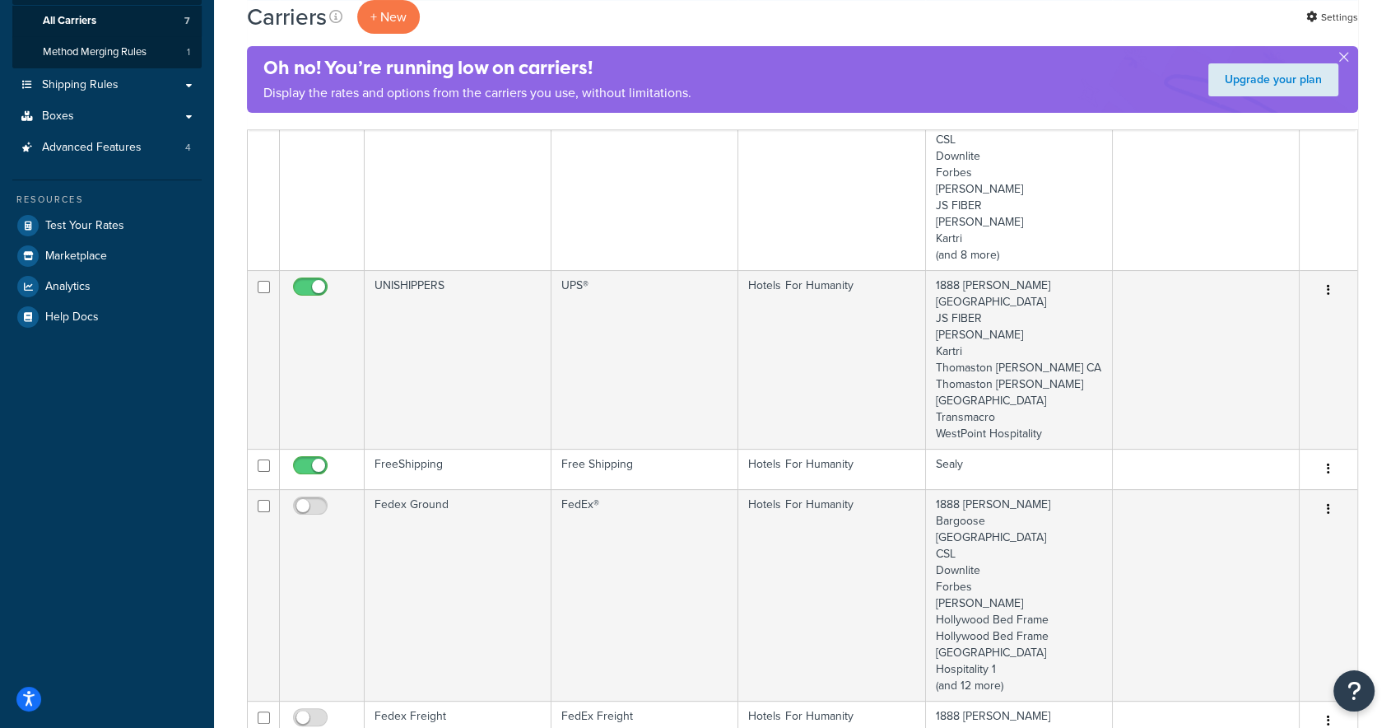
click at [582, 325] on td "UPS®" at bounding box center [644, 359] width 187 height 179
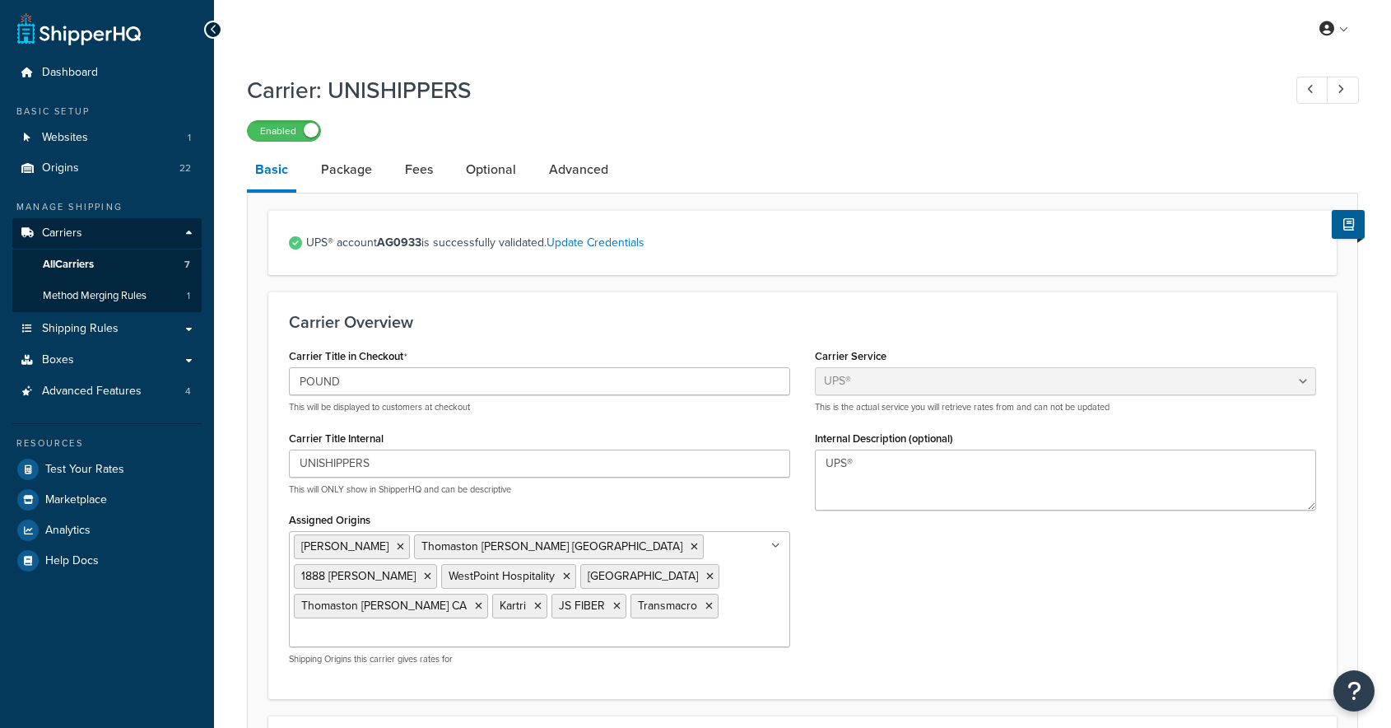
select select "ups"
click at [408, 166] on link "Fees" at bounding box center [419, 170] width 44 height 40
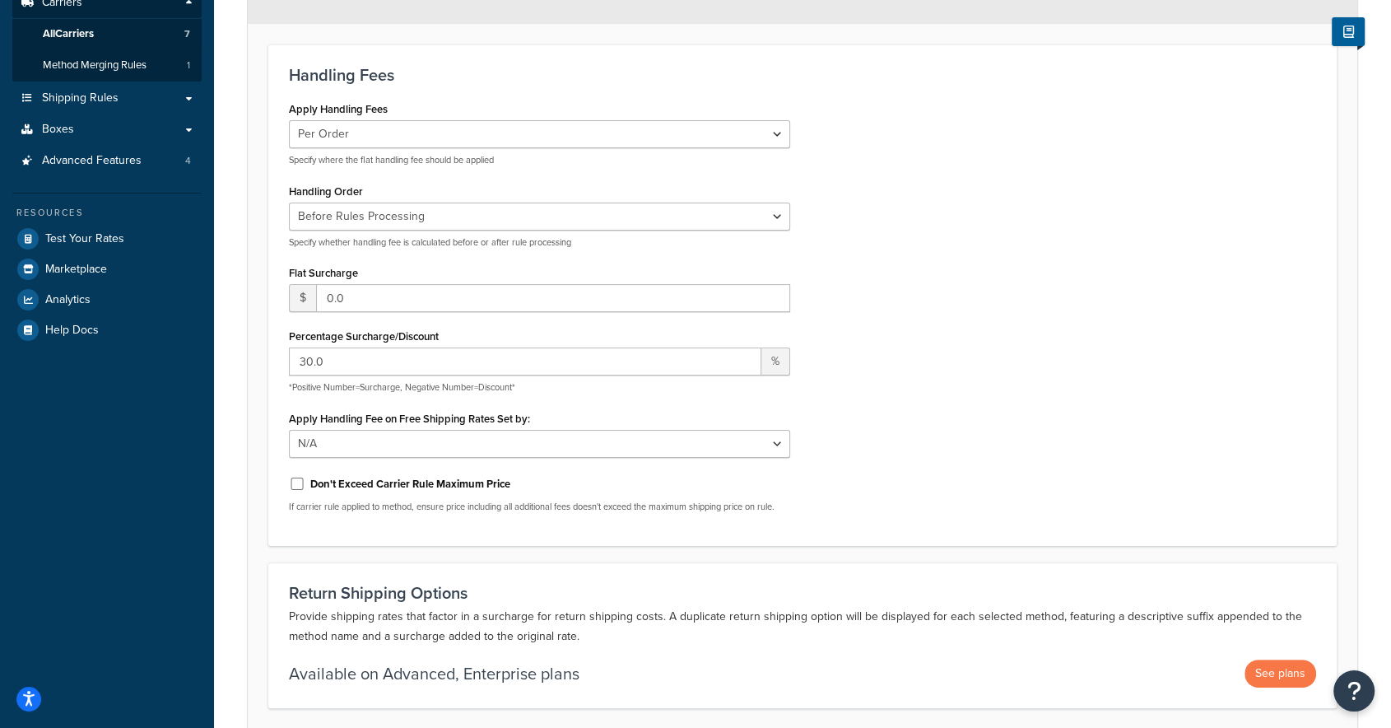
scroll to position [244, 0]
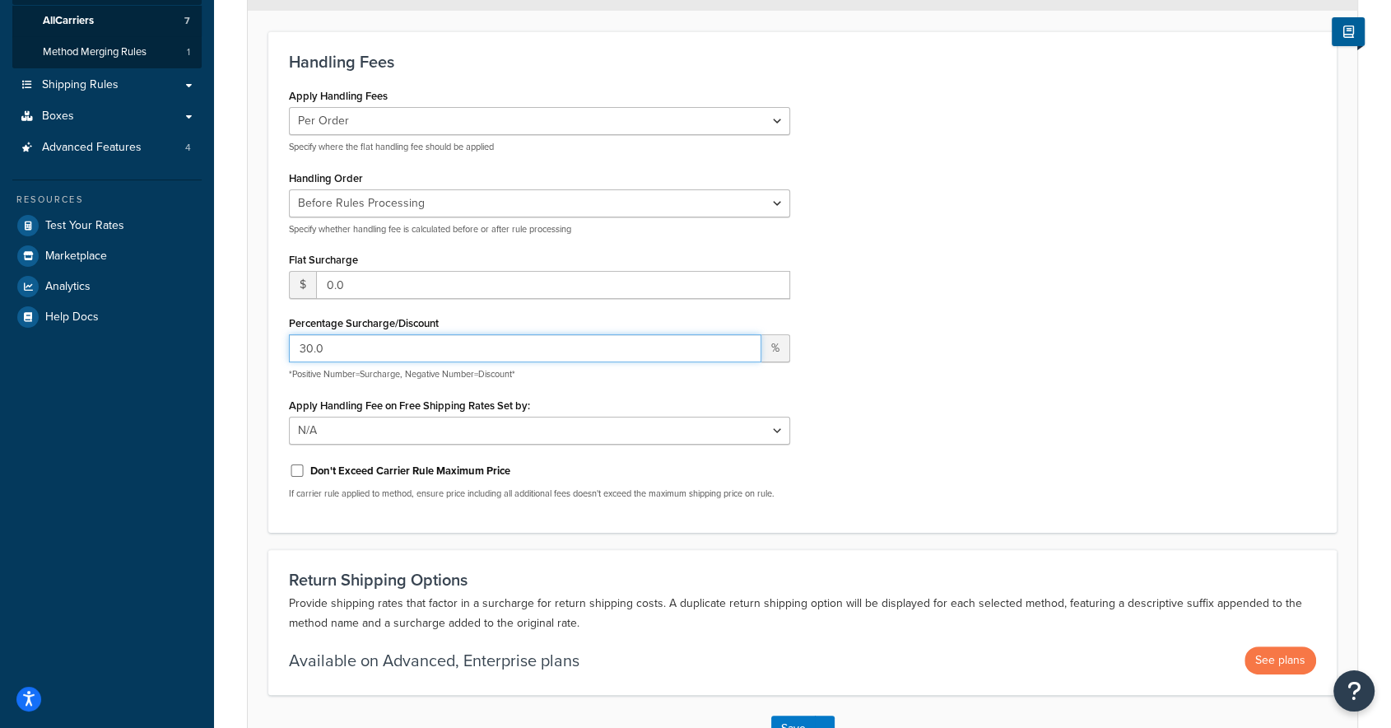
drag, startPoint x: 551, startPoint y: 342, endPoint x: 242, endPoint y: 341, distance: 308.7
click at [242, 341] on div "Carrier: UNISHIPPERS Enabled Basic Package Fees Optional Advanced Any handling …" at bounding box center [802, 313] width 1177 height 982
type input "10"
click at [1248, 343] on div "Apply Handling Fees Per Order Per Item Per Package Specify where the flat handl…" at bounding box center [803, 298] width 1052 height 428
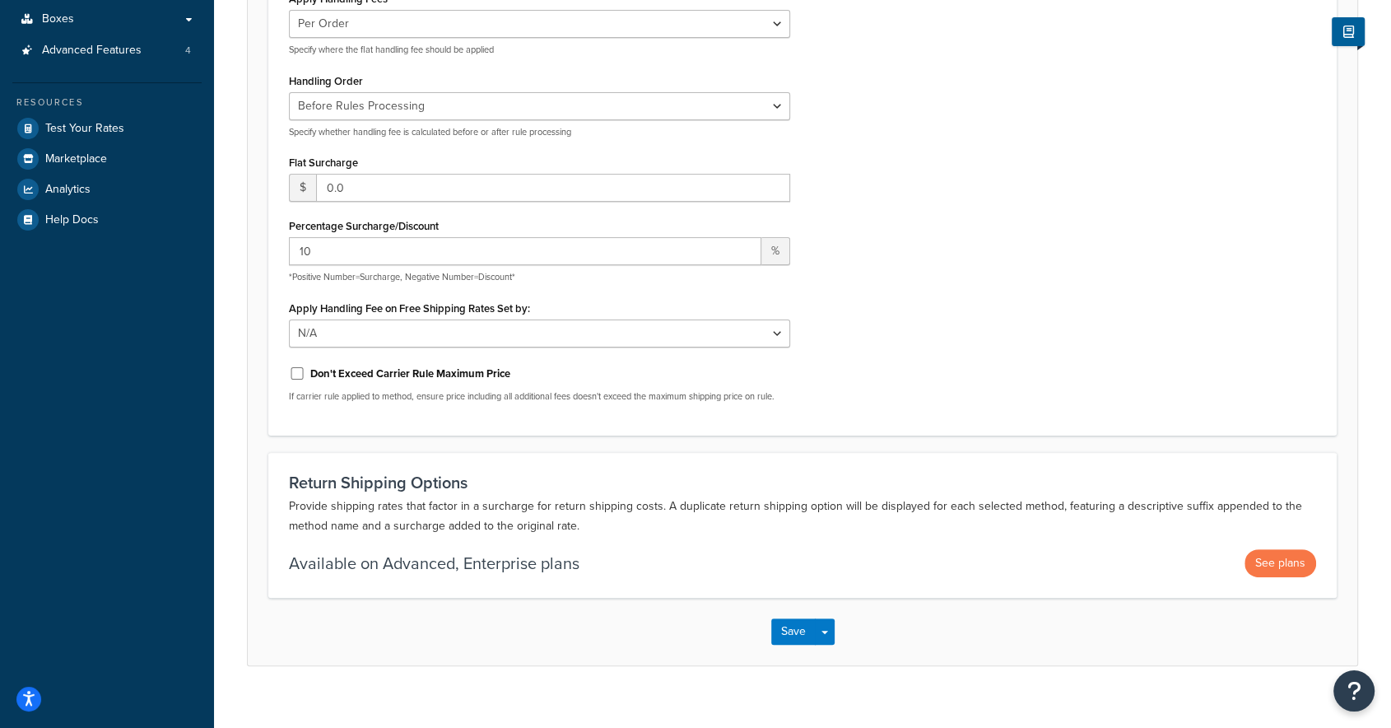
scroll to position [361, 0]
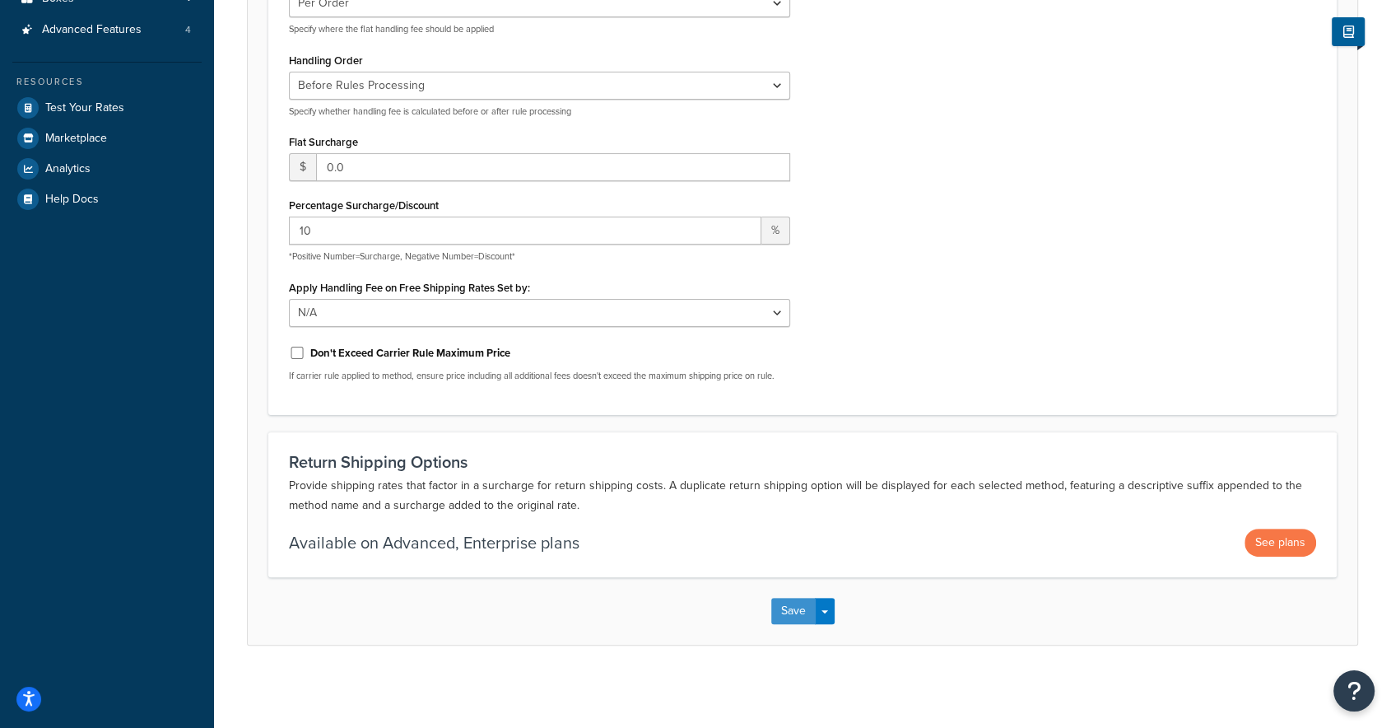
click at [788, 613] on button "Save" at bounding box center [793, 611] width 44 height 26
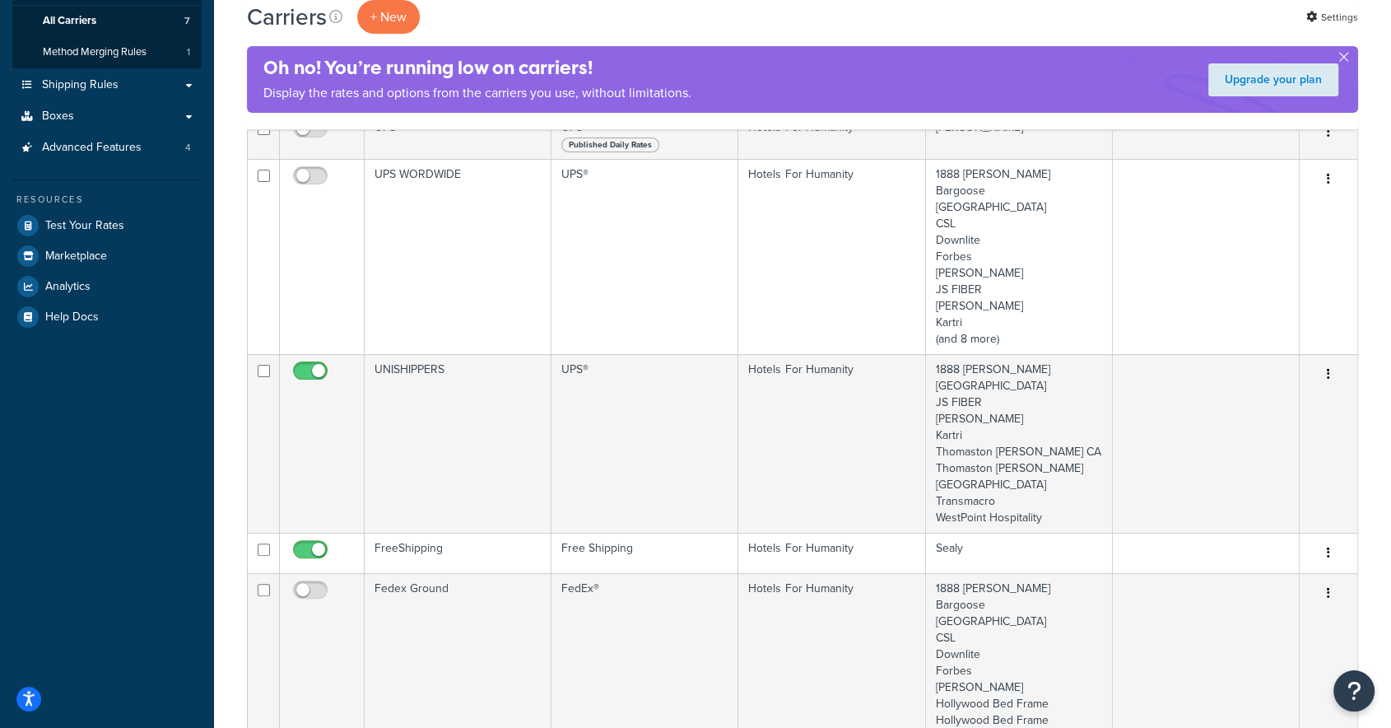
scroll to position [731, 0]
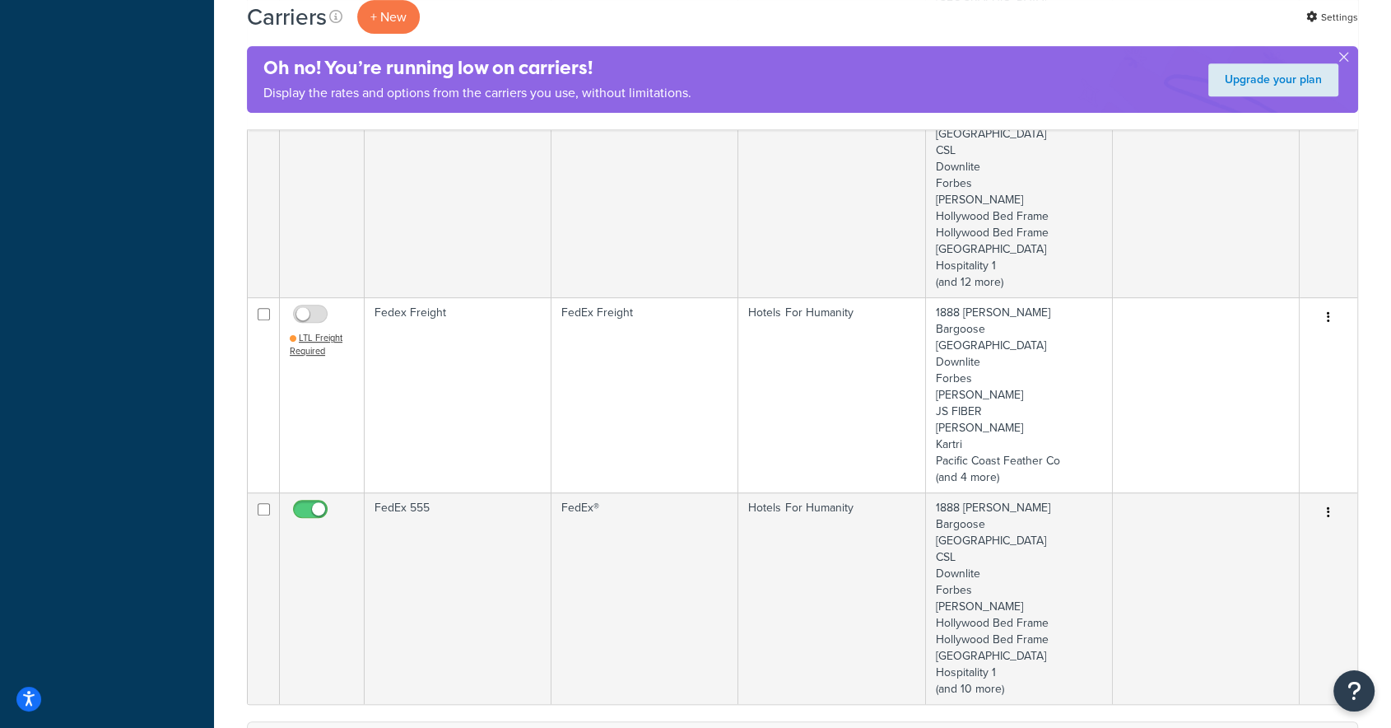
click at [415, 521] on td "FedEx 555" at bounding box center [458, 598] width 187 height 212
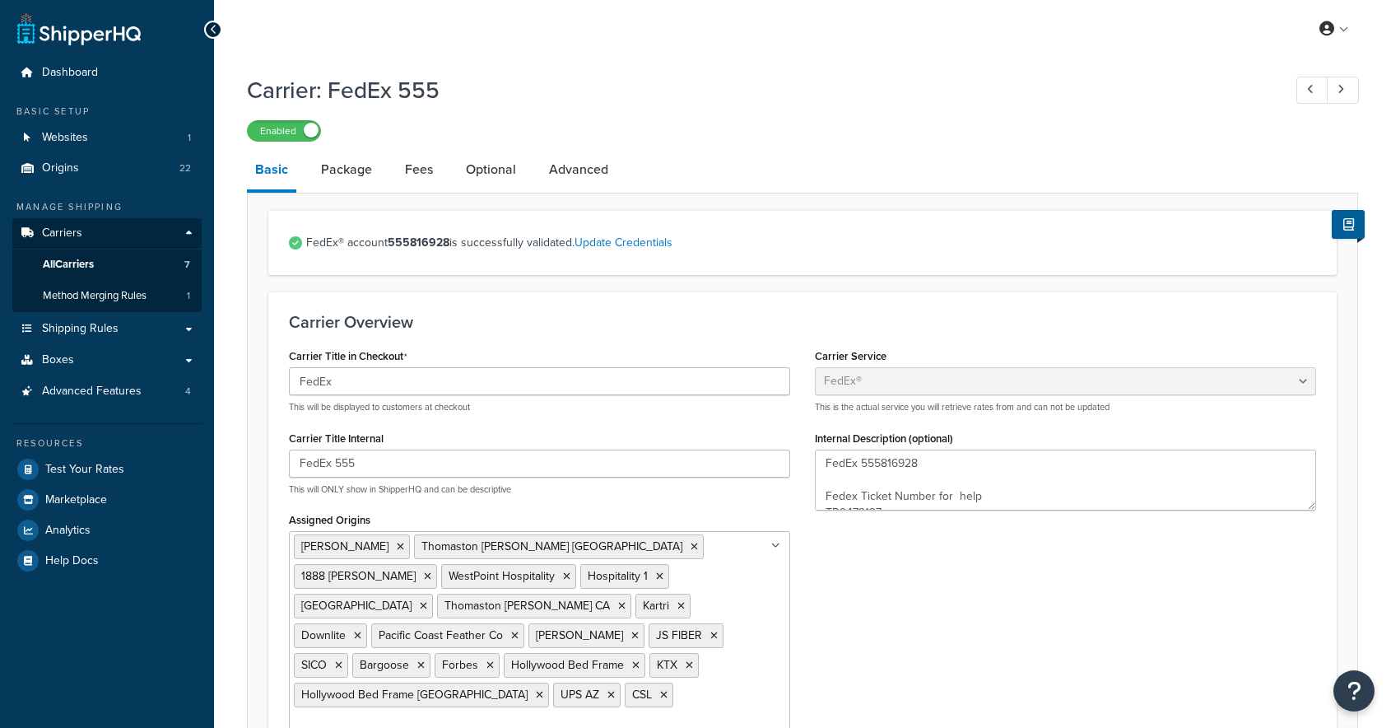
select select "fedEx"
select select "REGULAR_PICKUP"
select select "YOUR_PACKAGING"
click at [422, 158] on link "Fees" at bounding box center [419, 170] width 44 height 40
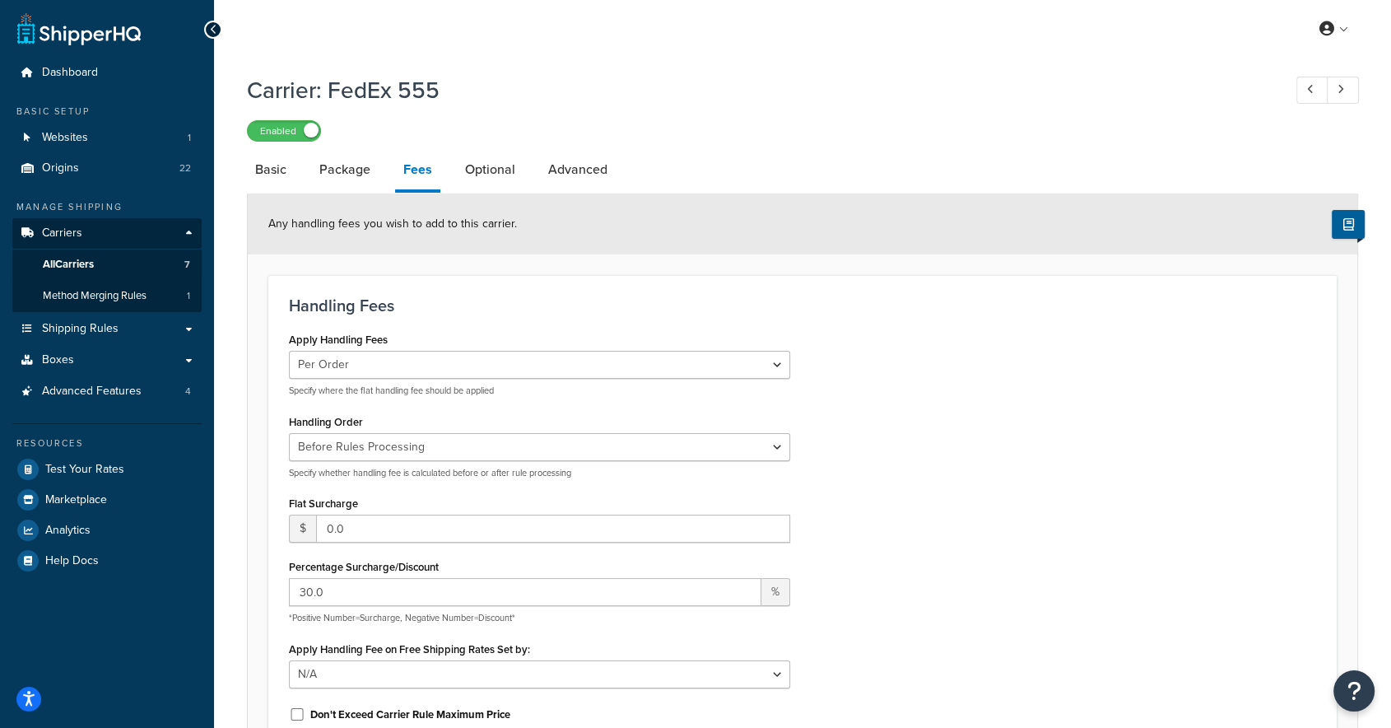
scroll to position [244, 0]
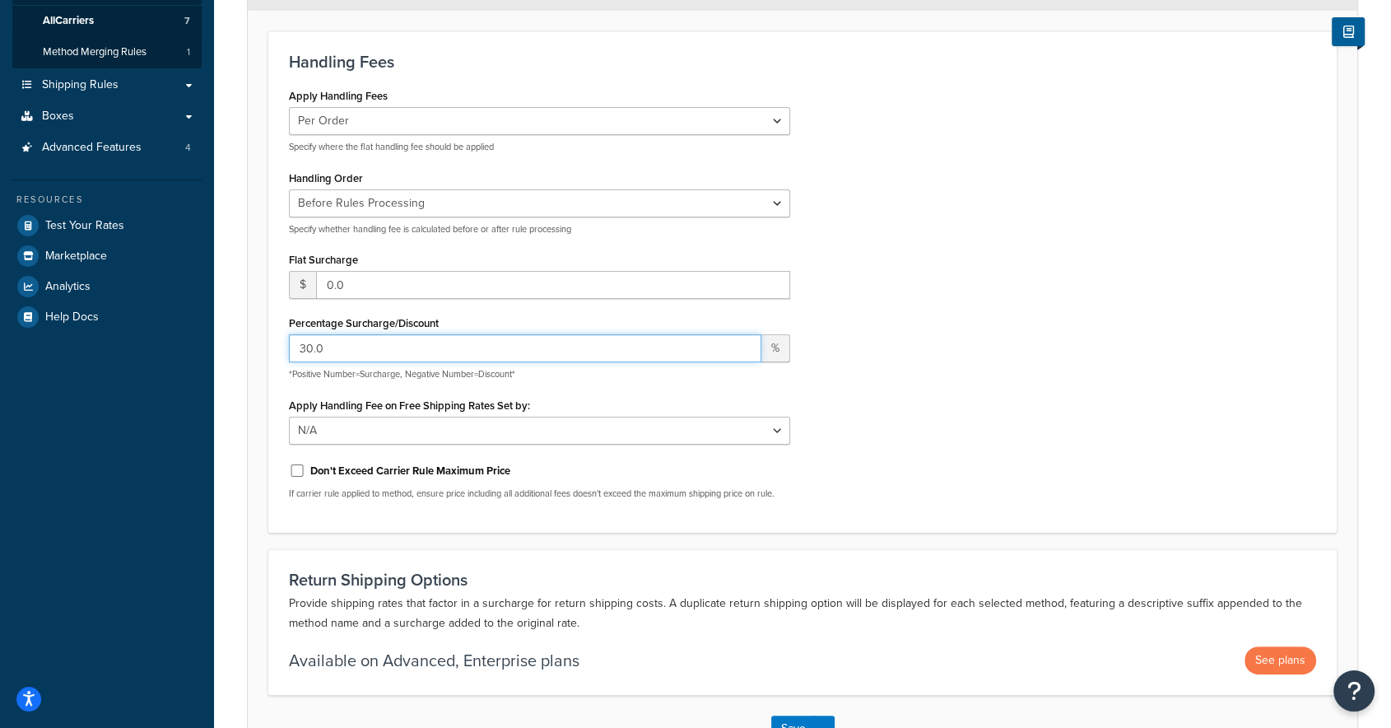
drag, startPoint x: 342, startPoint y: 351, endPoint x: 241, endPoint y: 348, distance: 101.3
click at [247, 349] on div "Any handling fees you wish to add to this carrier. Handling Fees Apply Handling…" at bounding box center [802, 356] width 1111 height 814
type input "10"
click at [1017, 335] on div "Apply Handling Fees Per Order Per Item Per Package Specify where the flat handl…" at bounding box center [803, 298] width 1052 height 428
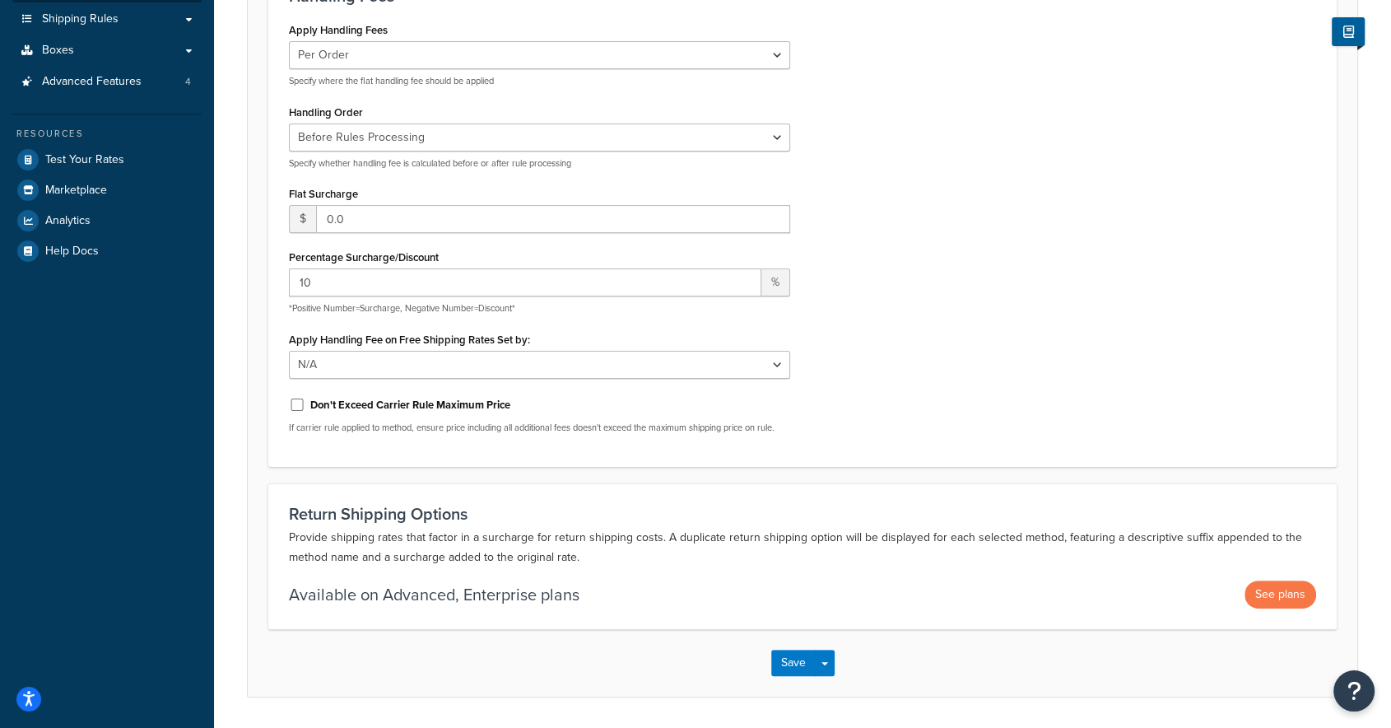
scroll to position [361, 0]
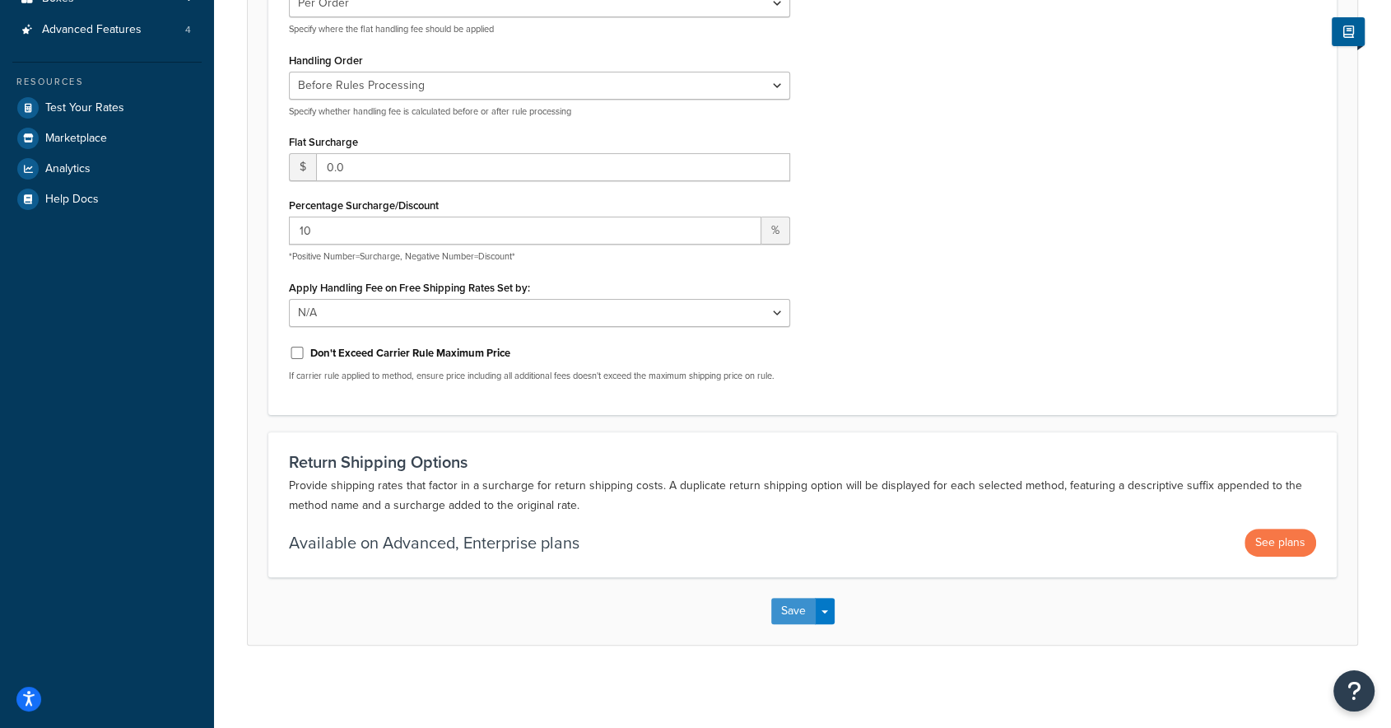
click at [784, 601] on button "Save" at bounding box center [793, 611] width 44 height 26
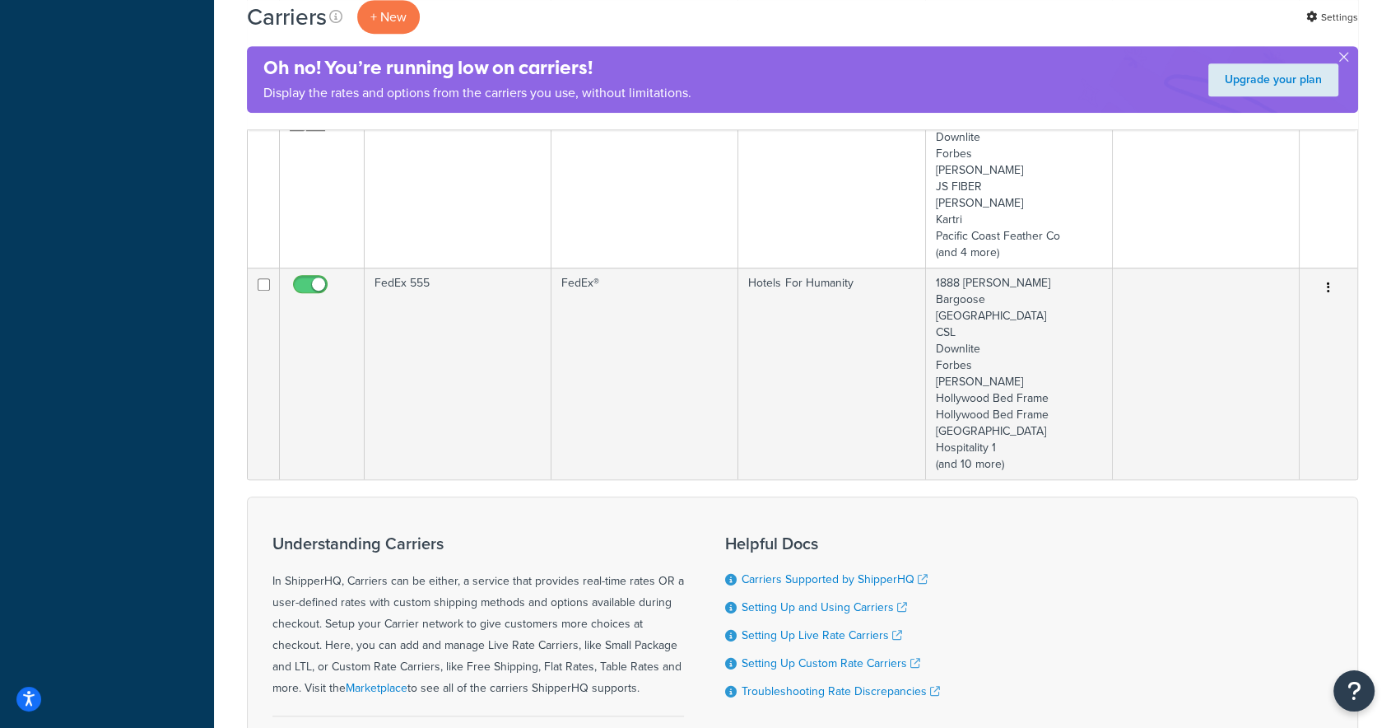
scroll to position [975, 0]
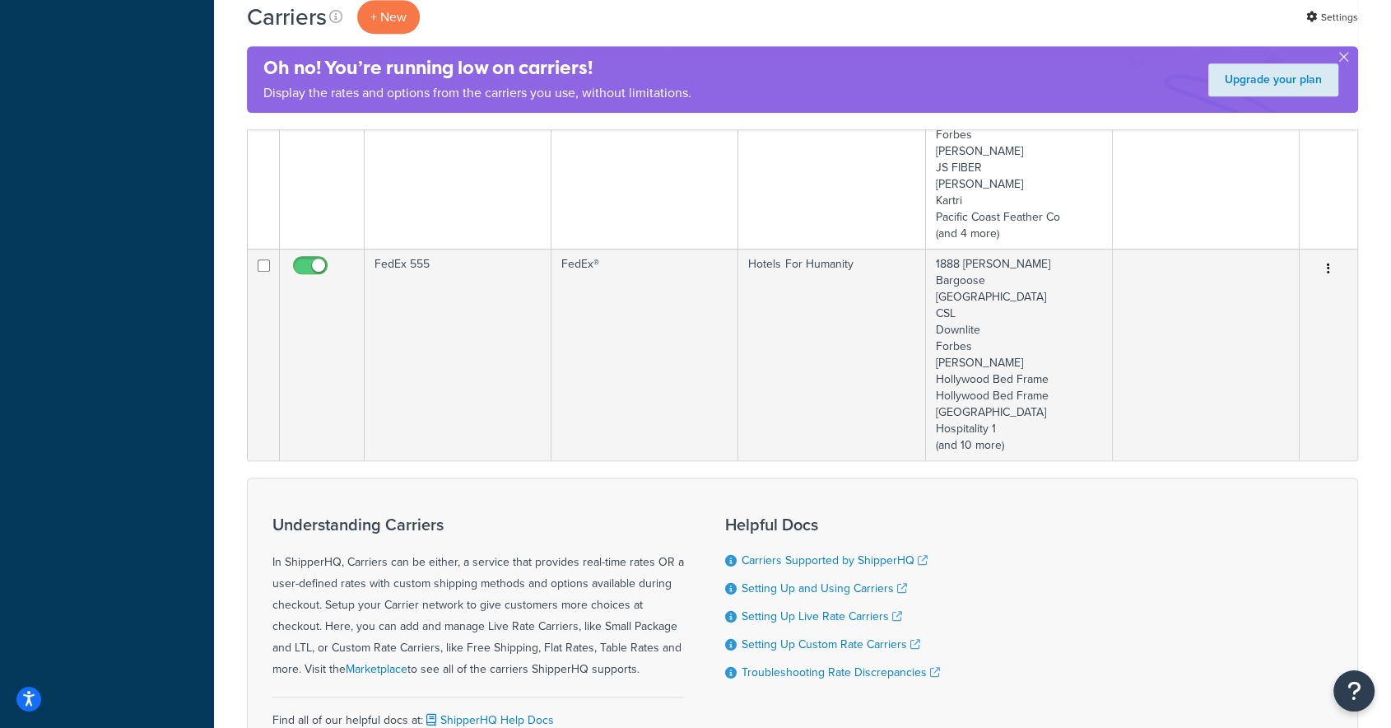
click at [458, 309] on td "FedEx 555" at bounding box center [458, 355] width 187 height 212
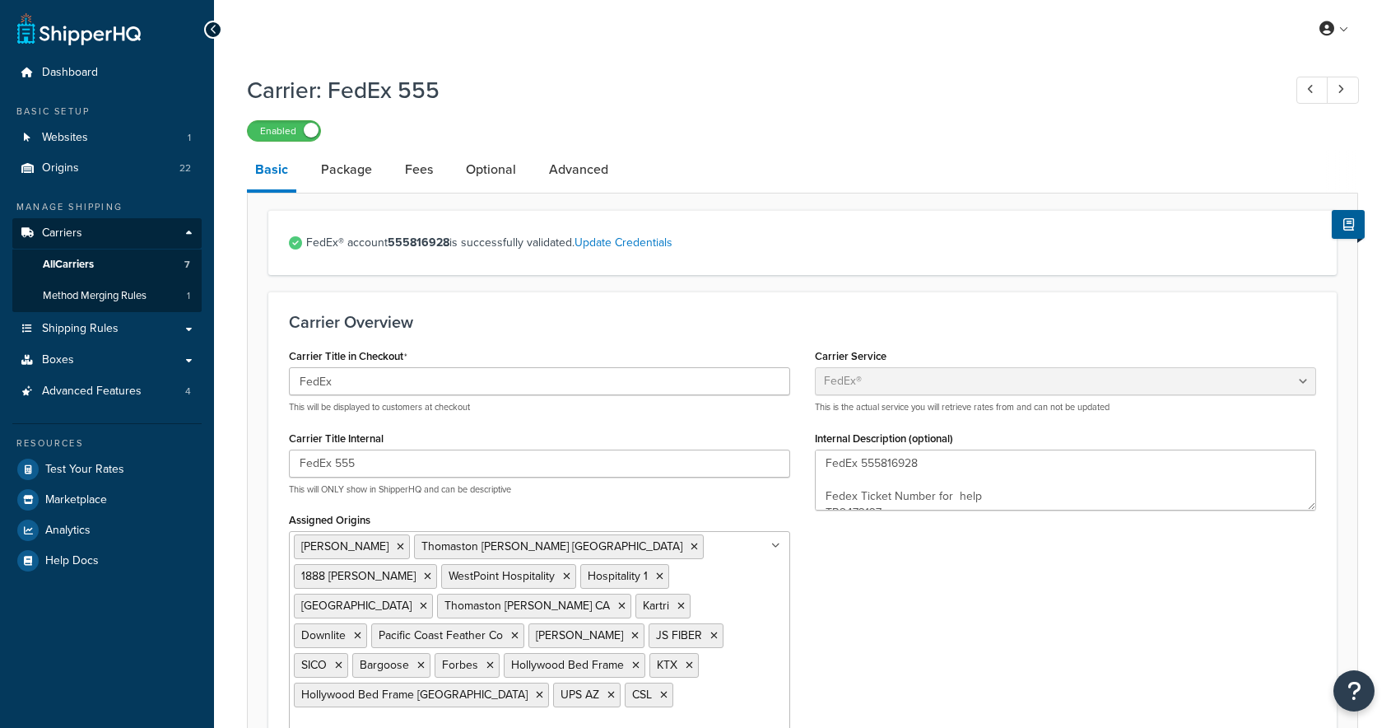
select select "fedEx"
select select "REGULAR_PICKUP"
select select "YOUR_PACKAGING"
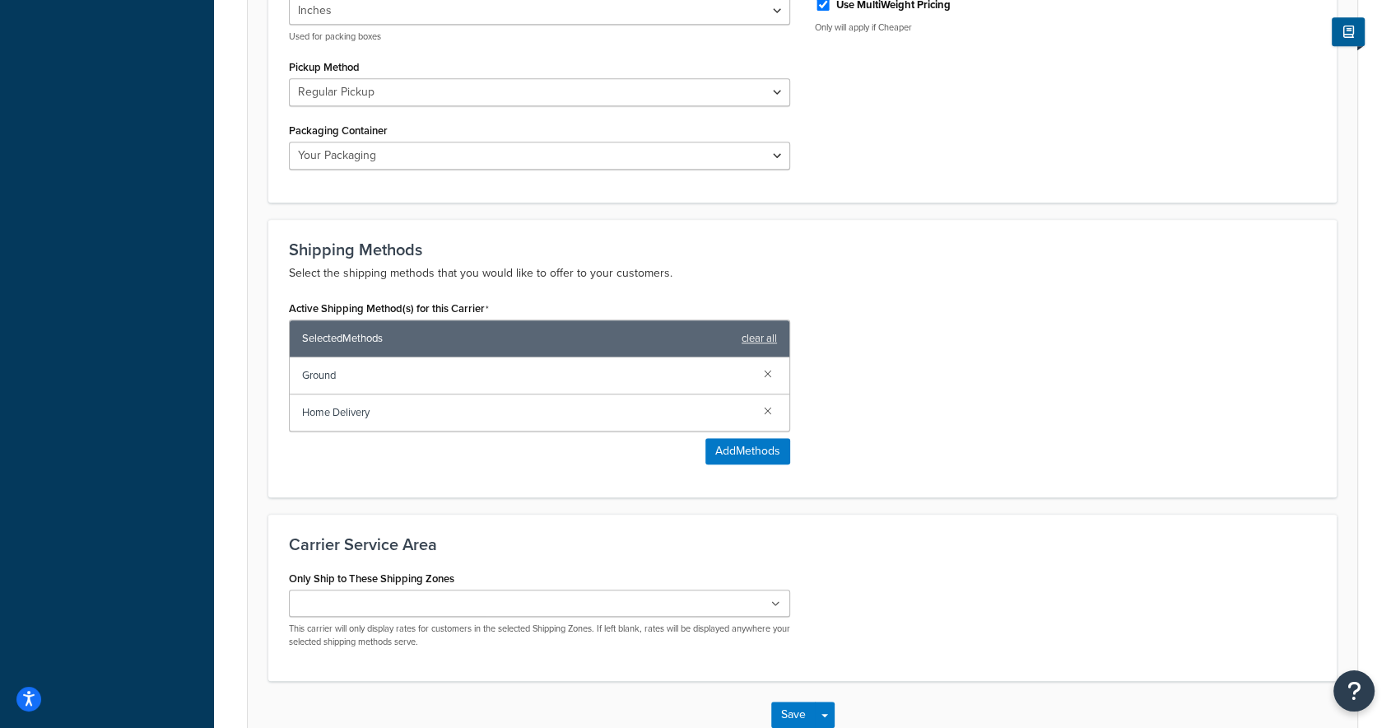
scroll to position [975, 0]
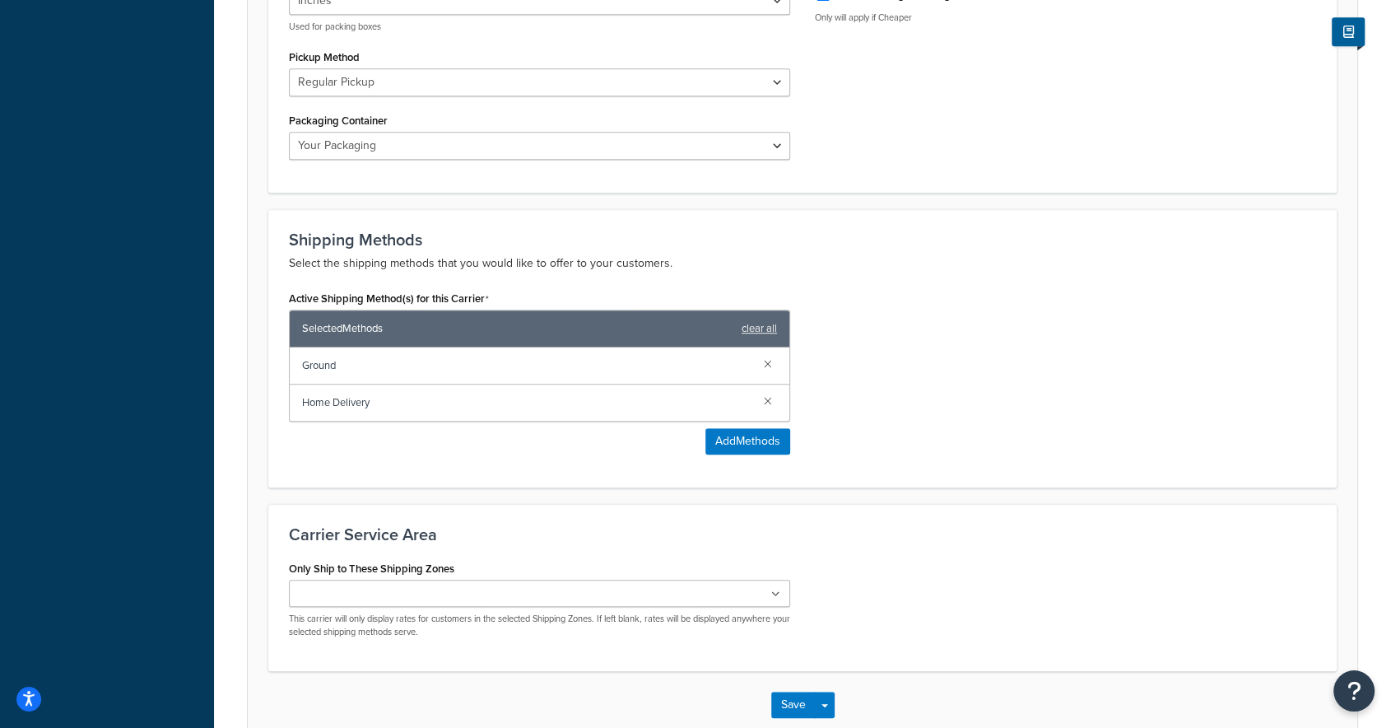
click at [462, 354] on span "Ground" at bounding box center [526, 365] width 449 height 23
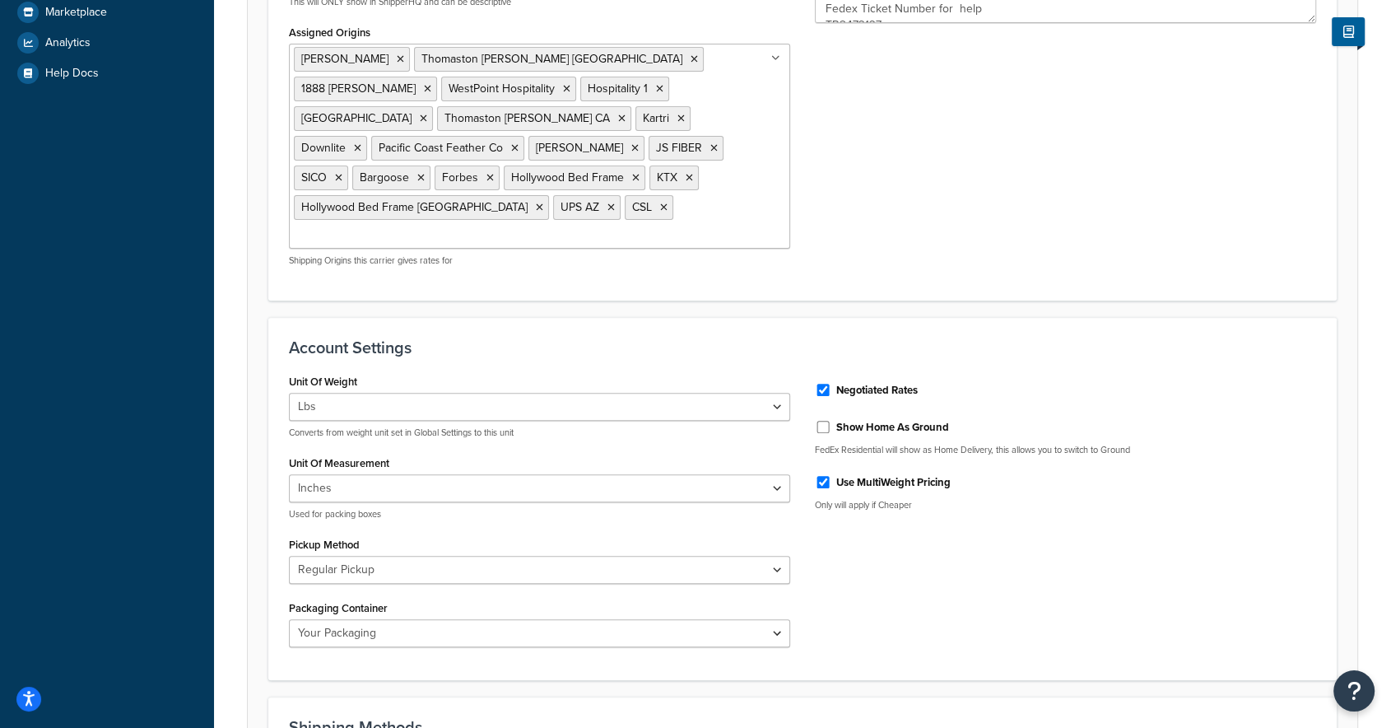
scroll to position [0, 0]
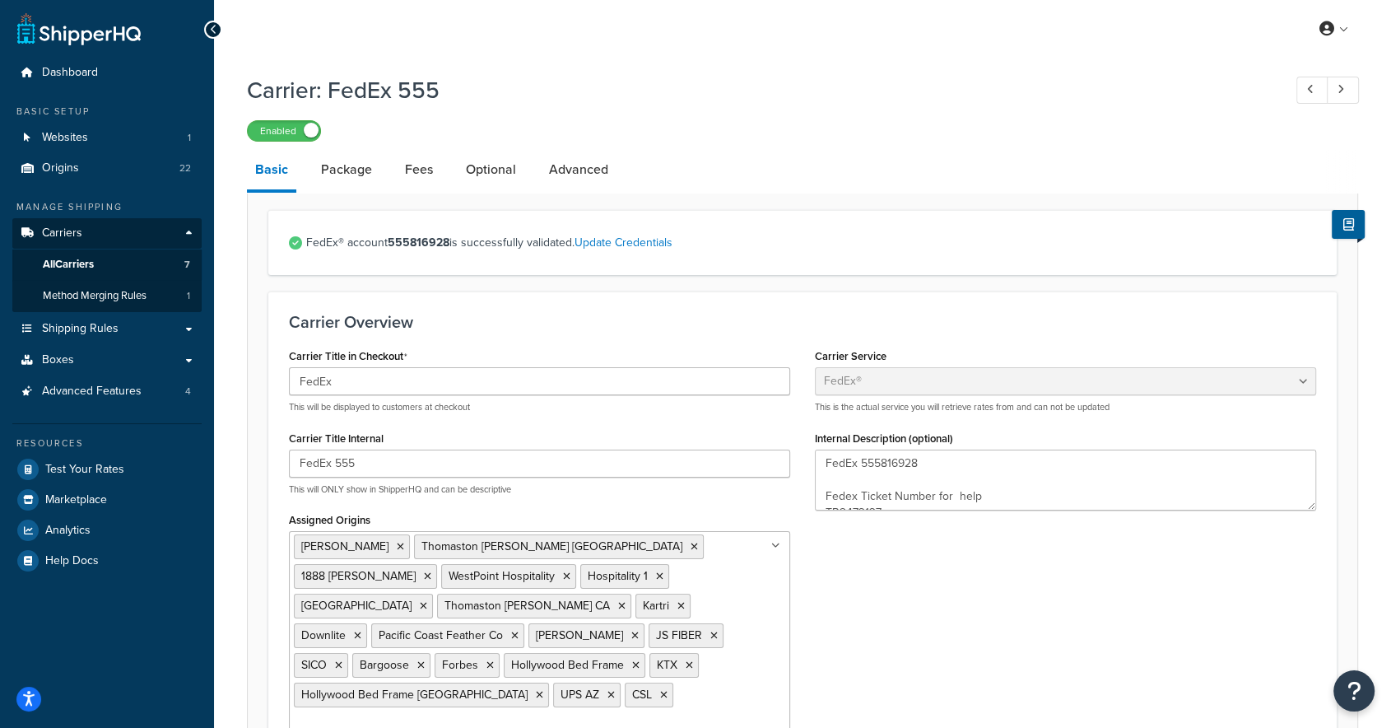
click at [349, 174] on link "Package" at bounding box center [346, 170] width 67 height 40
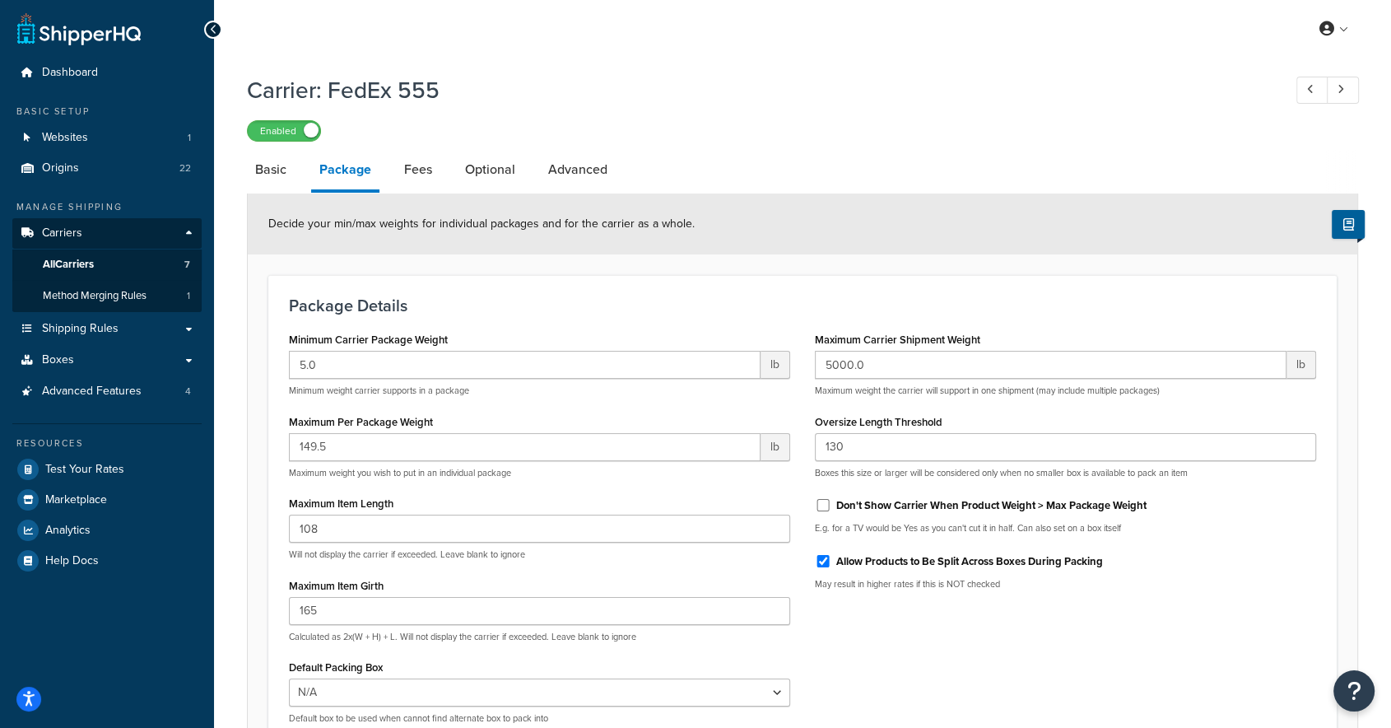
click at [469, 167] on link "Optional" at bounding box center [490, 170] width 67 height 40
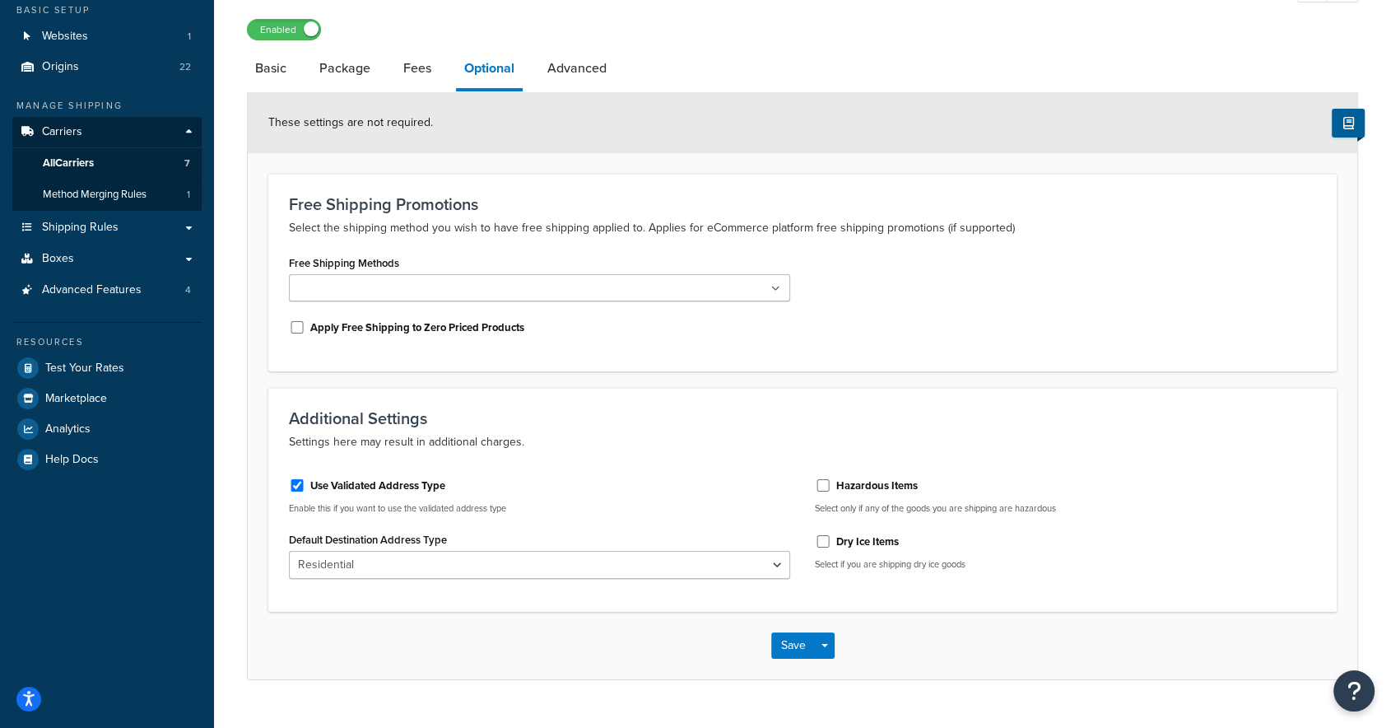
scroll to position [135, 0]
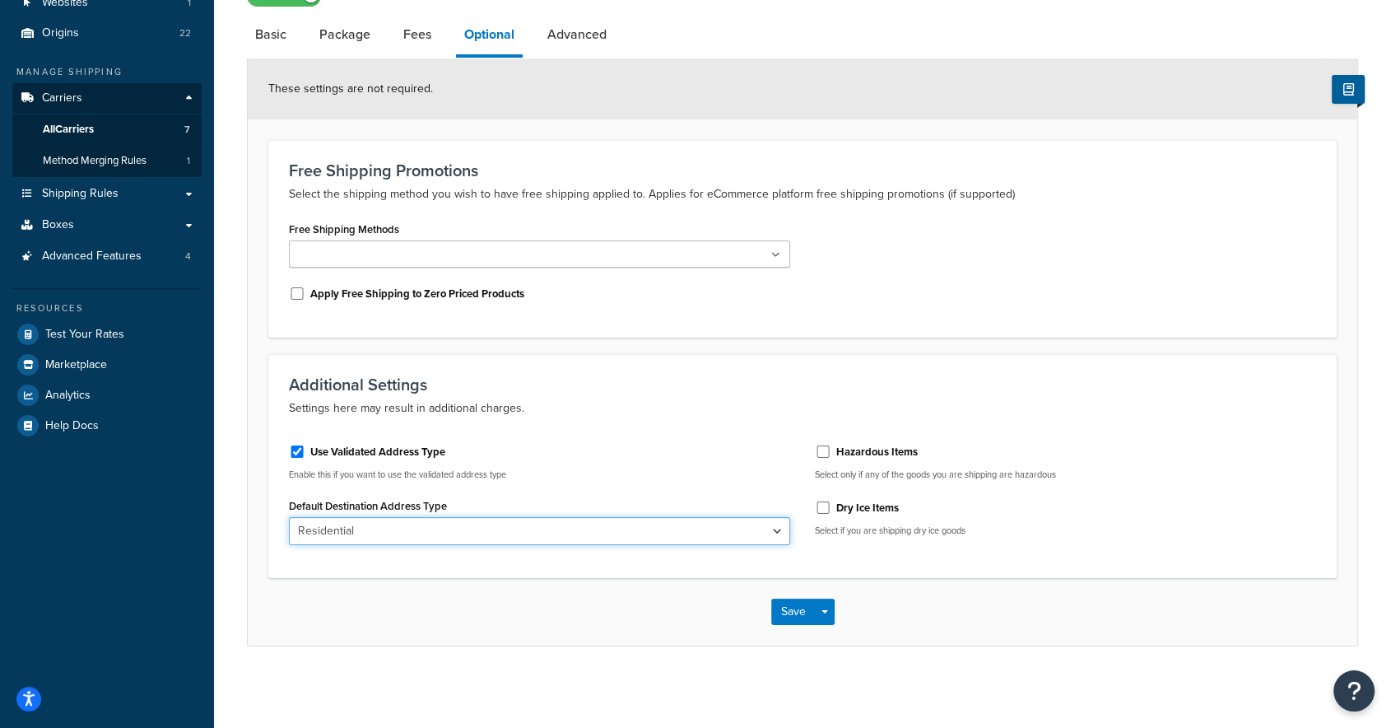
click at [370, 523] on select "Business Residential" at bounding box center [539, 531] width 501 height 28
click at [289, 517] on select "Business Residential" at bounding box center [539, 531] width 501 height 28
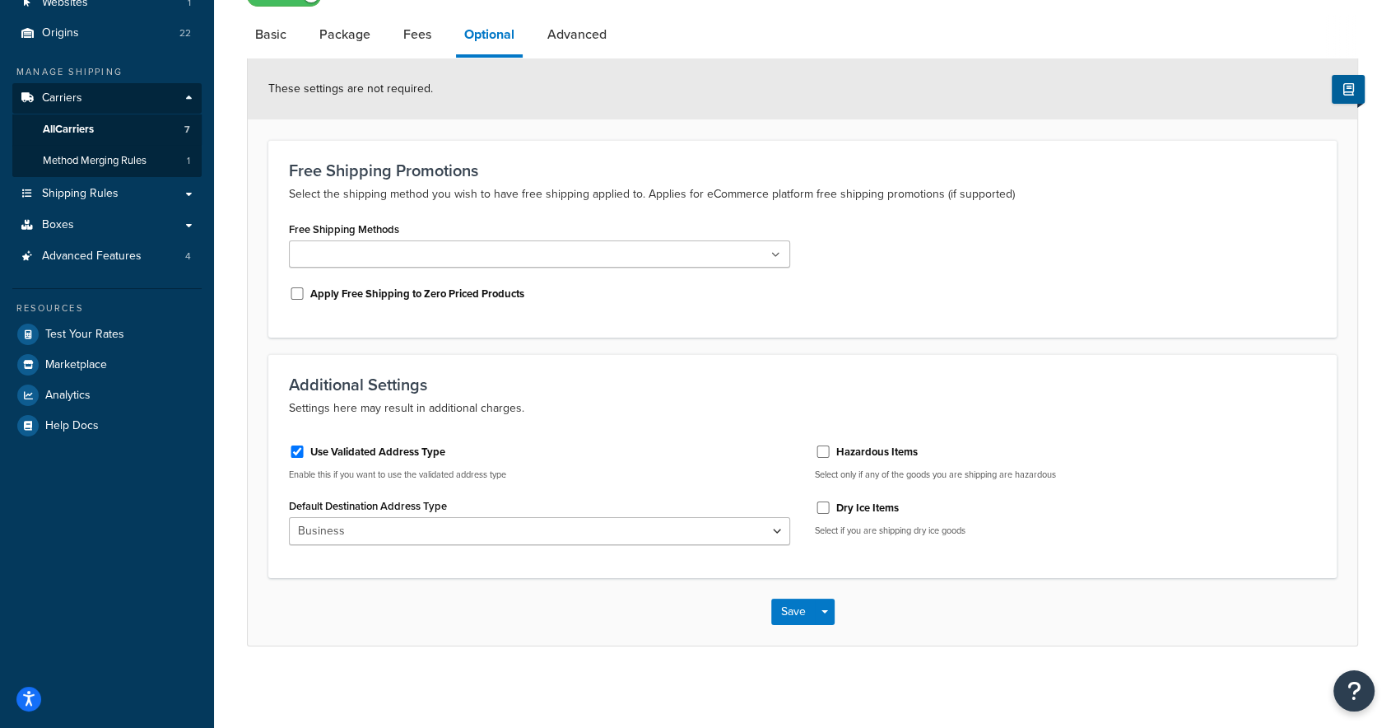
click at [633, 432] on div "Use Validated Address Type Enable this if you want to use the validated address…" at bounding box center [540, 493] width 526 height 125
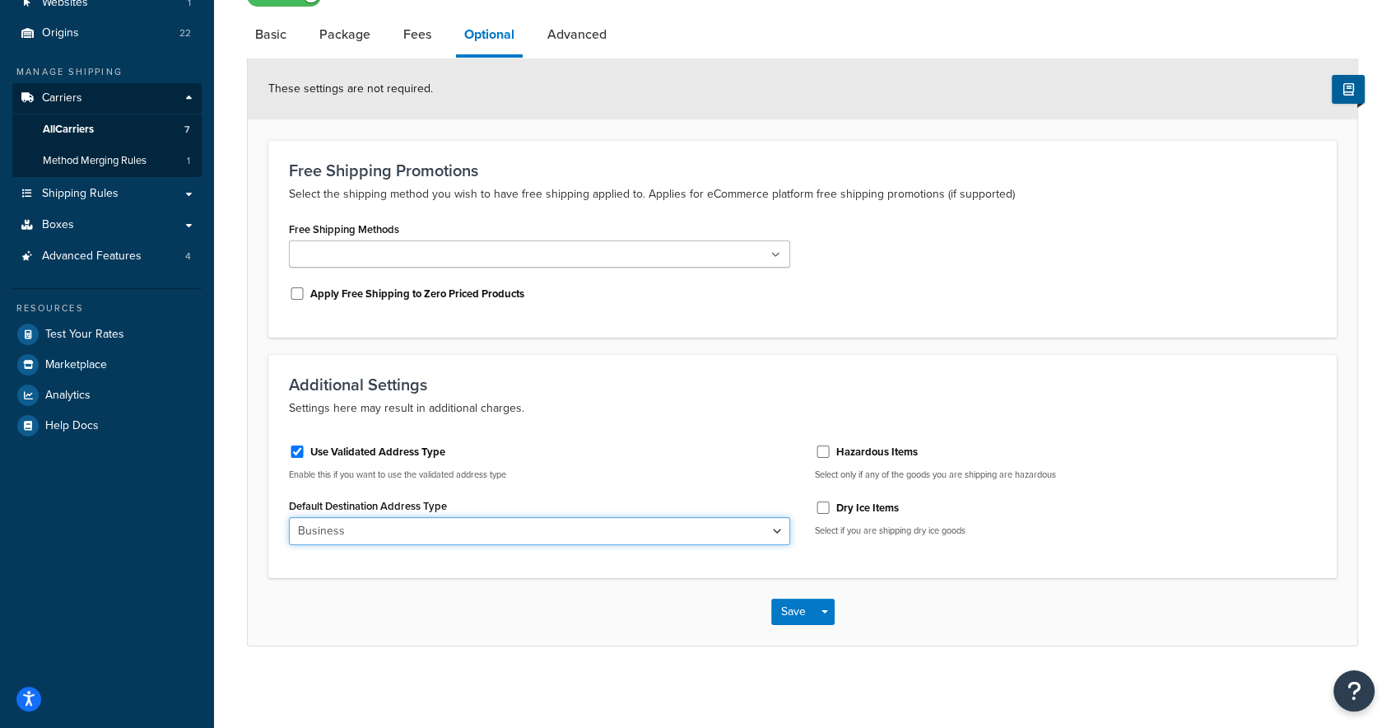
click at [415, 528] on select "Business Residential" at bounding box center [539, 531] width 501 height 28
select select "residential"
click at [289, 517] on select "Business Residential" at bounding box center [539, 531] width 501 height 28
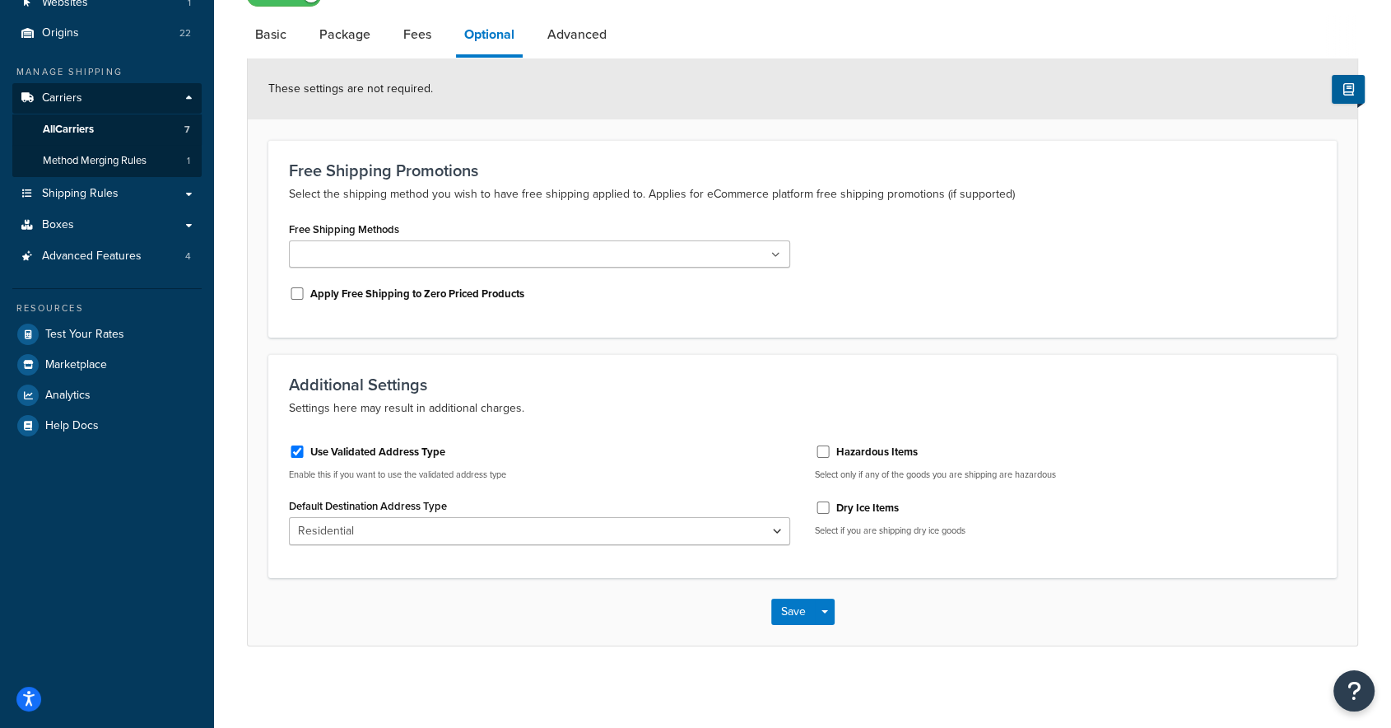
click at [379, 453] on label "Use Validated Address Type" at bounding box center [377, 451] width 135 height 15
click at [305, 453] on input "Use Validated Address Type" at bounding box center [297, 451] width 16 height 12
checkbox input "false"
select select "business"
click at [296, 447] on input "Use Validated Address Type" at bounding box center [297, 451] width 16 height 12
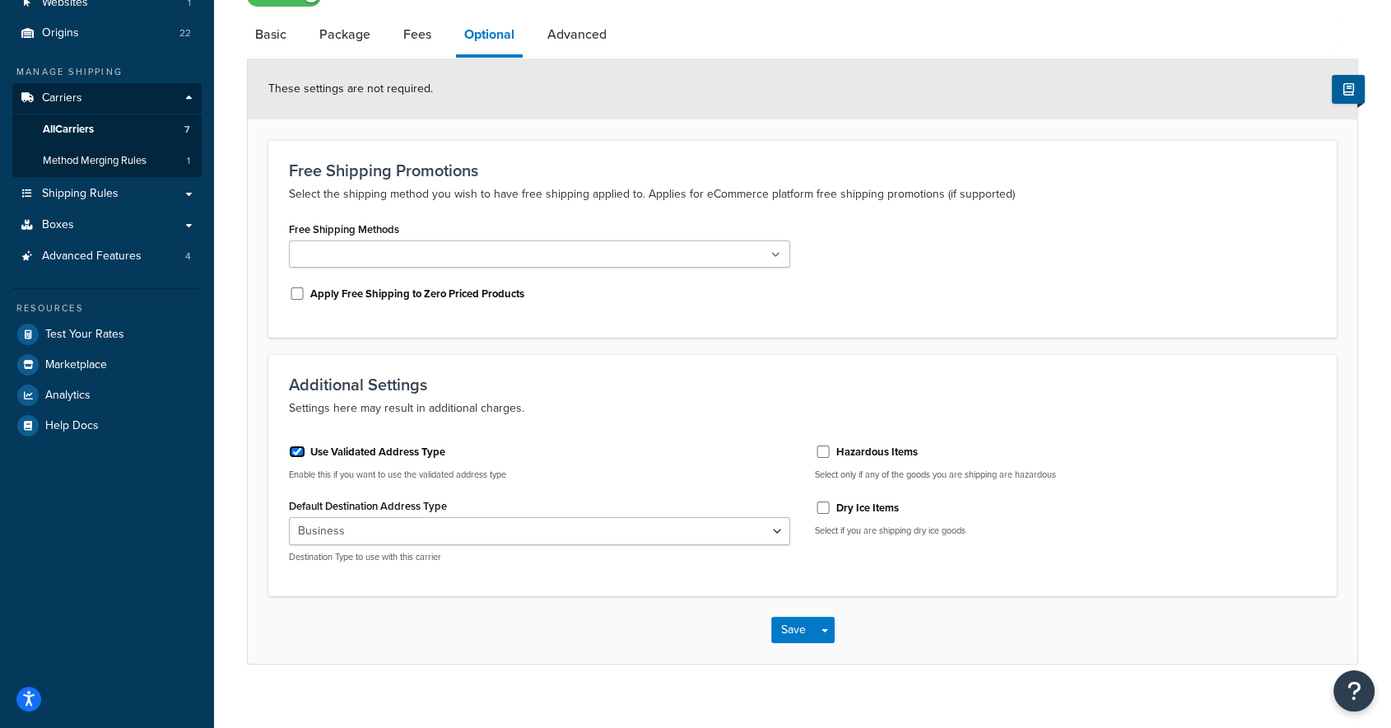
checkbox input "true"
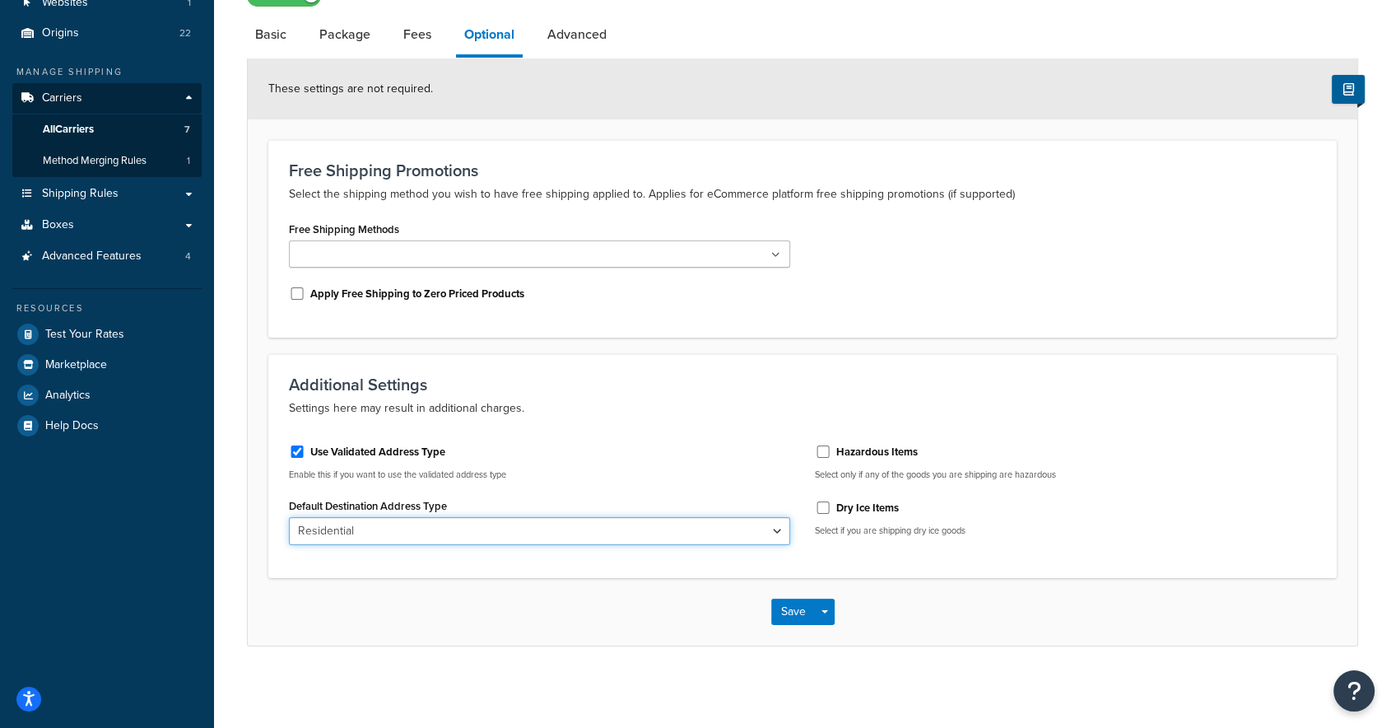
click at [353, 537] on select "Business Residential" at bounding box center [539, 531] width 501 height 28
select select "business"
click at [289, 517] on select "Business Residential" at bounding box center [539, 531] width 501 height 28
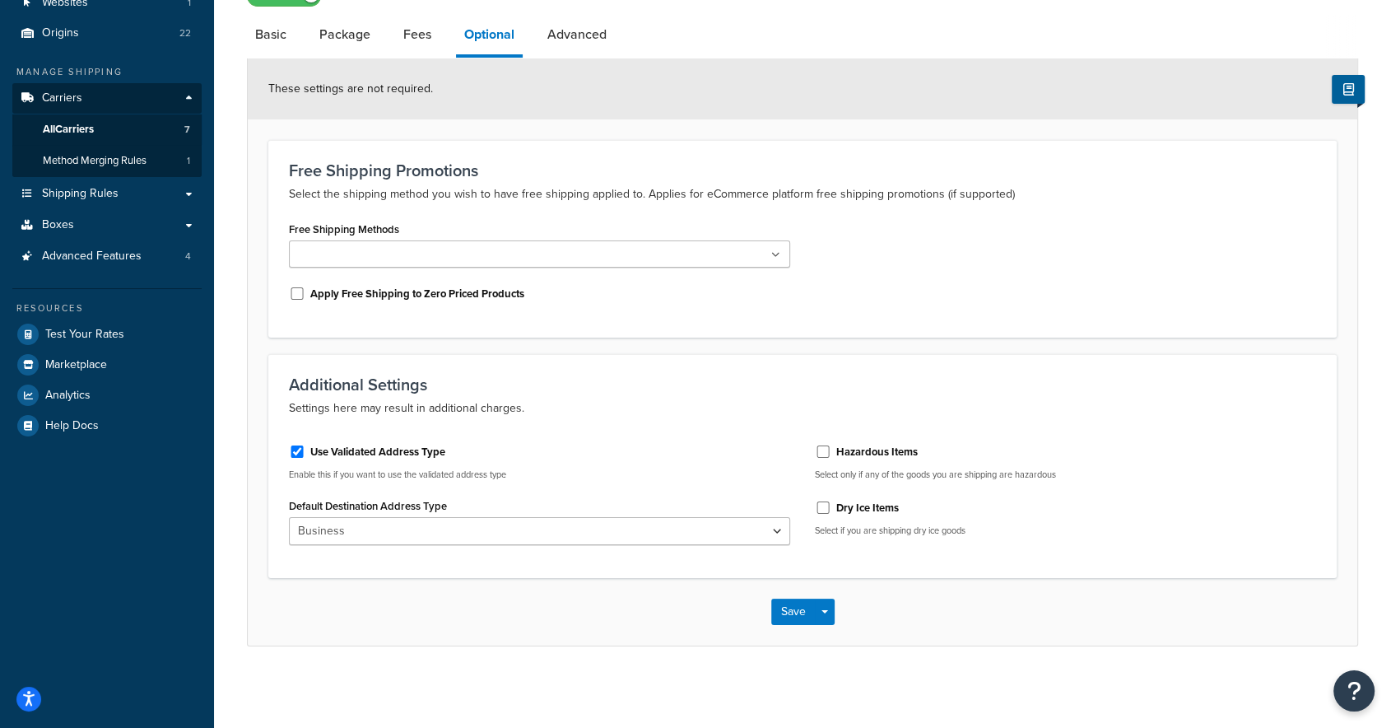
click at [579, 486] on div "Use Validated Address Type Enable this if you want to use the validated address…" at bounding box center [540, 493] width 526 height 125
click at [358, 477] on p "Enable this if you want to use the validated address type" at bounding box center [539, 474] width 501 height 12
click at [365, 449] on label "Use Validated Address Type" at bounding box center [377, 451] width 135 height 15
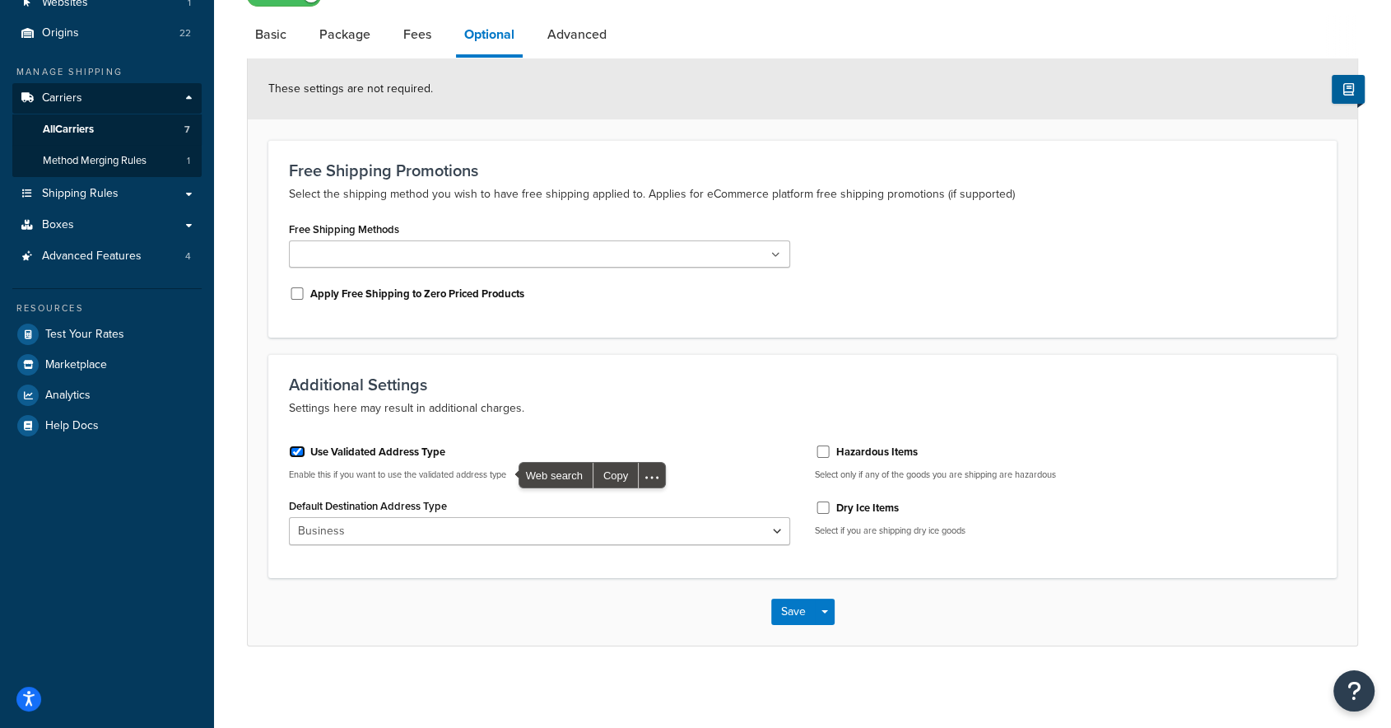
click at [305, 449] on input "Use Validated Address Type" at bounding box center [297, 451] width 16 height 12
checkbox input "false"
select select "business"
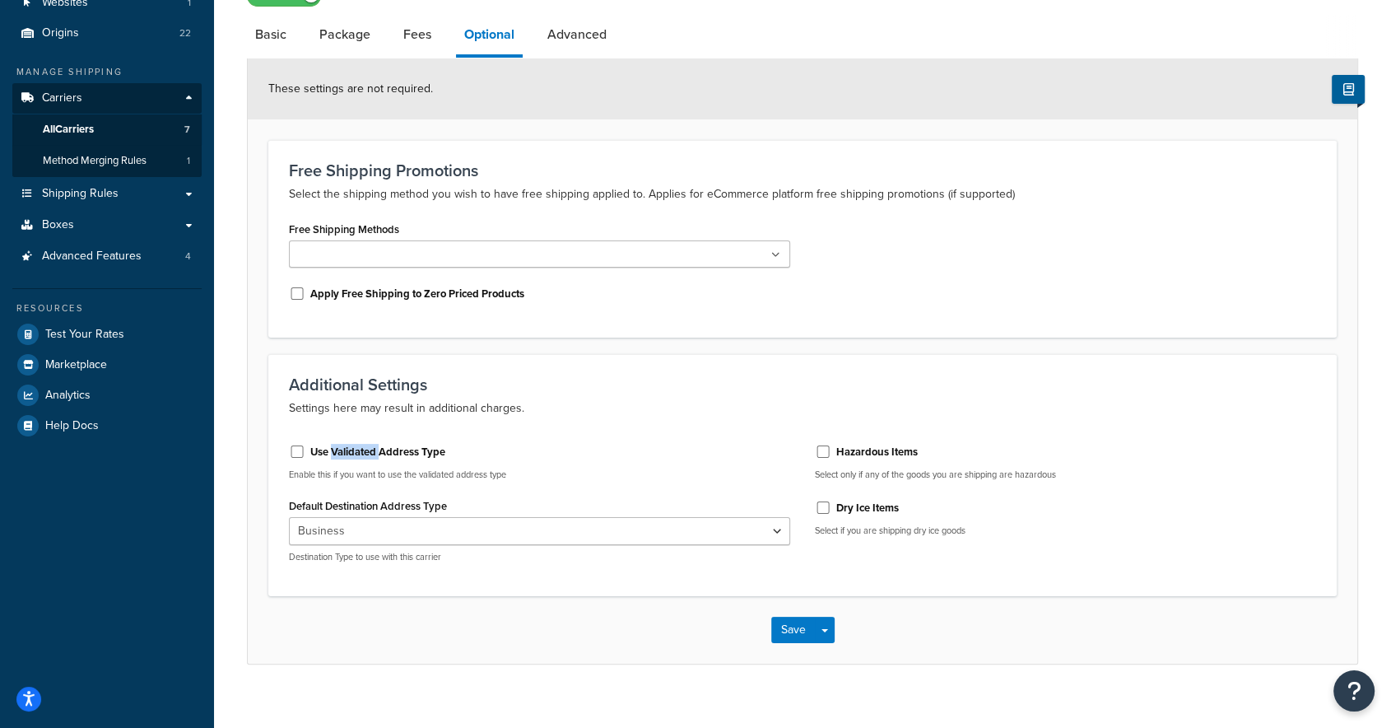
click at [365, 449] on label "Use Validated Address Type" at bounding box center [377, 451] width 135 height 15
click at [305, 449] on input "Use Validated Address Type" at bounding box center [297, 451] width 16 height 12
click at [365, 449] on label "Use Validated Address Type" at bounding box center [377, 451] width 135 height 15
click at [305, 449] on input "Use Validated Address Type" at bounding box center [297, 451] width 16 height 12
checkbox input "false"
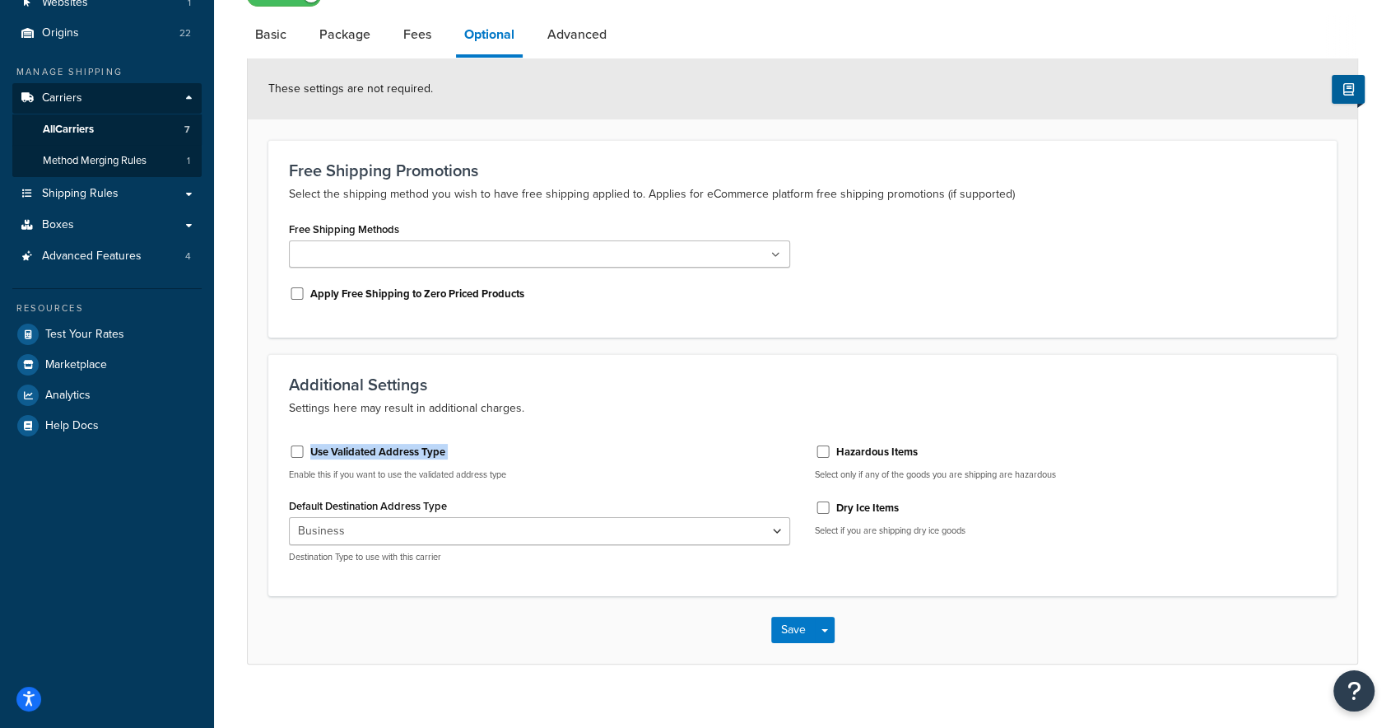
select select "business"
copy label "Use Validated Address Type"
click at [295, 448] on input "Use Validated Address Type" at bounding box center [297, 451] width 16 height 12
checkbox input "true"
click at [790, 605] on button "Save" at bounding box center [793, 611] width 44 height 26
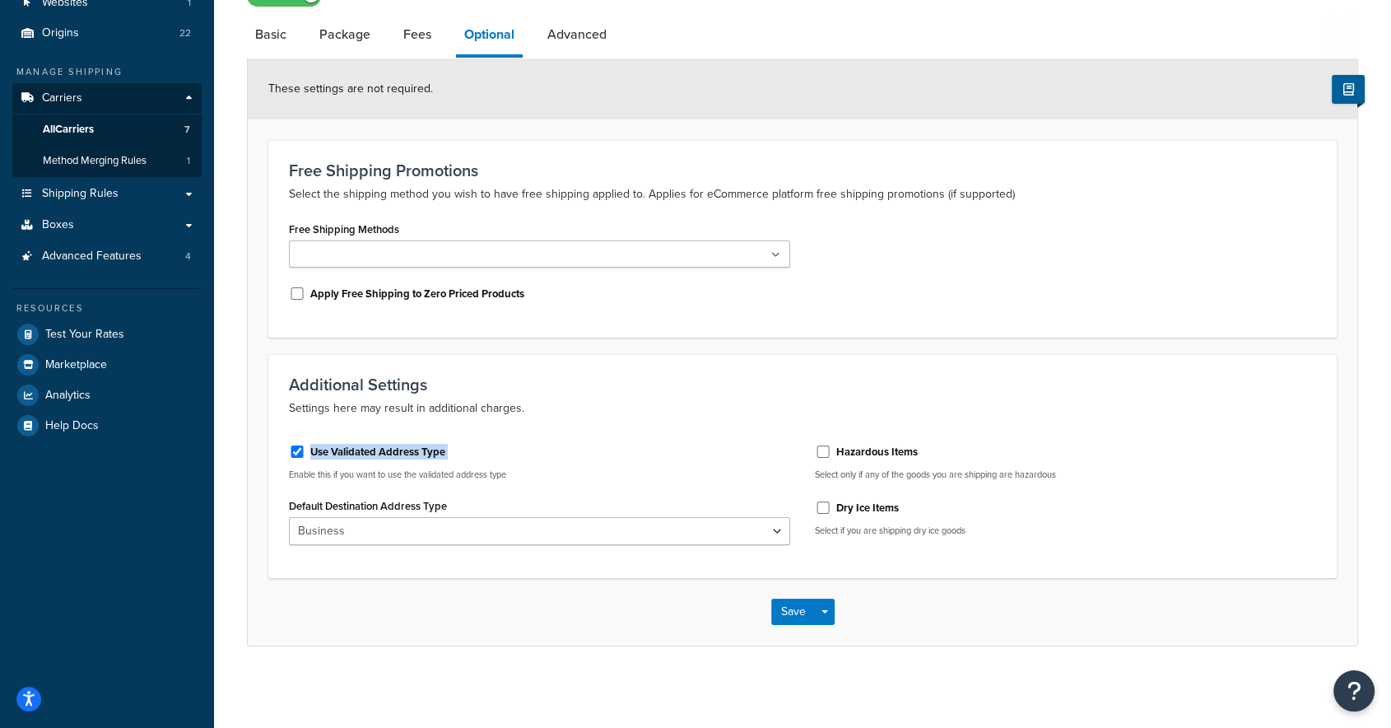
scroll to position [0, 0]
